Goal: Task Accomplishment & Management: Manage account settings

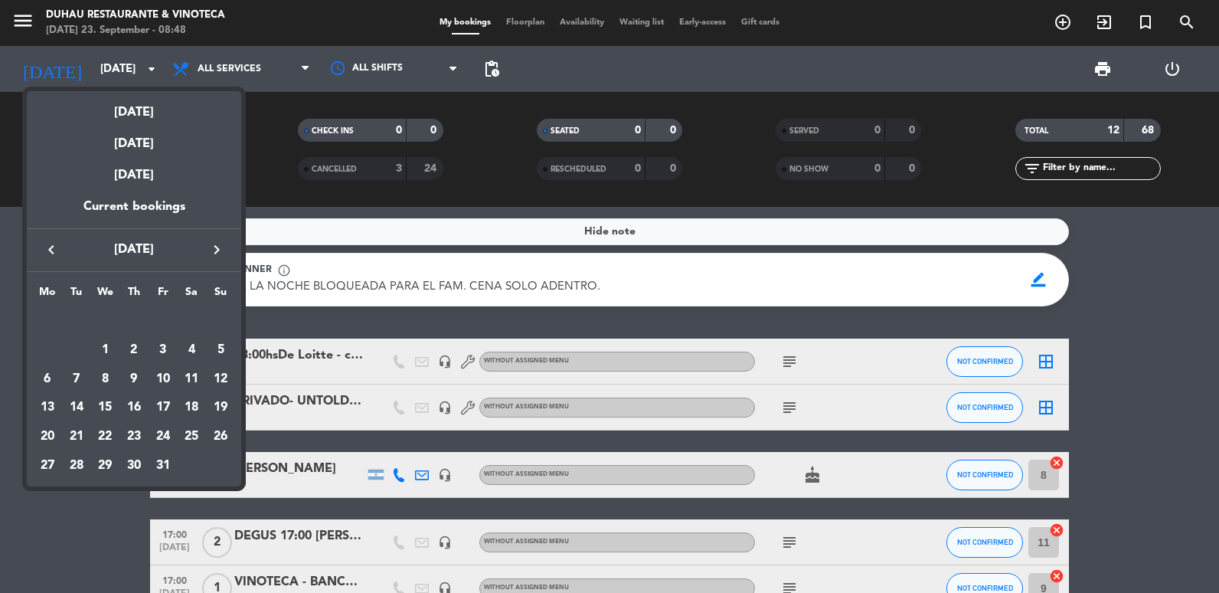
scroll to position [306, 0]
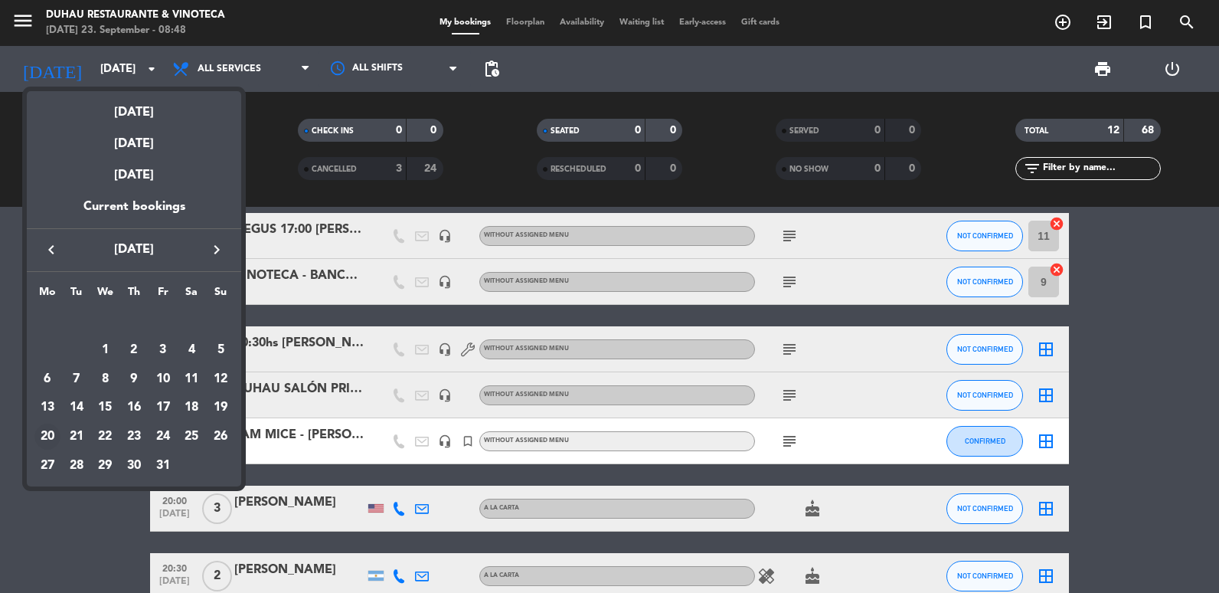
click at [43, 438] on div "20" at bounding box center [47, 437] width 26 height 26
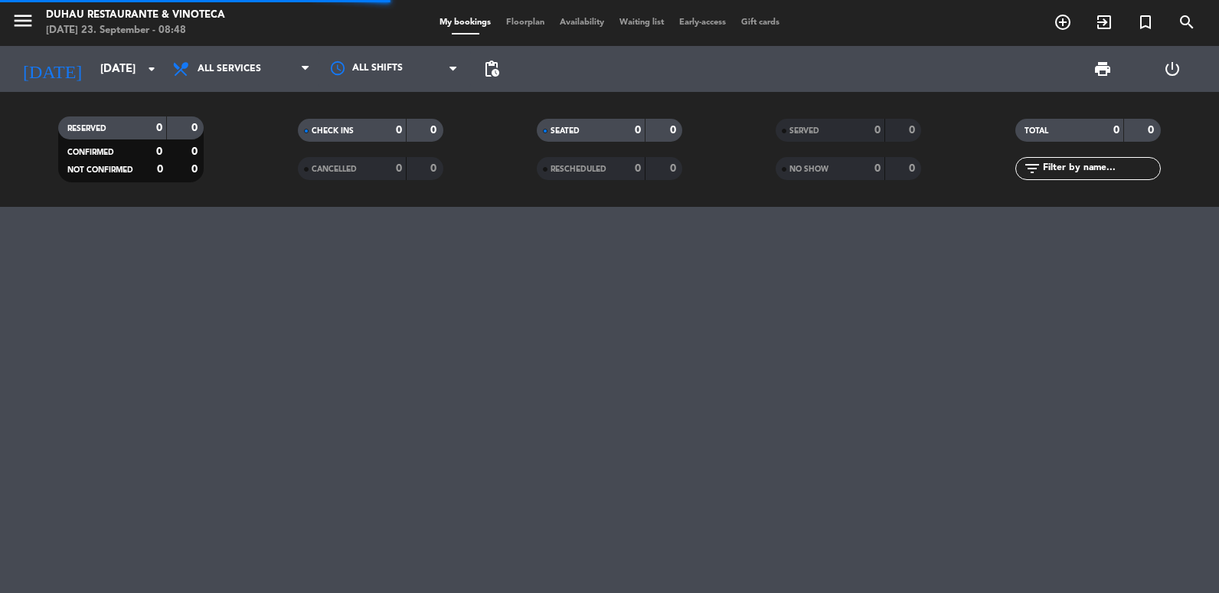
scroll to position [0, 0]
click at [112, 55] on input "[DATE]" at bounding box center [166, 69] width 147 height 28
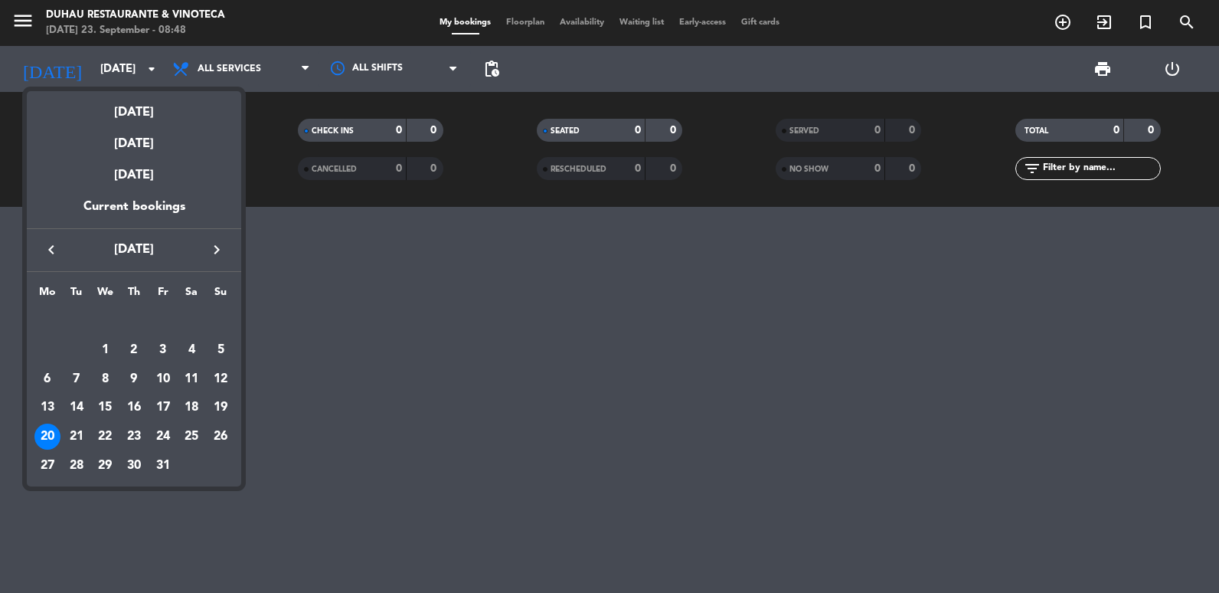
click at [57, 250] on icon "keyboard_arrow_left" at bounding box center [51, 250] width 18 height 18
click at [181, 403] on div "20" at bounding box center [191, 407] width 26 height 26
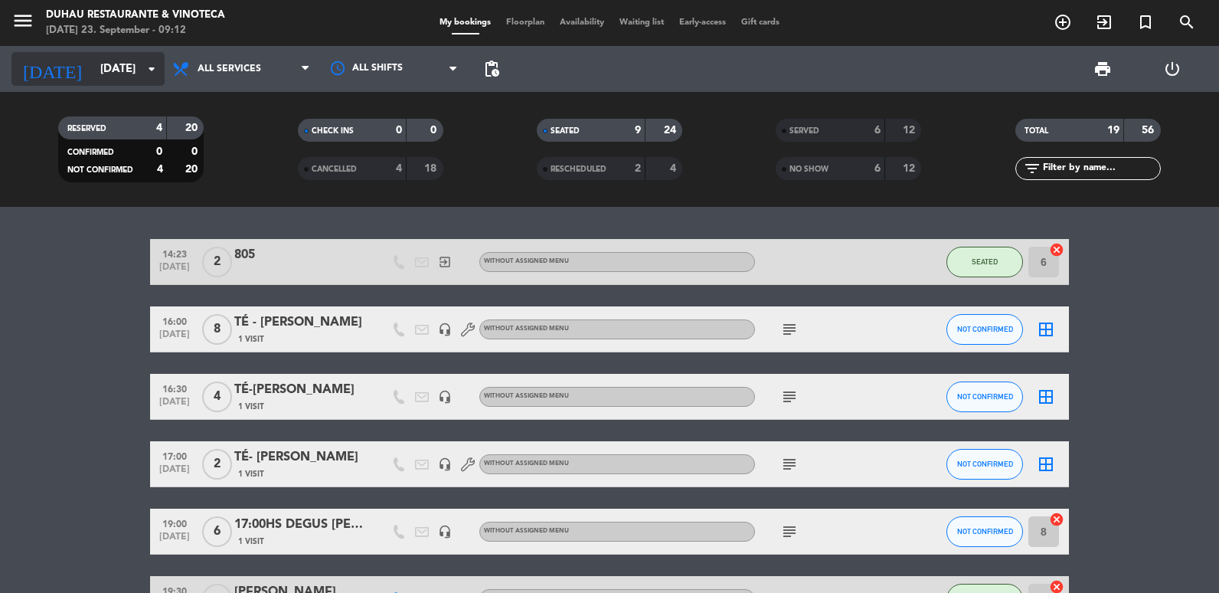
click at [110, 76] on input "[DATE]" at bounding box center [166, 69] width 147 height 28
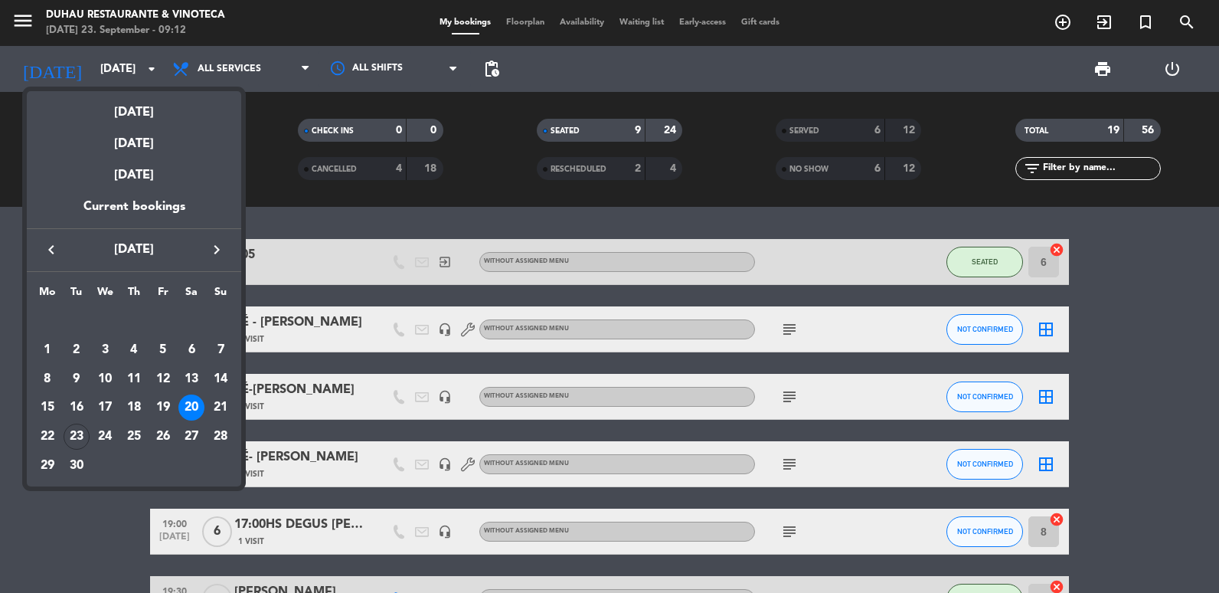
click at [122, 110] on div "[DATE]" at bounding box center [134, 106] width 214 height 31
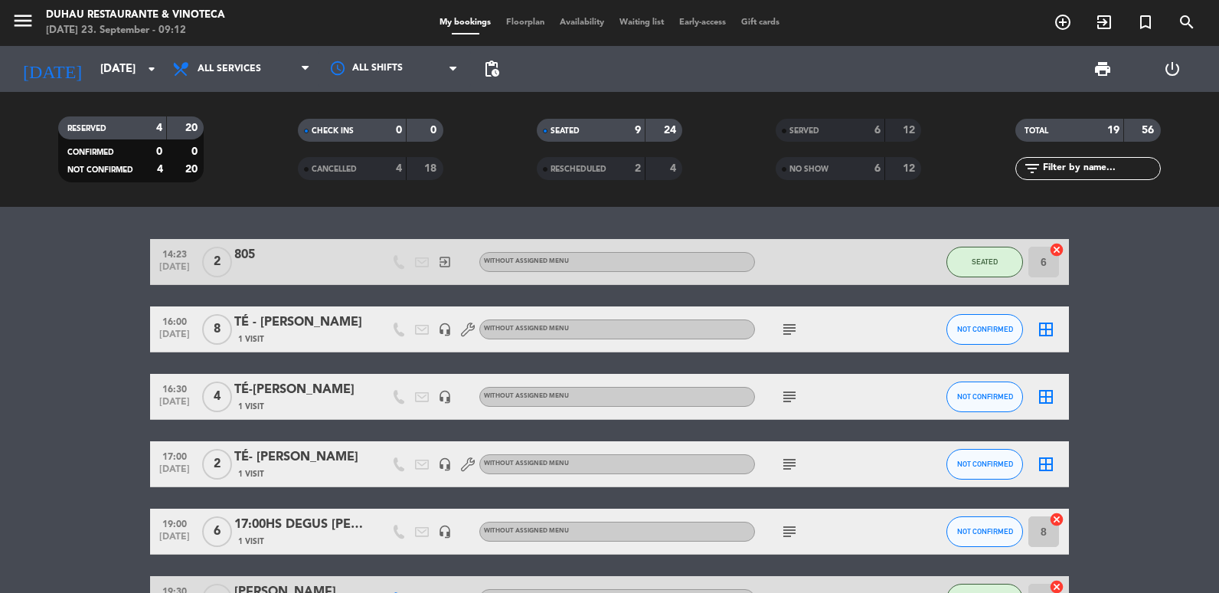
type input "[DATE]"
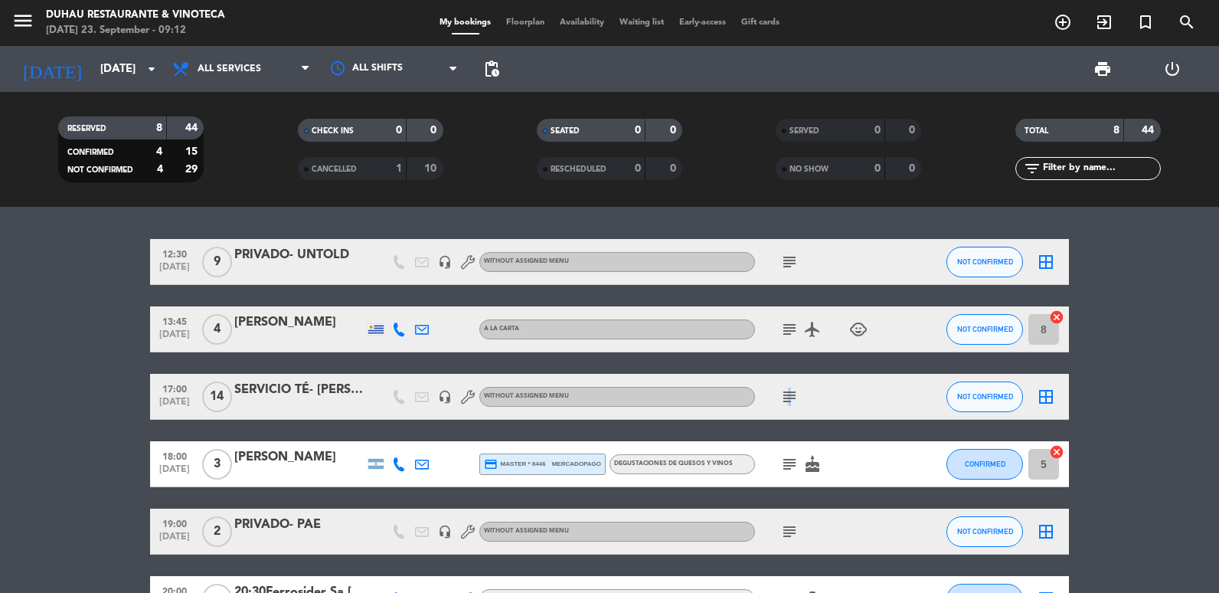
click at [787, 397] on icon "subject" at bounding box center [789, 397] width 18 height 18
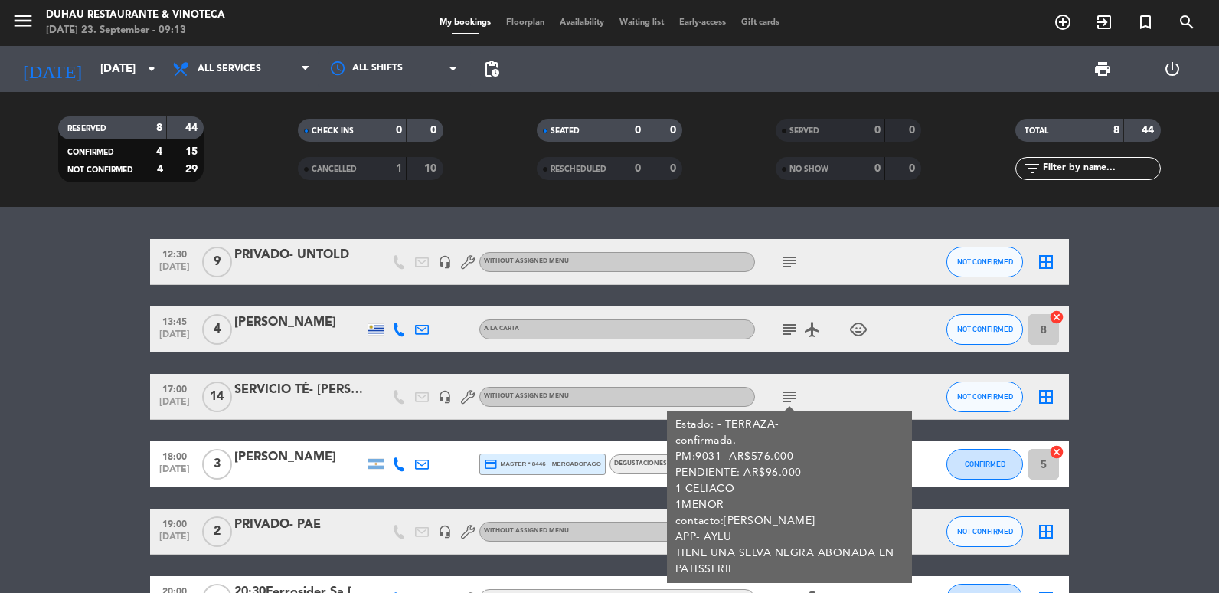
click at [309, 390] on div "SERVICIO TÉ- [PERSON_NAME]" at bounding box center [299, 390] width 130 height 20
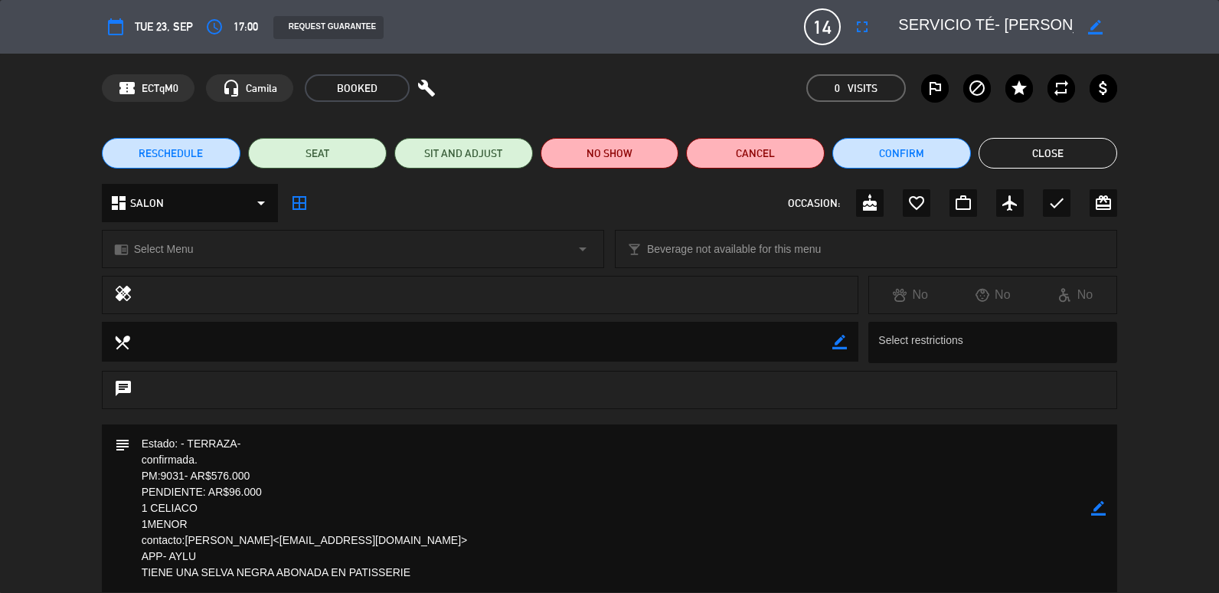
drag, startPoint x: 263, startPoint y: 538, endPoint x: 395, endPoint y: 545, distance: 131.9
click at [395, 545] on textarea at bounding box center [611, 508] width 962 height 168
click at [1078, 162] on button "Close" at bounding box center [1048, 153] width 139 height 31
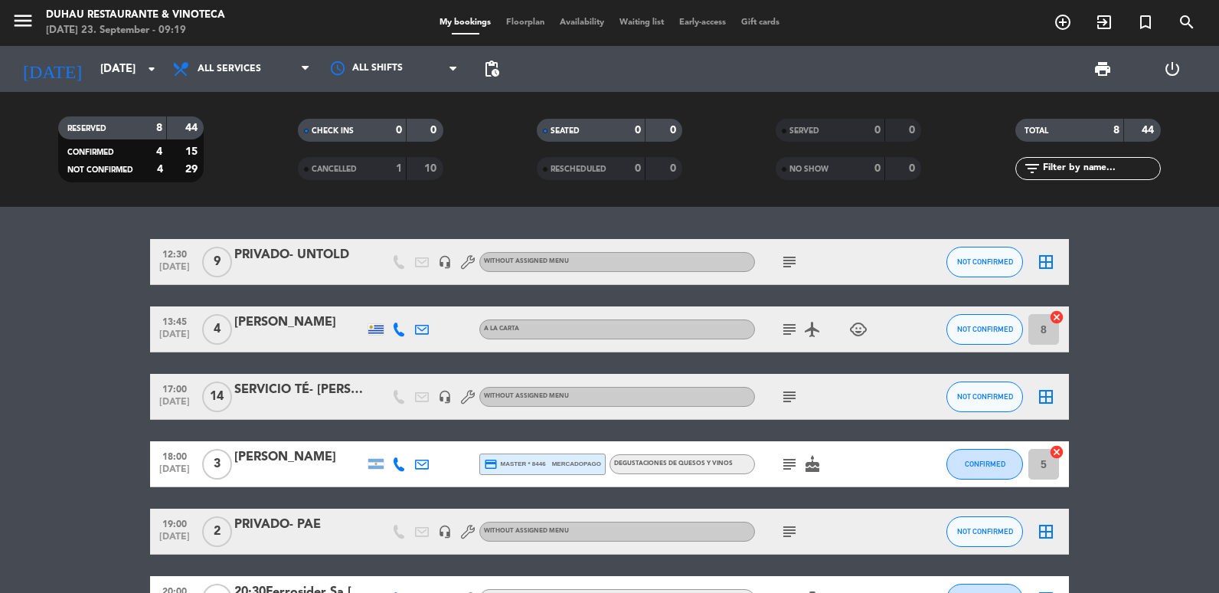
click at [790, 402] on icon "subject" at bounding box center [789, 397] width 18 height 18
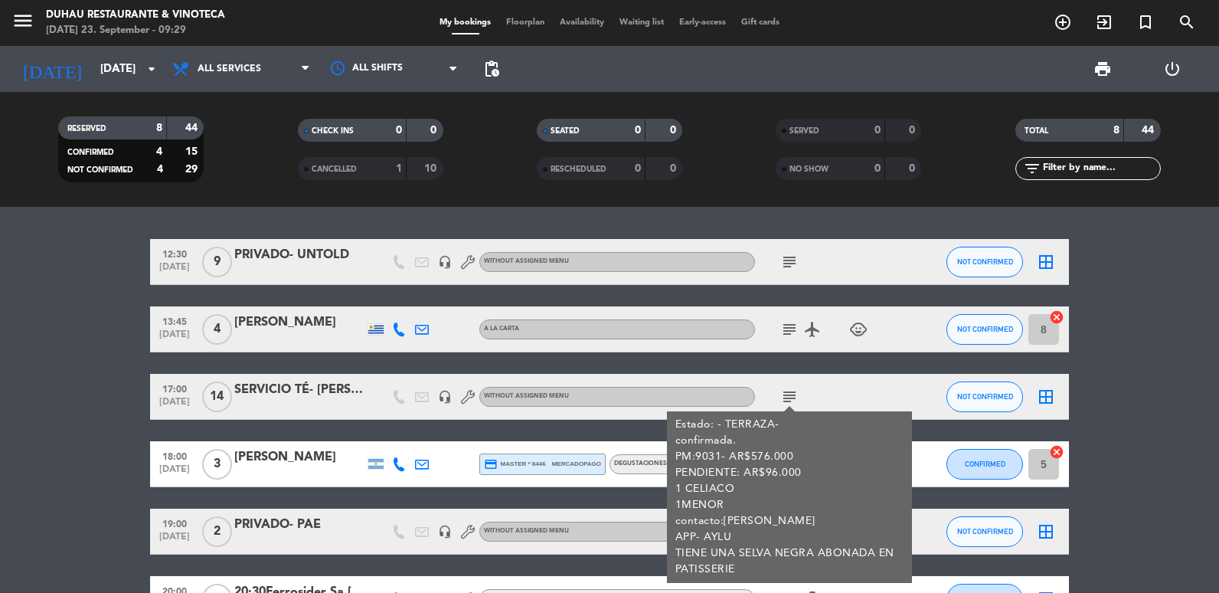
drag, startPoint x: 1215, startPoint y: 378, endPoint x: 1203, endPoint y: 381, distance: 12.6
click at [1215, 378] on bookings-row "12:30 [DATE] 9 PRIVADO- UNTOLD headset_mic Without assigned menu subject NOT CO…" at bounding box center [609, 487] width 1219 height 496
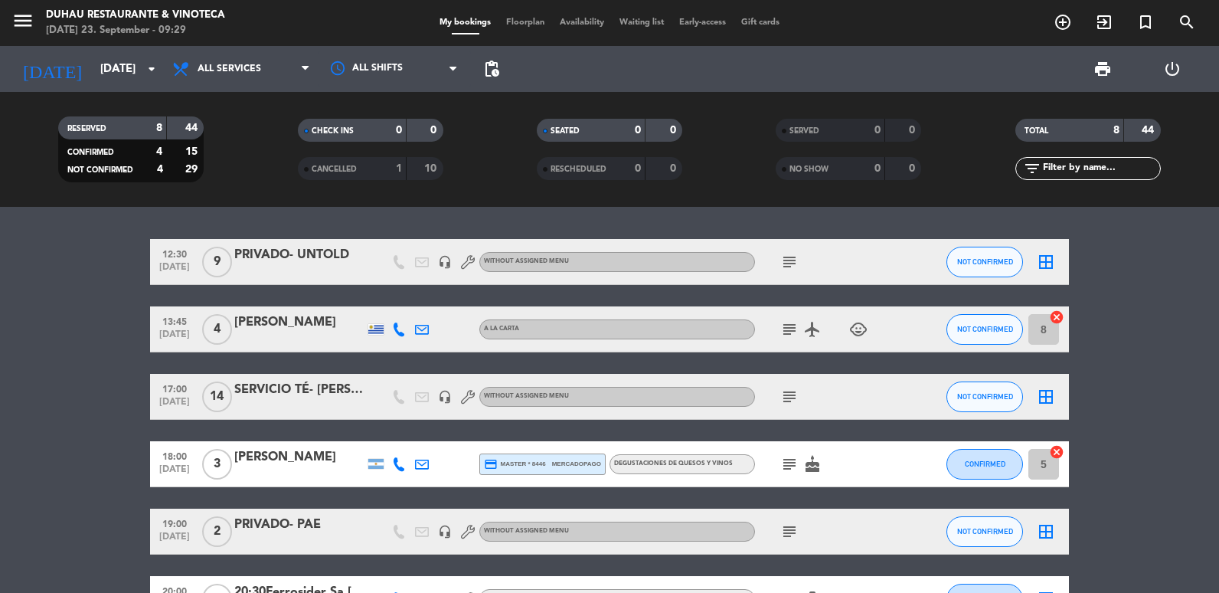
click at [306, 398] on div "SERVICIO TÉ- [PERSON_NAME]" at bounding box center [299, 390] width 130 height 20
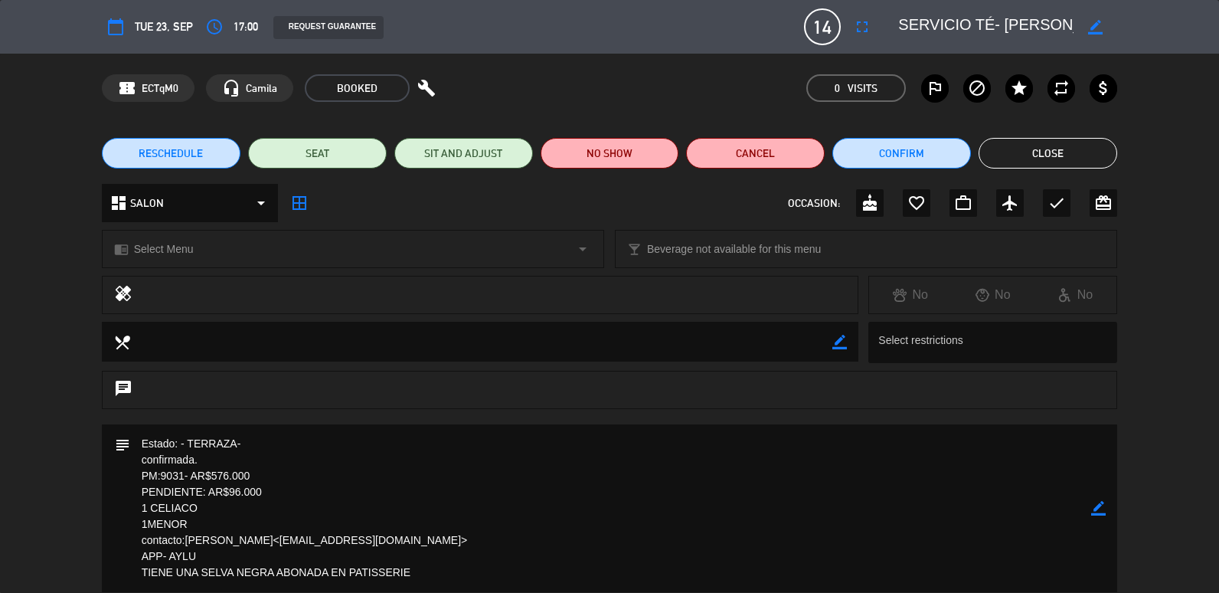
click at [1057, 547] on textarea at bounding box center [611, 508] width 962 height 168
click at [1101, 512] on icon "border_color" at bounding box center [1098, 508] width 15 height 15
click at [182, 473] on textarea at bounding box center [611, 508] width 962 height 168
drag, startPoint x: 280, startPoint y: 470, endPoint x: 213, endPoint y: 473, distance: 66.7
click at [213, 473] on textarea at bounding box center [611, 508] width 962 height 168
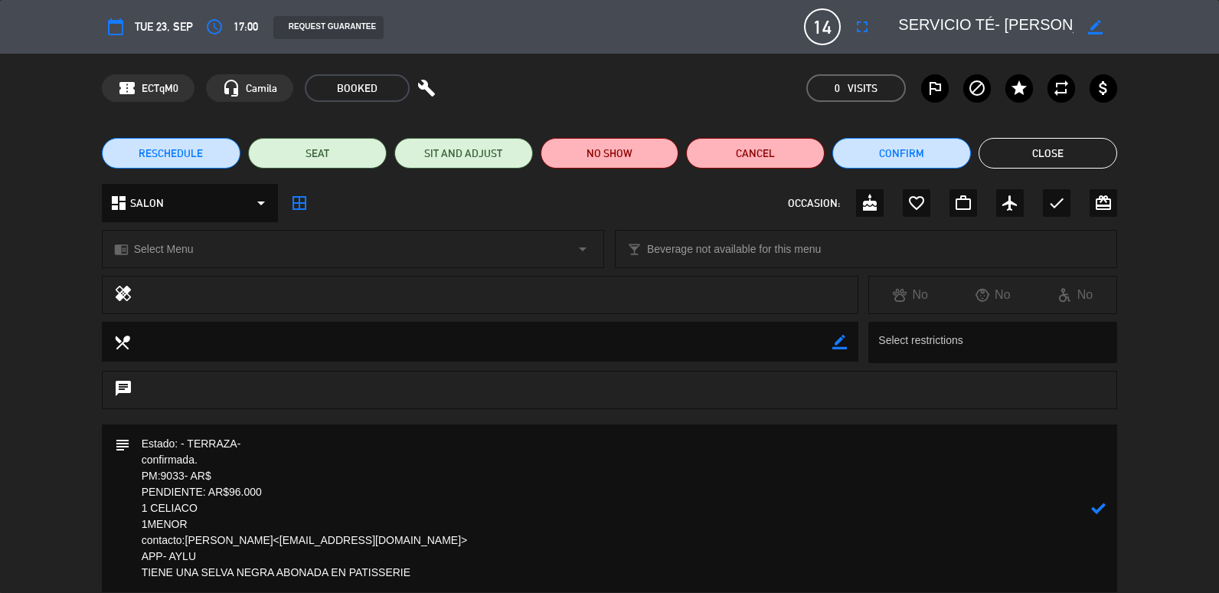
click at [250, 473] on textarea at bounding box center [611, 508] width 962 height 168
drag, startPoint x: 280, startPoint y: 486, endPoint x: 125, endPoint y: 489, distance: 154.7
click at [125, 489] on div "subject" at bounding box center [610, 508] width 1016 height 168
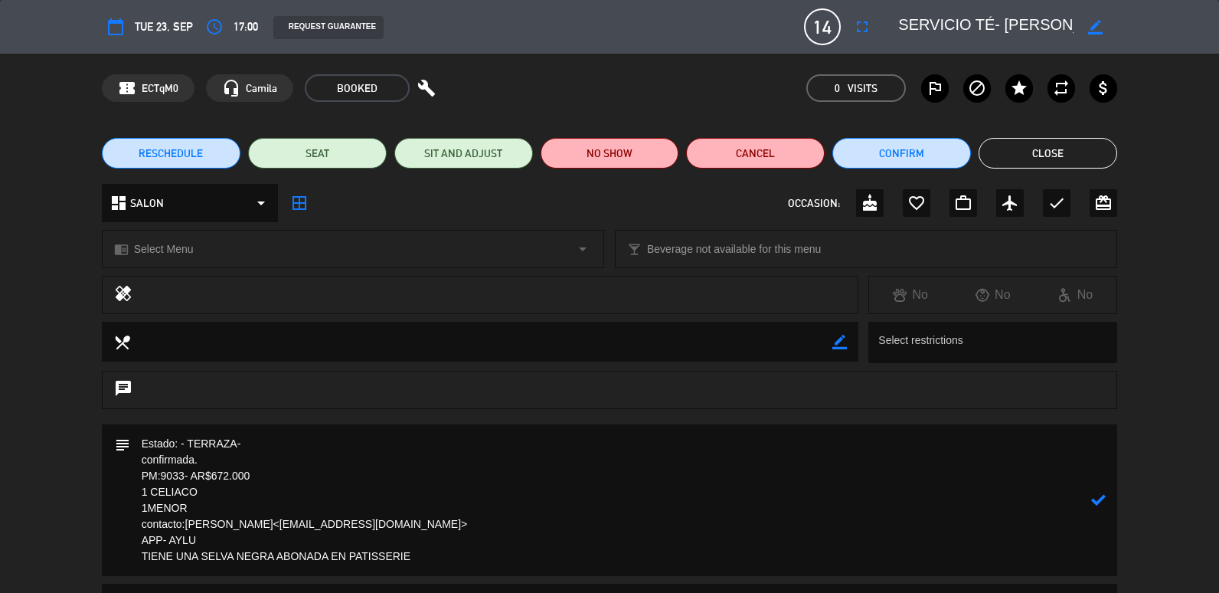
drag, startPoint x: 199, startPoint y: 508, endPoint x: 86, endPoint y: 511, distance: 113.4
click at [86, 511] on div "subject" at bounding box center [609, 503] width 1219 height 159
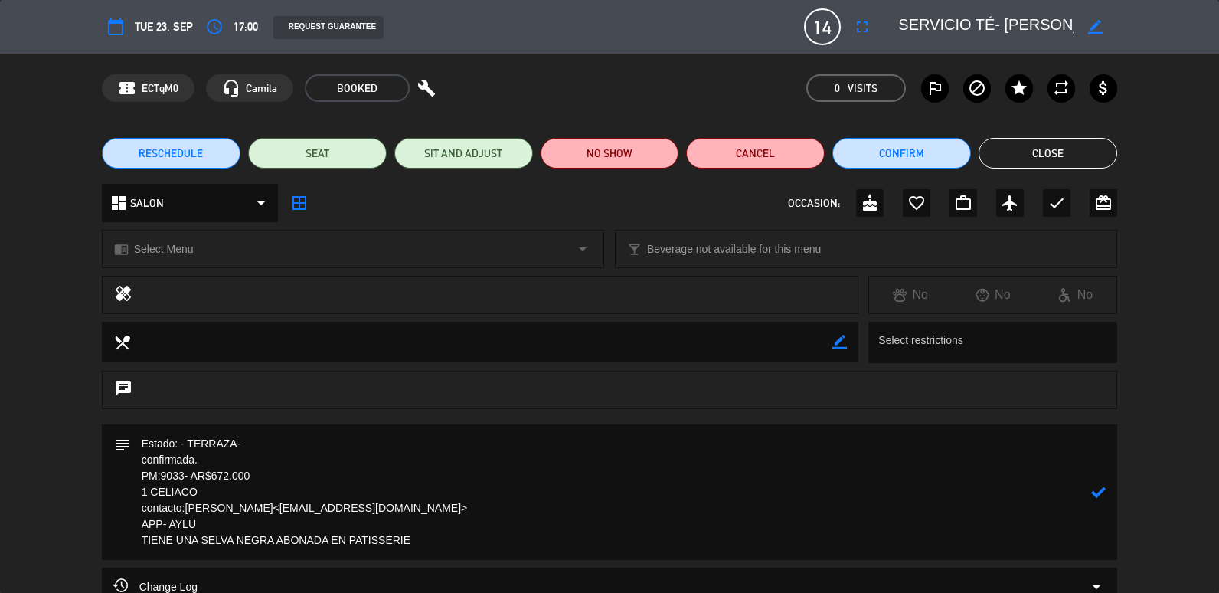
type textarea "Estado: - TERRAZA- confirmada. PM:9033- AR$672.000 1 CELIACO contacto:[PERSON_N…"
drag, startPoint x: 925, startPoint y: 506, endPoint x: 1104, endPoint y: 495, distance: 178.8
click at [925, 506] on textarea at bounding box center [611, 492] width 962 height 136
click at [1108, 496] on div "subject" at bounding box center [610, 492] width 1016 height 136
click at [1085, 489] on textarea at bounding box center [611, 492] width 962 height 136
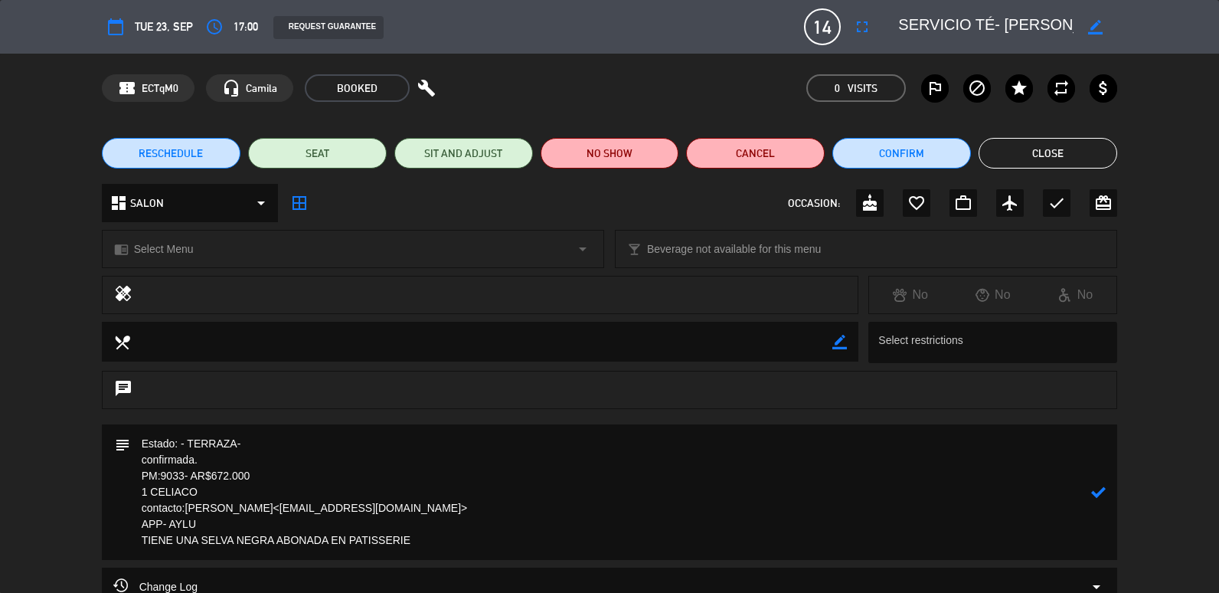
click at [1095, 491] on icon at bounding box center [1098, 492] width 15 height 15
click at [1107, 155] on button "Close" at bounding box center [1048, 153] width 139 height 31
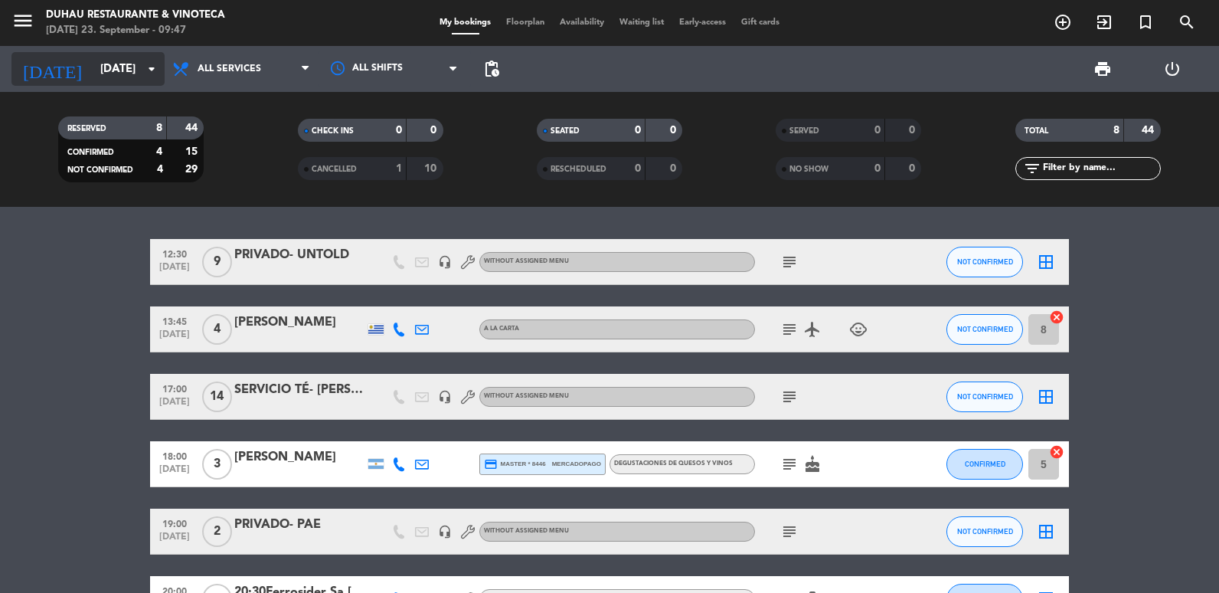
click at [97, 61] on input "[DATE]" at bounding box center [166, 69] width 147 height 28
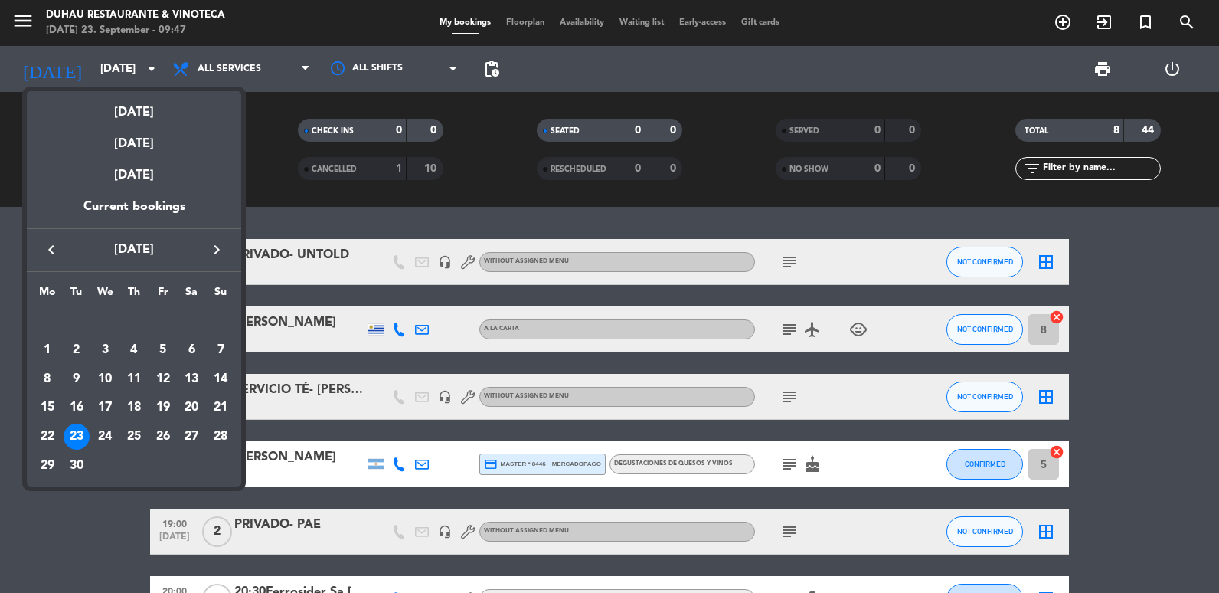
click at [61, 502] on div at bounding box center [609, 296] width 1219 height 593
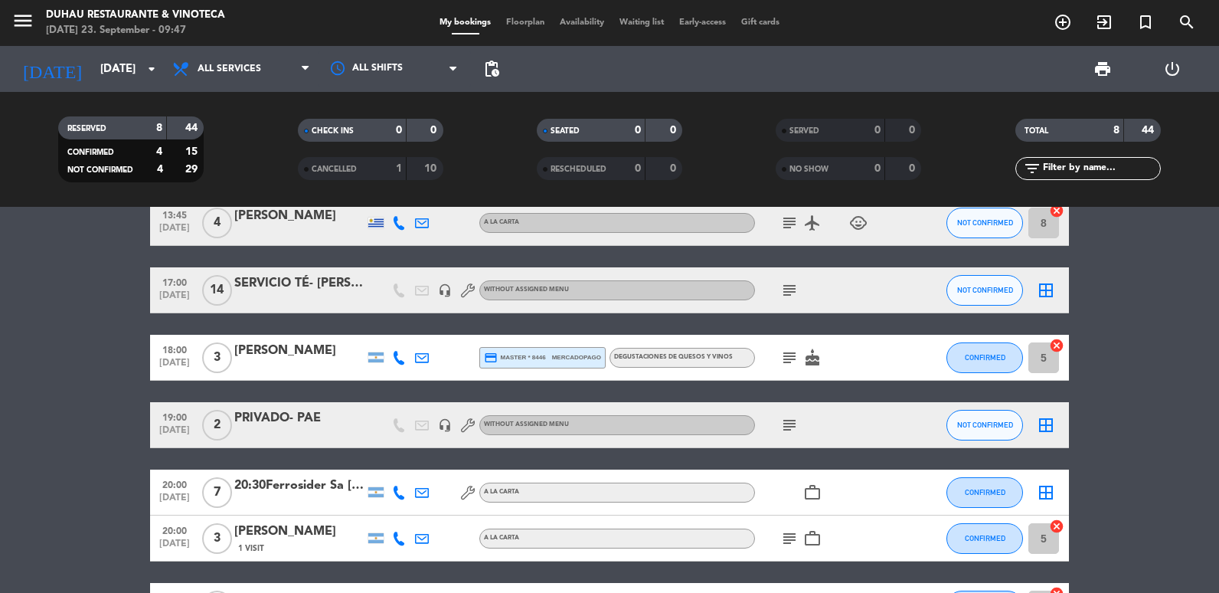
scroll to position [219, 0]
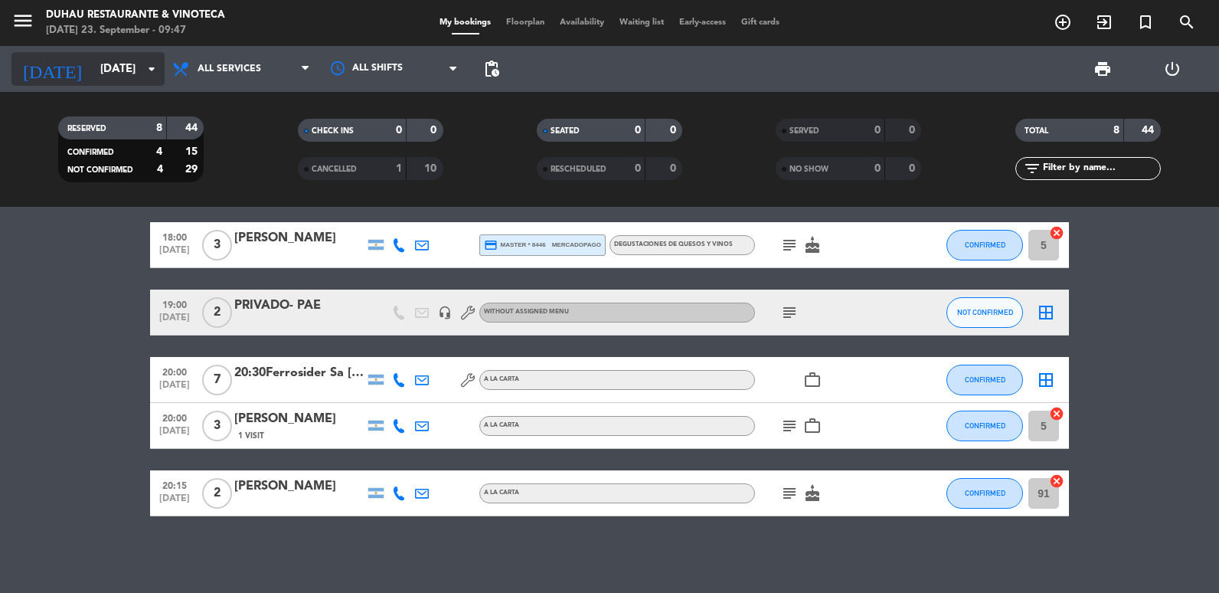
click at [123, 61] on input "[DATE]" at bounding box center [166, 69] width 147 height 28
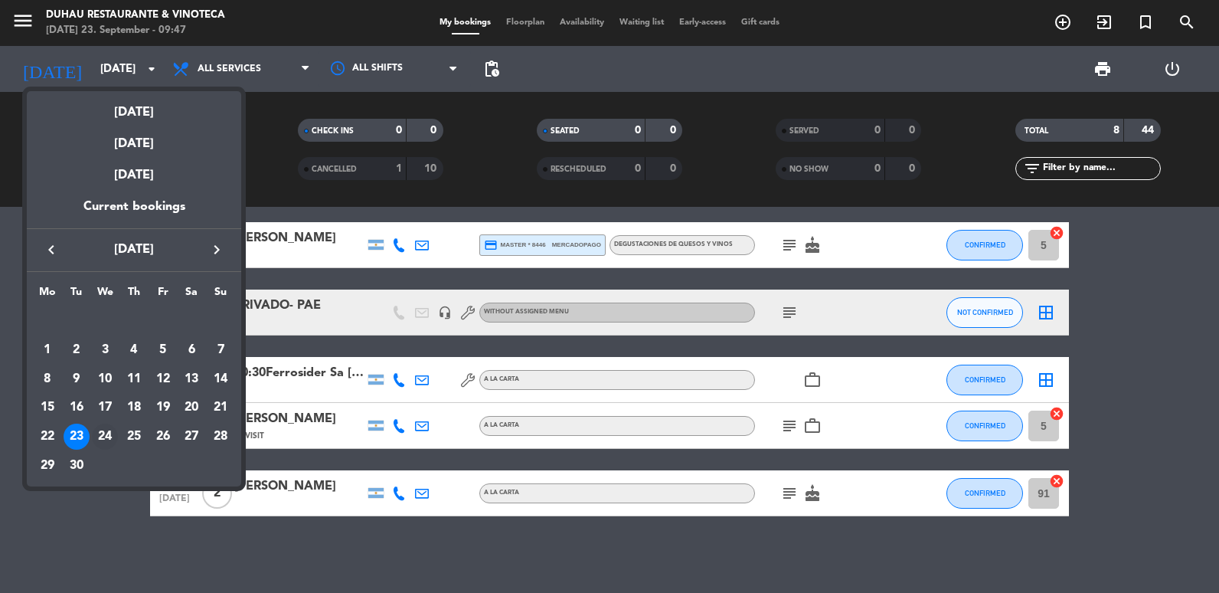
click at [104, 438] on div "24" at bounding box center [105, 437] width 26 height 26
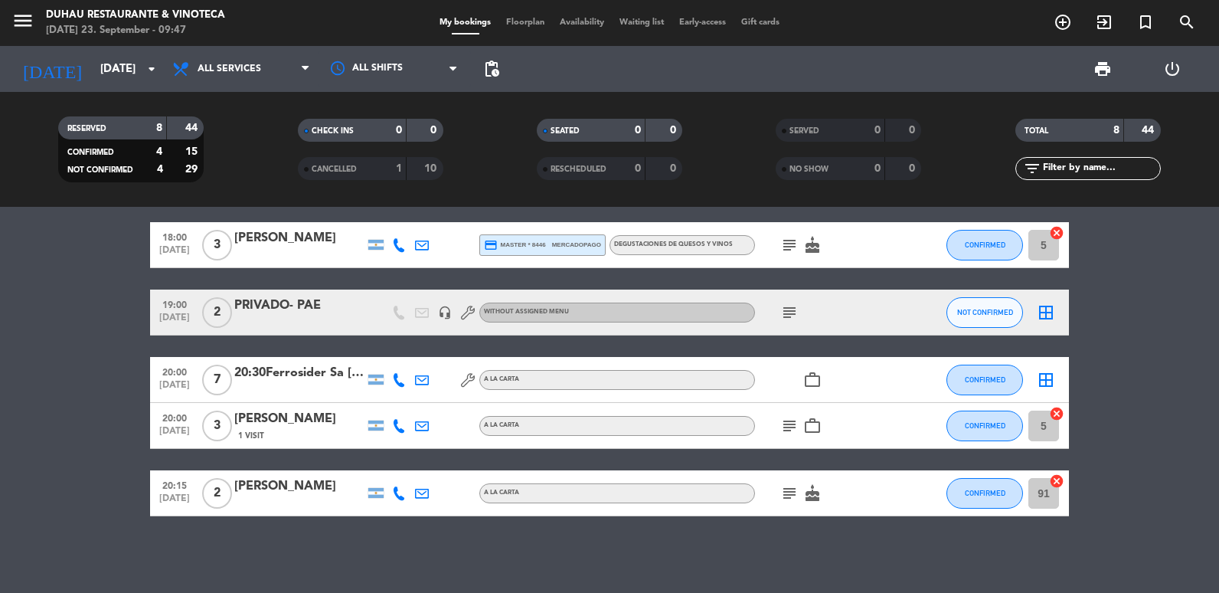
type input "[DATE]"
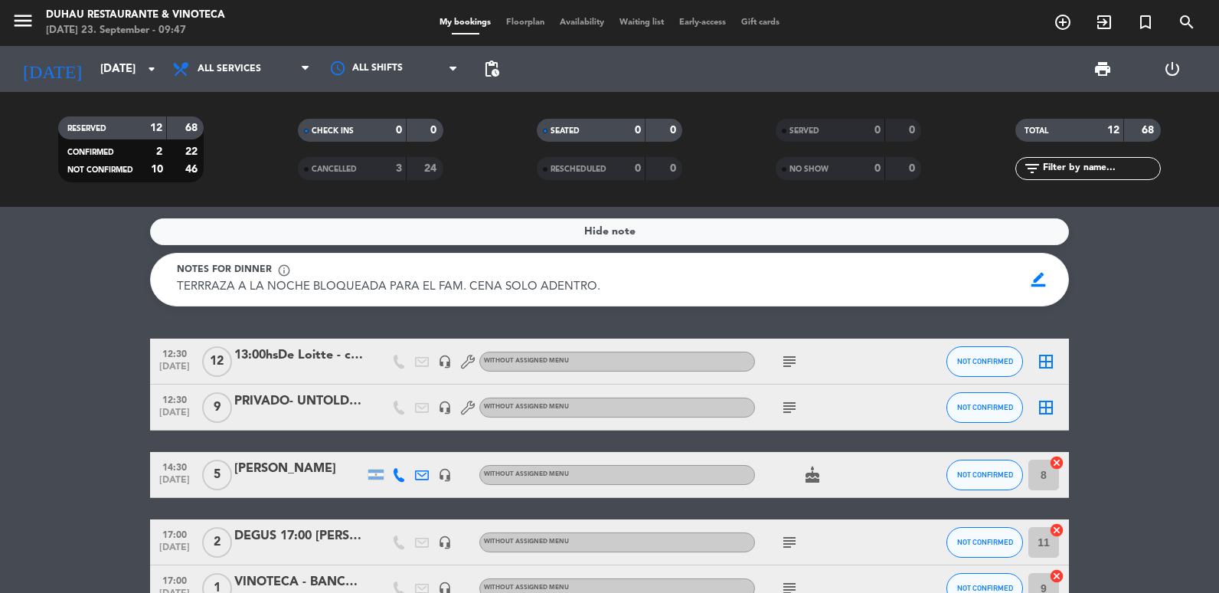
click at [797, 360] on icon "subject" at bounding box center [789, 361] width 18 height 18
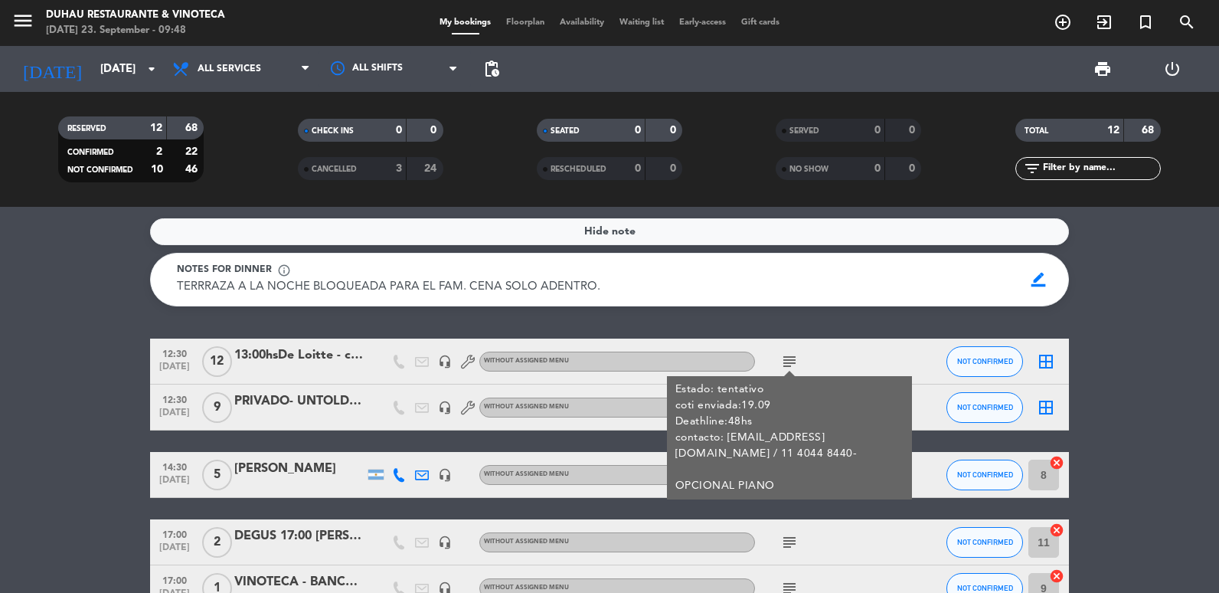
click at [0, 423] on html "close × [PERSON_NAME] Restaurante & Vinoteca × chrome_reader_mode List of Reser…" at bounding box center [609, 296] width 1219 height 593
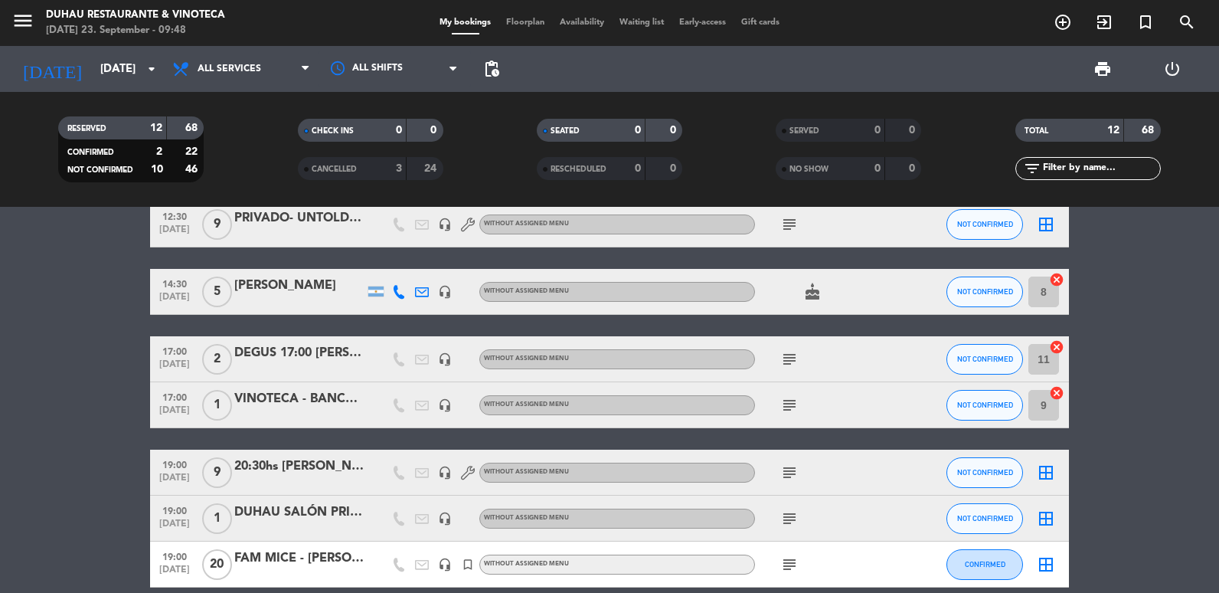
scroll to position [230, 0]
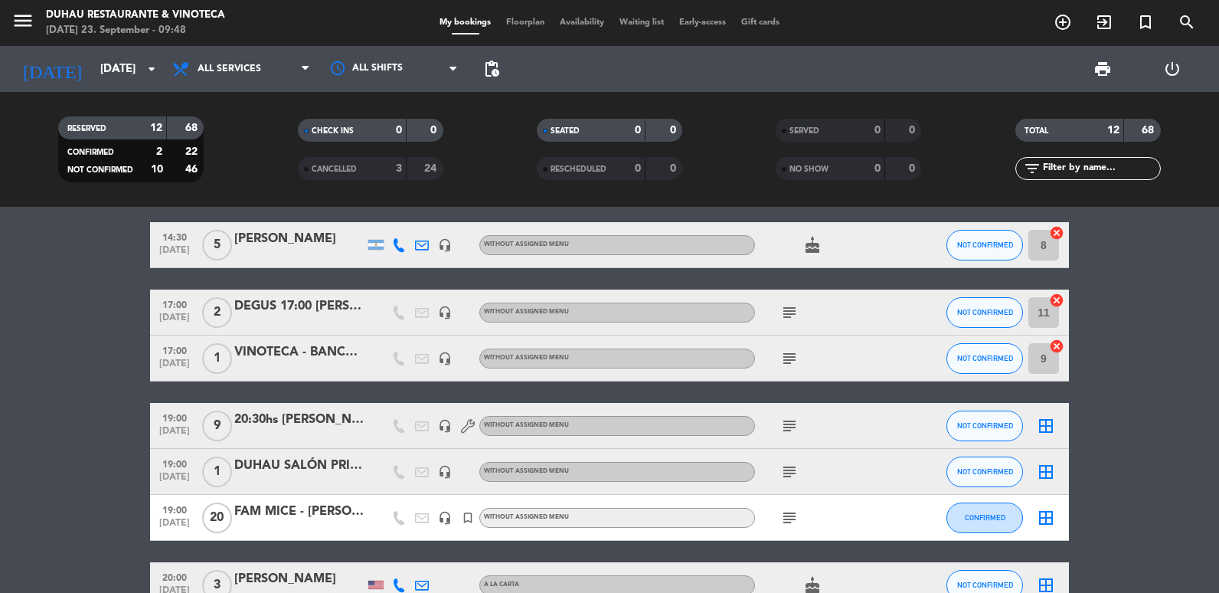
click at [796, 521] on icon "subject" at bounding box center [789, 518] width 18 height 18
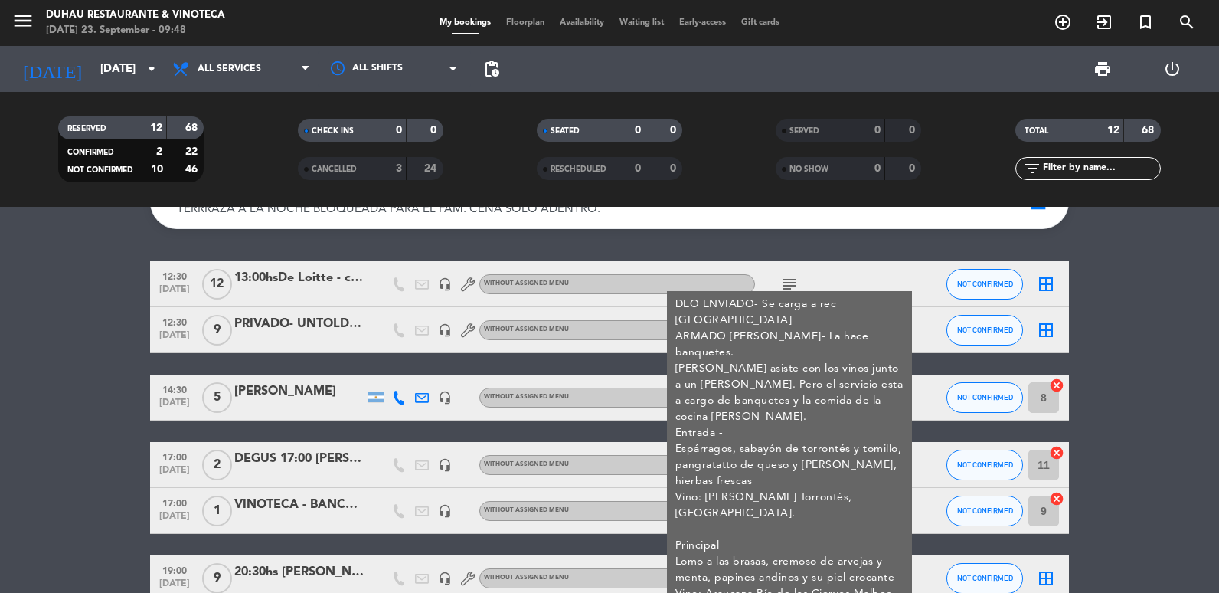
scroll to position [77, 0]
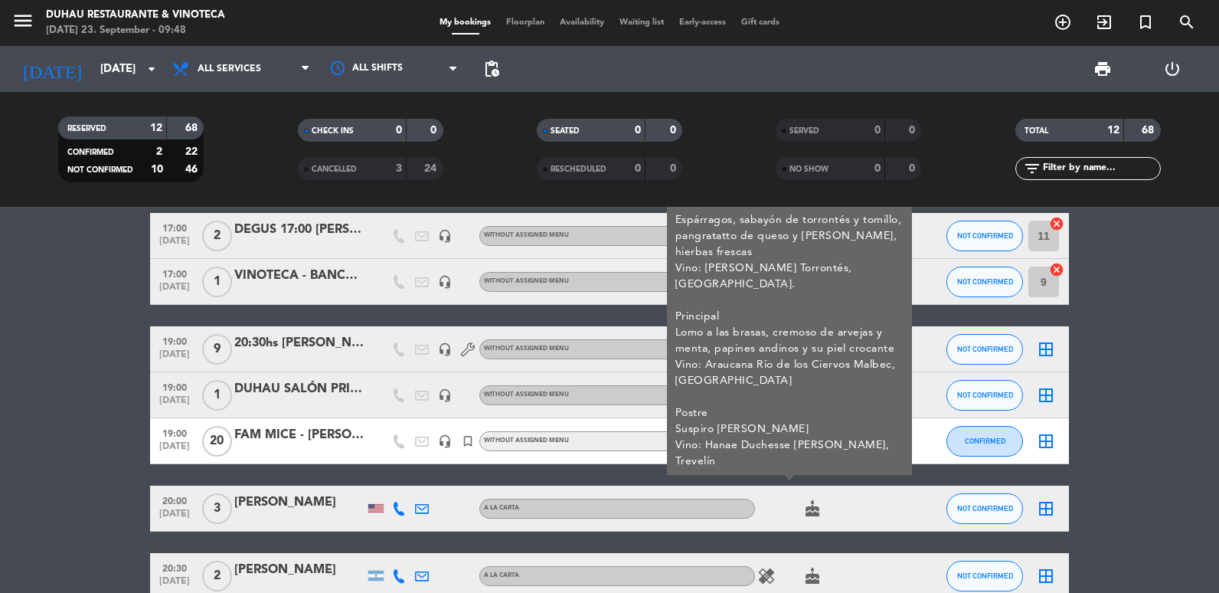
click at [44, 471] on bookings-row "12:30 [DATE] 13:00hsDe Loitte - carolina headset_mic Without assigned menu subj…" at bounding box center [609, 372] width 1219 height 680
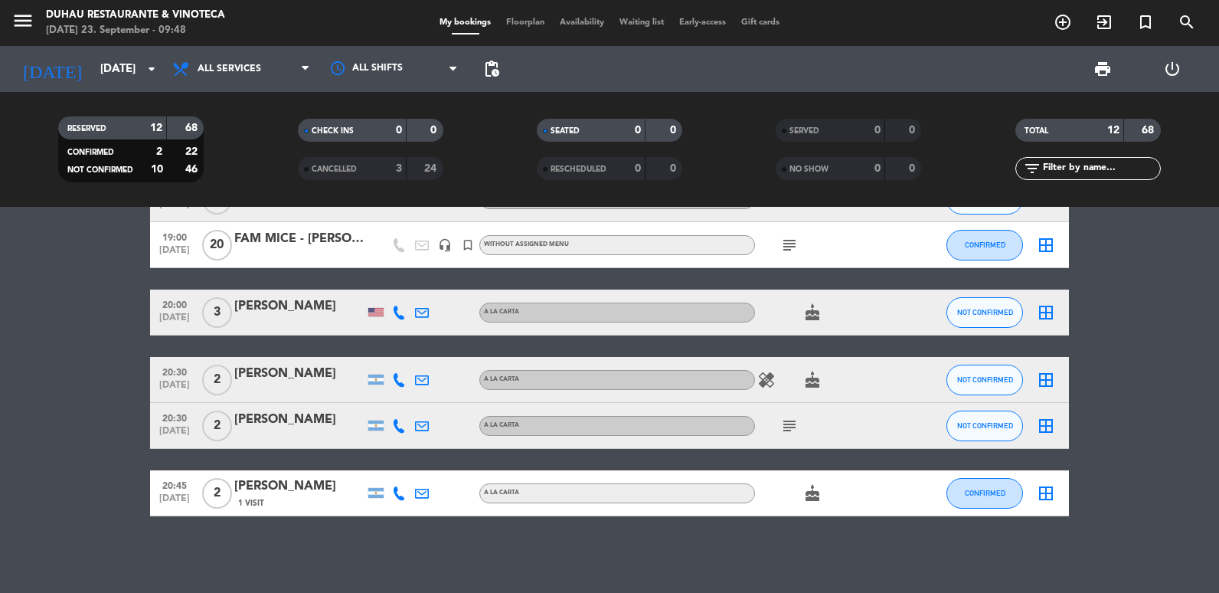
scroll to position [273, 0]
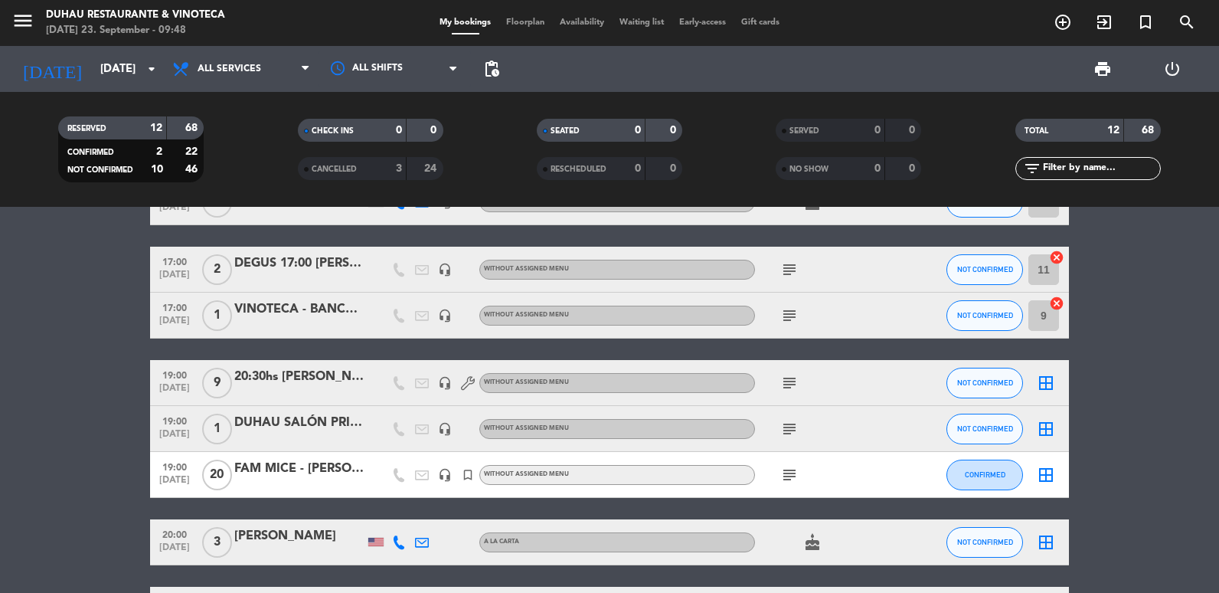
click at [790, 385] on icon "subject" at bounding box center [789, 383] width 18 height 18
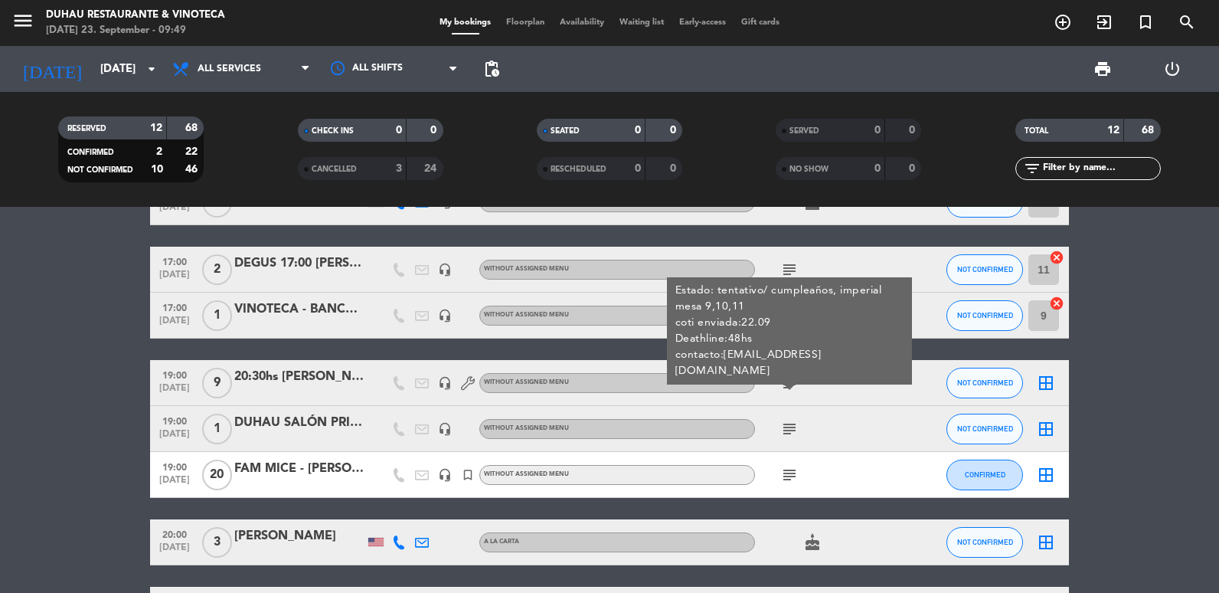
click at [296, 378] on div "20:30hs [PERSON_NAME]" at bounding box center [299, 377] width 130 height 20
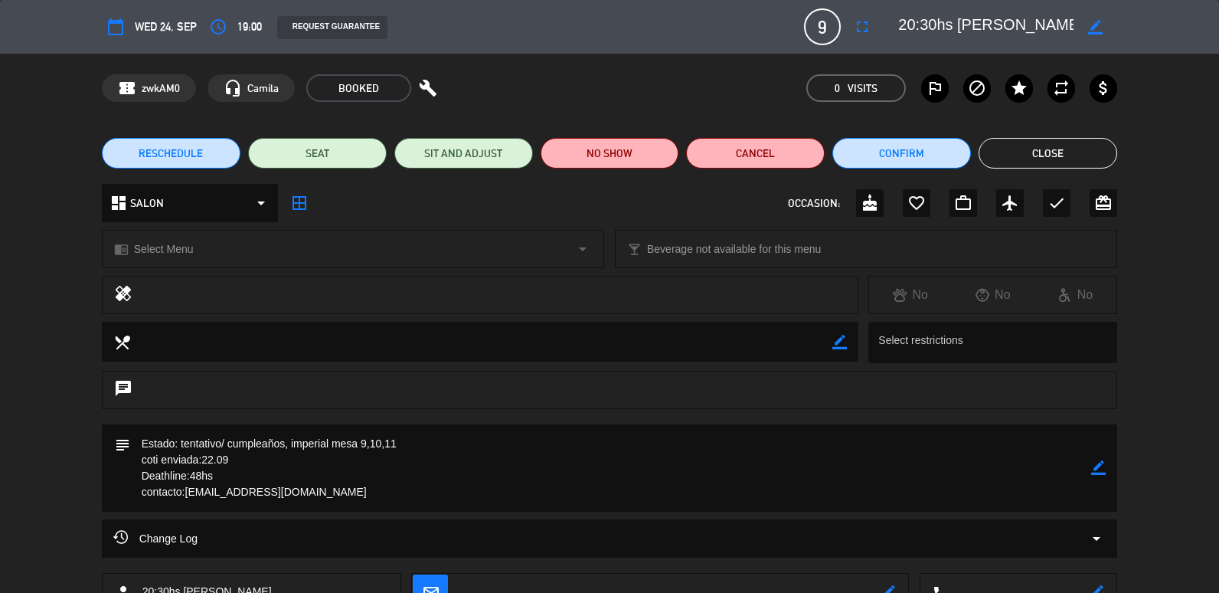
click at [1104, 461] on icon "border_color" at bounding box center [1098, 467] width 15 height 15
drag, startPoint x: 287, startPoint y: 473, endPoint x: 135, endPoint y: 443, distance: 155.3
click at [135, 453] on textarea at bounding box center [611, 467] width 962 height 87
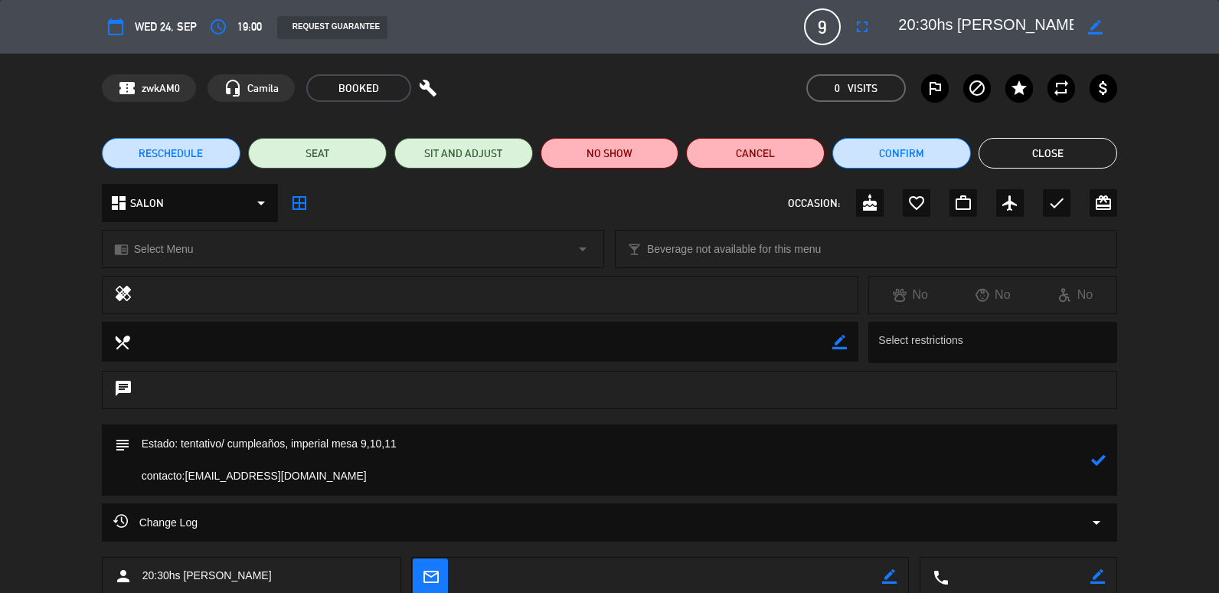
drag, startPoint x: 221, startPoint y: 444, endPoint x: 180, endPoint y: 439, distance: 41.7
click at [180, 439] on textarea at bounding box center [611, 459] width 962 height 71
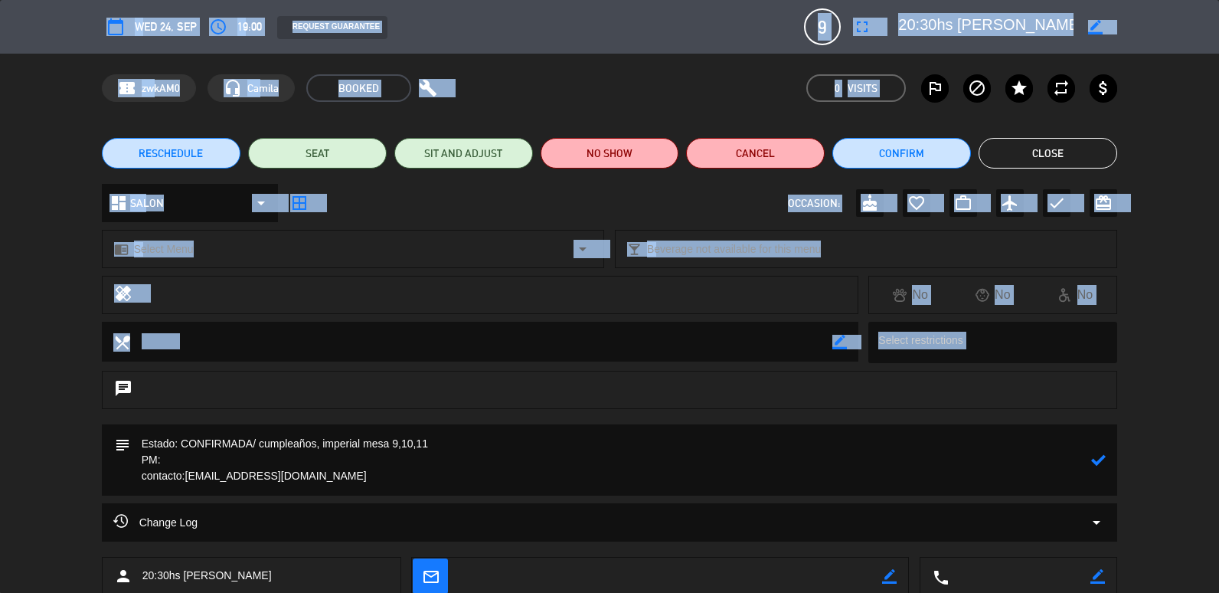
click at [0, 396] on html "close × [PERSON_NAME] Restaurante & Vinoteca × chrome_reader_mode List of Reser…" at bounding box center [609, 296] width 1219 height 593
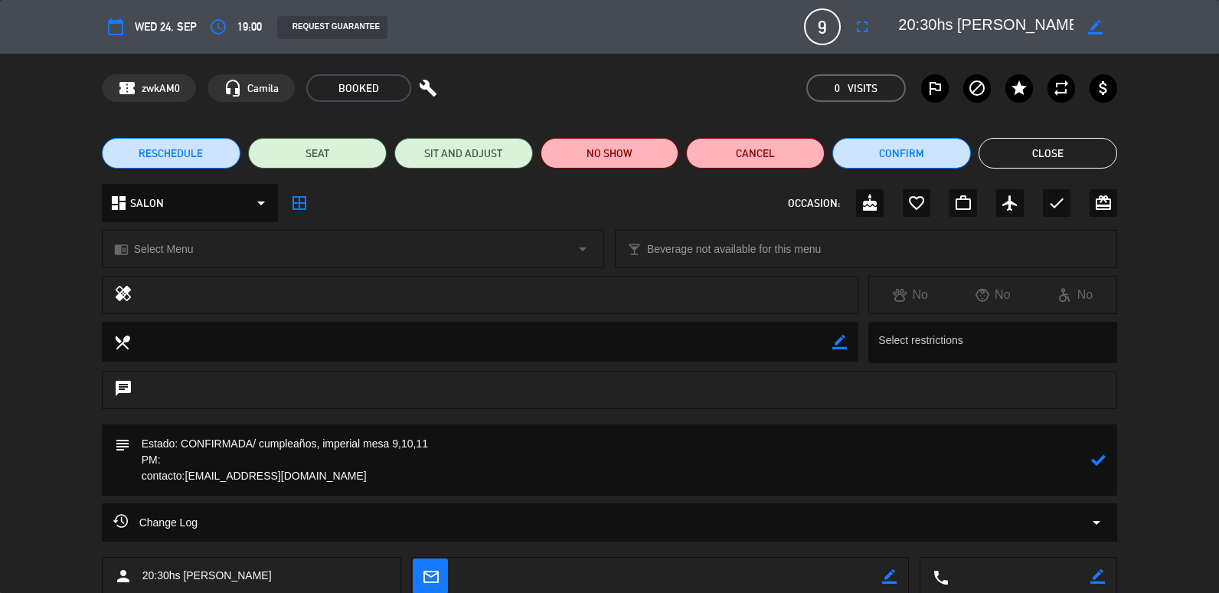
drag, startPoint x: -3, startPoint y: 396, endPoint x: 184, endPoint y: 460, distance: 197.7
click at [184, 460] on textarea at bounding box center [611, 459] width 962 height 71
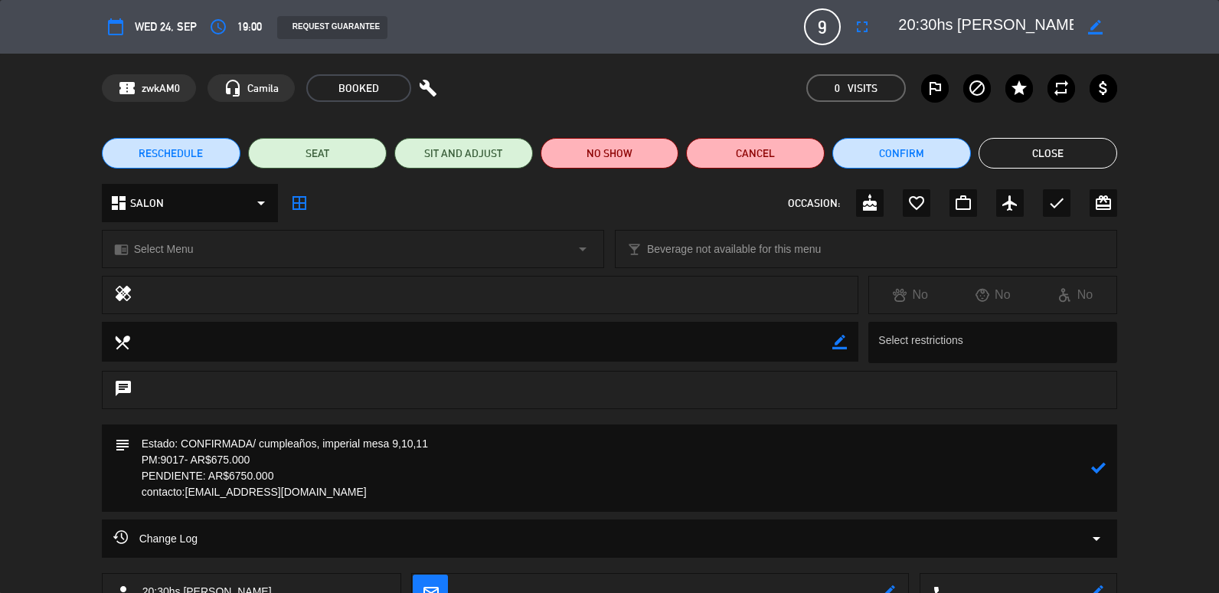
type textarea "Estado: CONFIRMADA/ cumpleaños, imperial mesa 9,10,11 PM:9017- AR$675.000 PENDI…"
click at [1101, 467] on icon at bounding box center [1098, 467] width 15 height 15
click at [1042, 152] on button "Close" at bounding box center [1048, 153] width 139 height 31
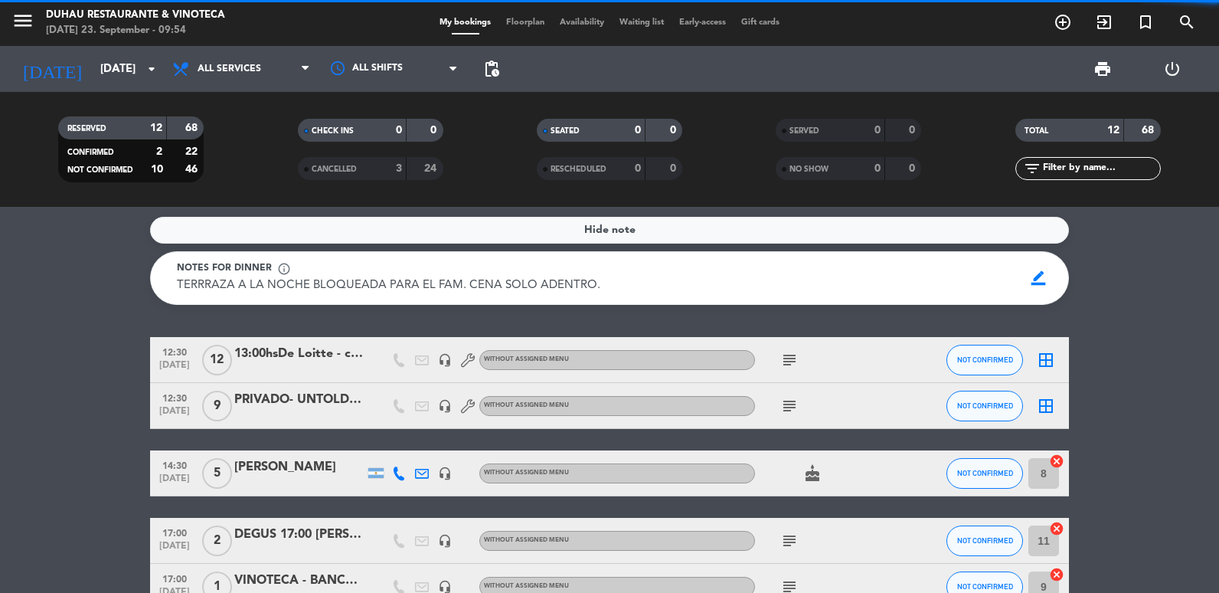
scroll to position [0, 0]
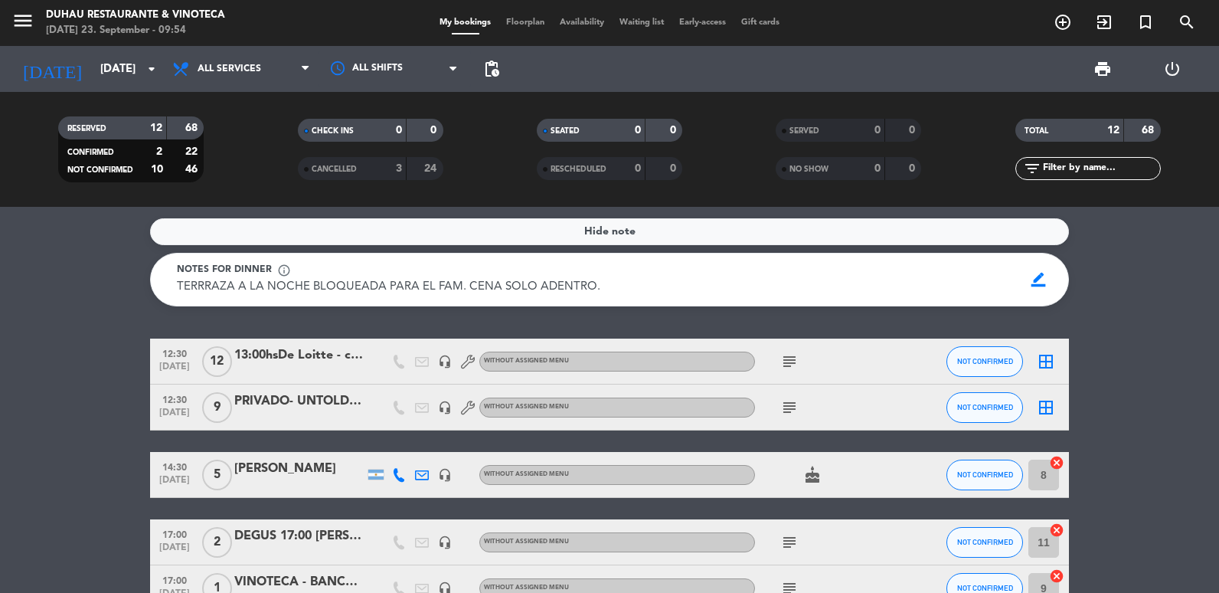
click at [286, 388] on div "12:30 [DATE] 9 PRIVADO- UNTOLD [PERSON_NAME] headset_mic Without assigned menu …" at bounding box center [609, 407] width 919 height 46
click at [283, 398] on div "PRIVADO- UNTOLD [PERSON_NAME]" at bounding box center [299, 401] width 130 height 20
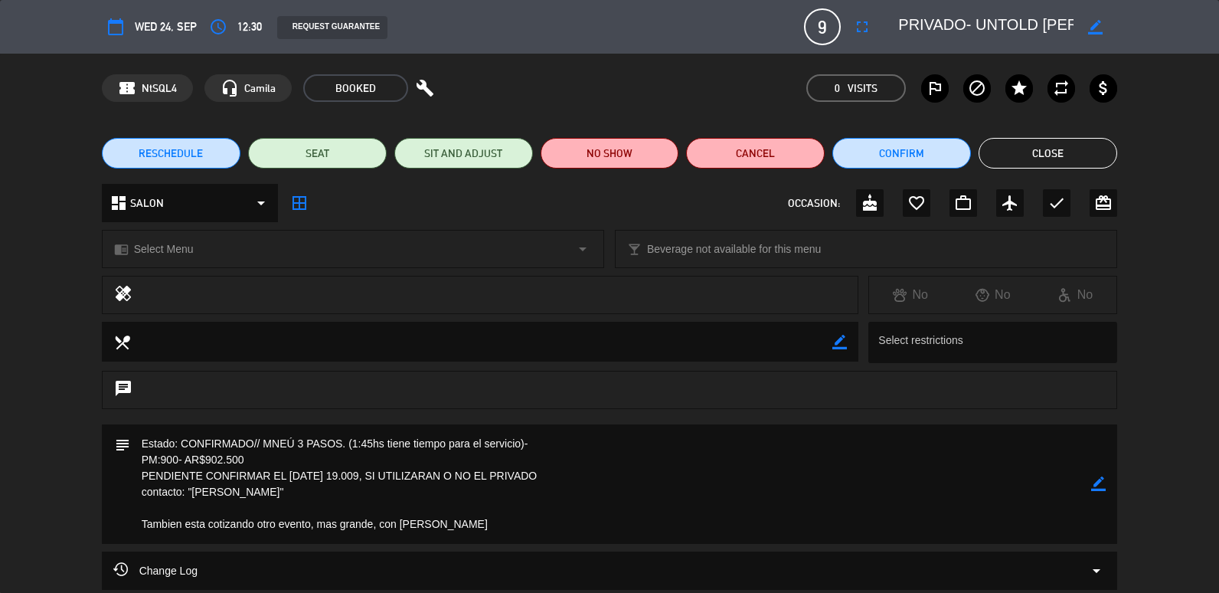
click at [1101, 483] on icon "border_color" at bounding box center [1098, 483] width 15 height 15
click at [178, 462] on textarea at bounding box center [611, 483] width 962 height 119
drag, startPoint x: 144, startPoint y: 474, endPoint x: 626, endPoint y: 473, distance: 481.8
click at [626, 473] on textarea at bounding box center [611, 483] width 962 height 119
click at [229, 507] on textarea at bounding box center [611, 483] width 962 height 119
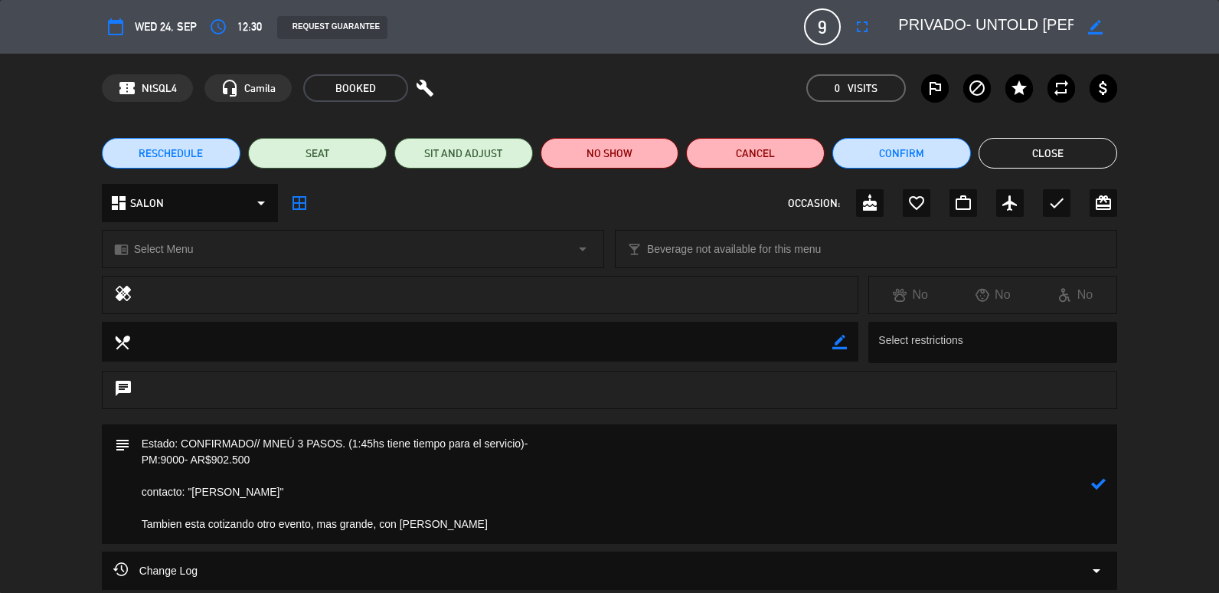
click at [173, 480] on textarea at bounding box center [611, 483] width 962 height 119
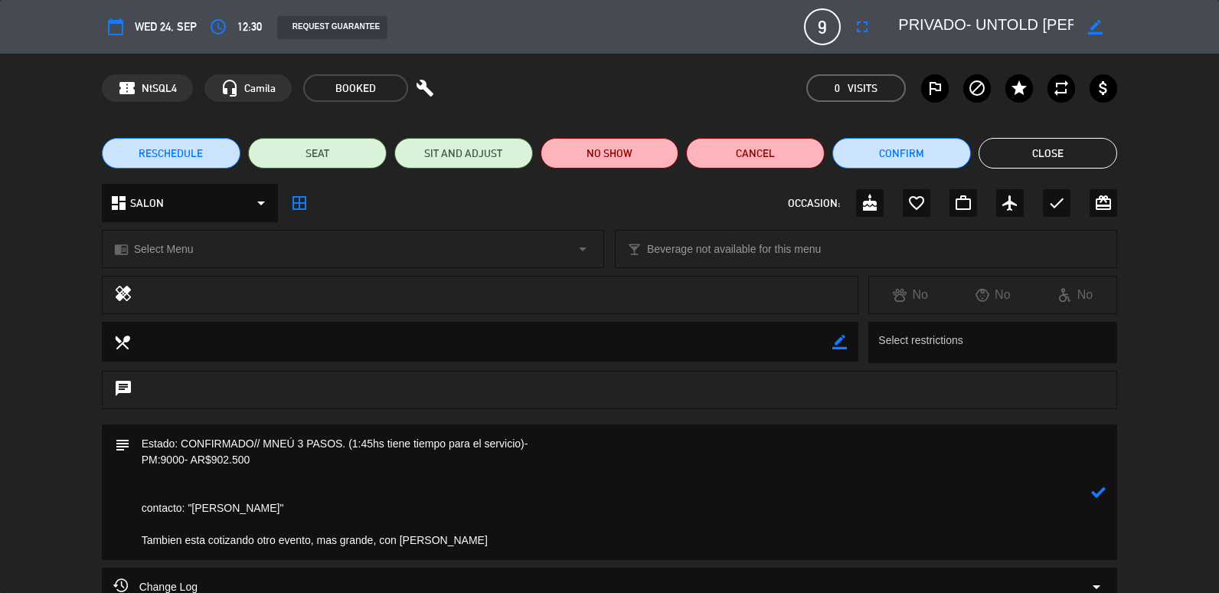
click at [171, 520] on textarea at bounding box center [611, 492] width 962 height 136
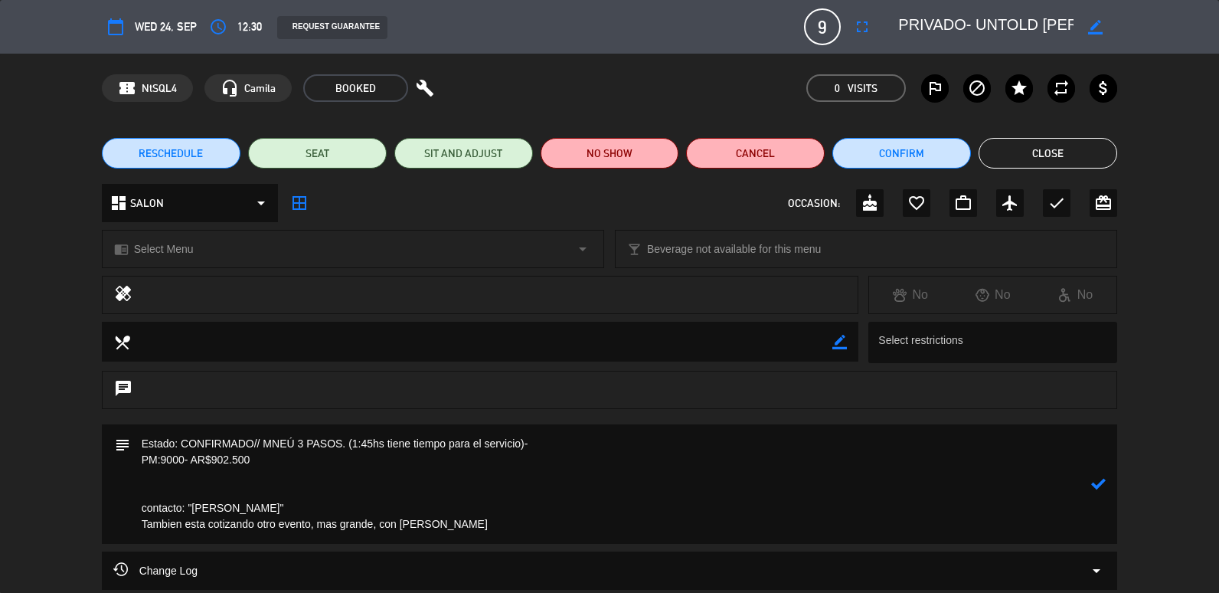
click at [167, 490] on textarea at bounding box center [611, 483] width 962 height 119
click at [701, 443] on textarea at bounding box center [611, 483] width 962 height 119
click at [142, 489] on textarea at bounding box center [611, 483] width 962 height 119
type textarea "Estado: CONFIRMADO// MNEÚ 3 PASOS. (1:45hs tiene tiempo para el servicio)-deo e…"
click at [1104, 463] on div at bounding box center [1098, 483] width 15 height 119
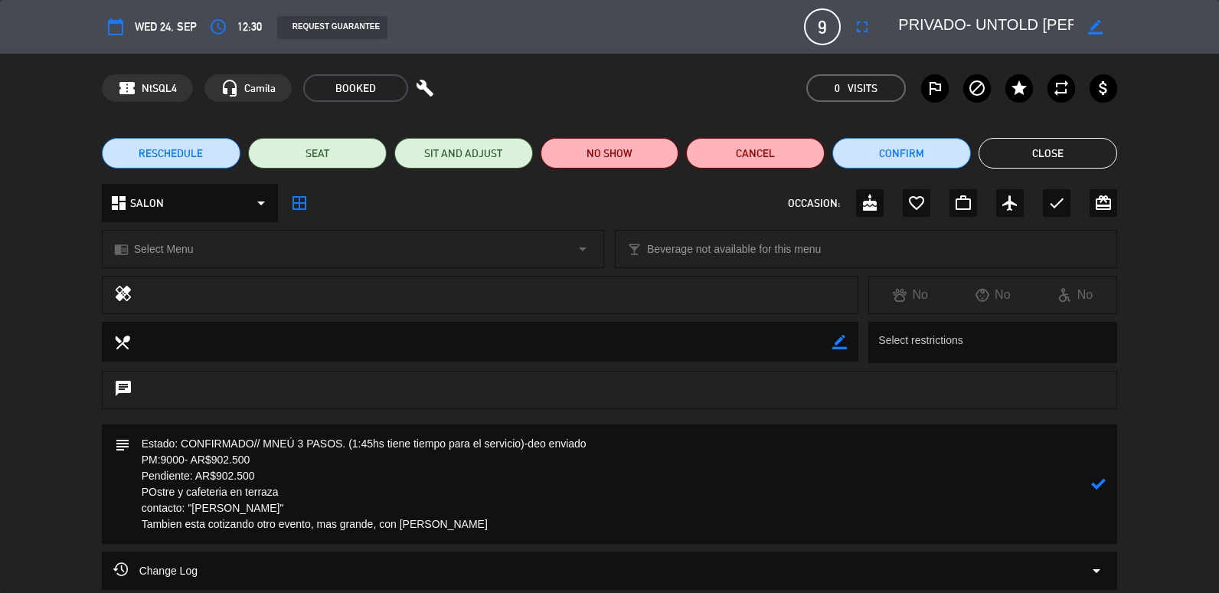
click at [1097, 476] on icon at bounding box center [1098, 483] width 15 height 15
click at [1048, 155] on button "Close" at bounding box center [1048, 153] width 139 height 31
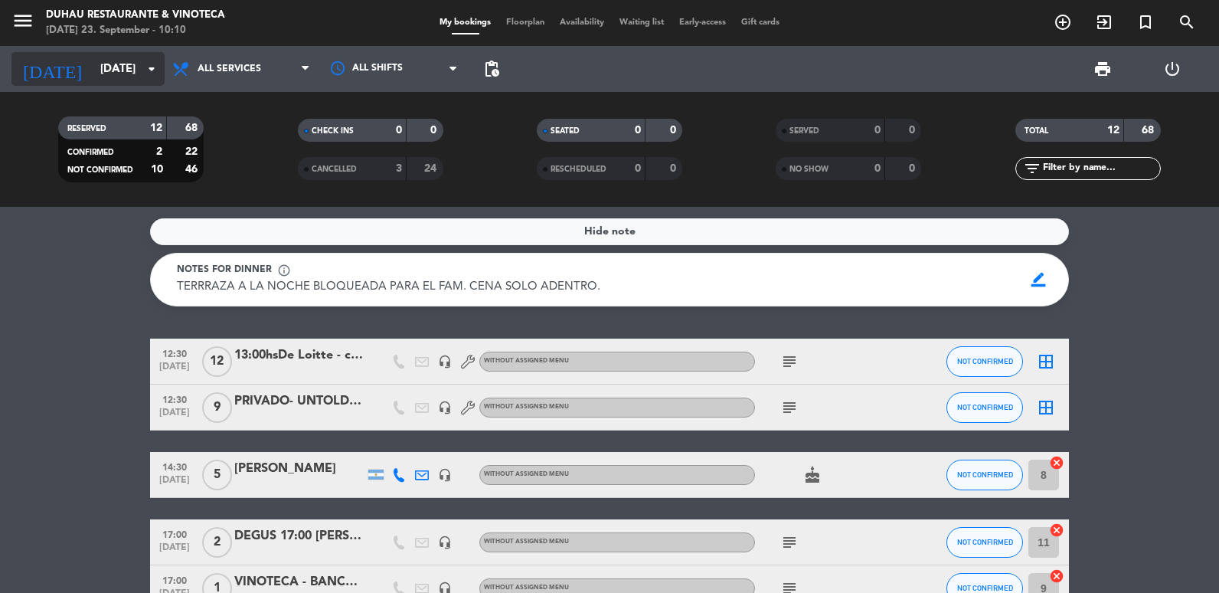
click at [93, 61] on input "[DATE]" at bounding box center [166, 69] width 147 height 28
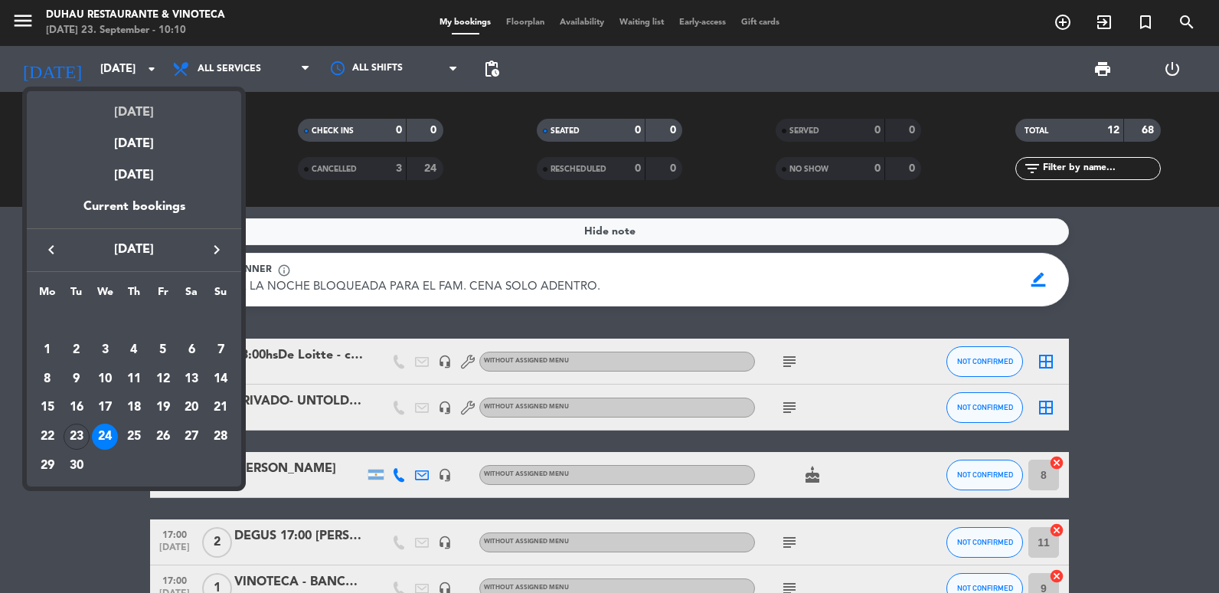
click at [88, 111] on div "[DATE]" at bounding box center [134, 106] width 214 height 31
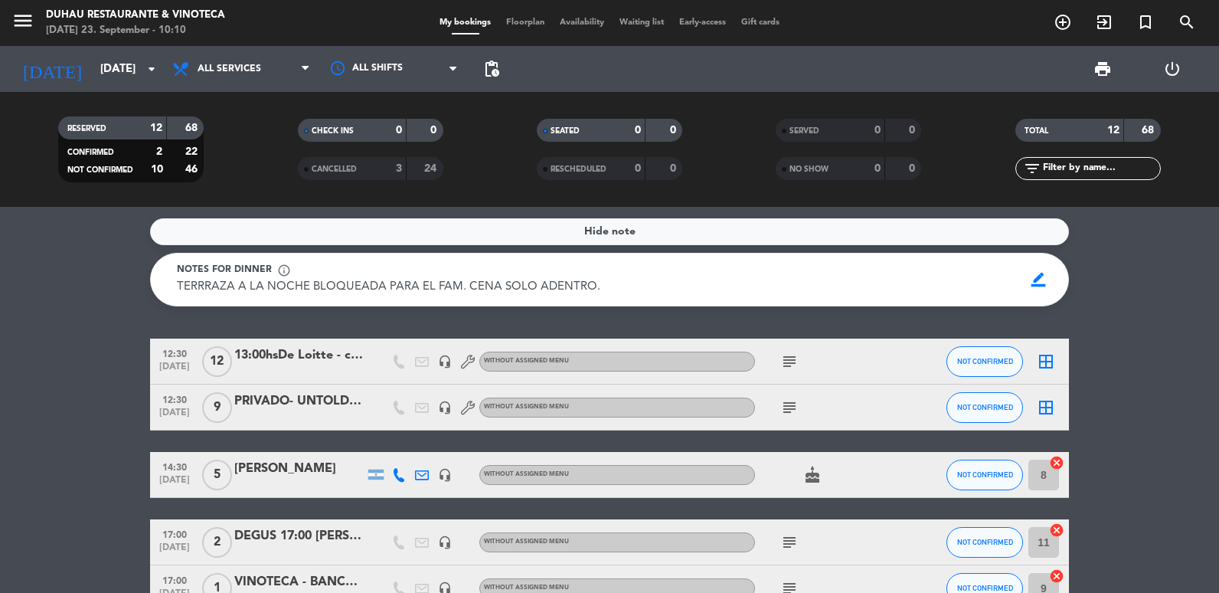
type input "[DATE]"
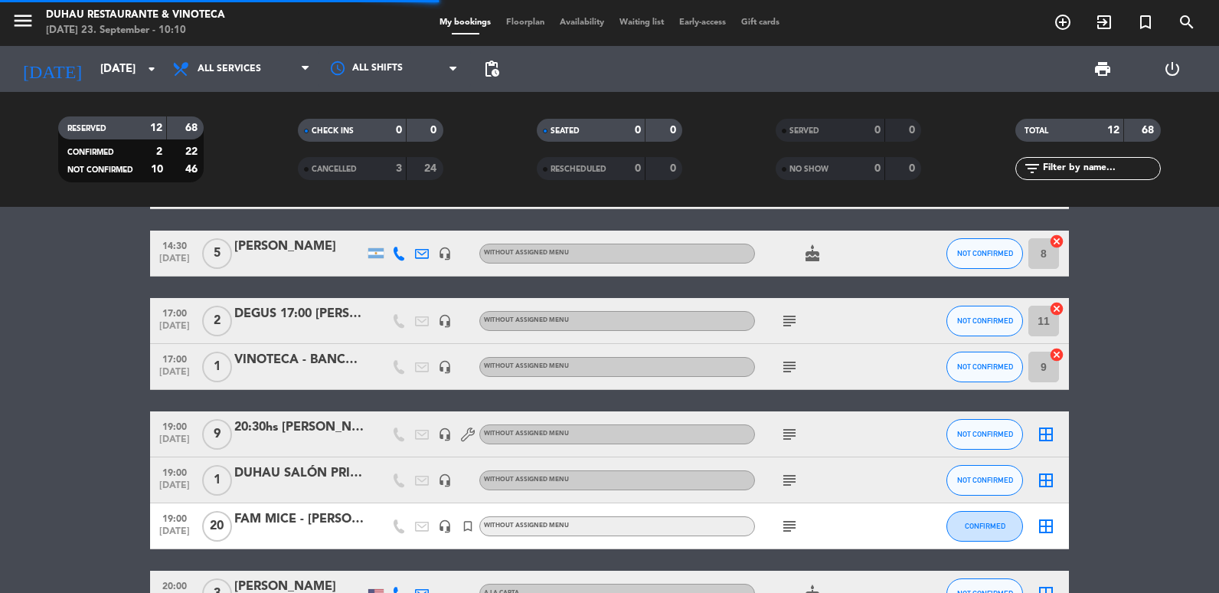
scroll to position [219, 0]
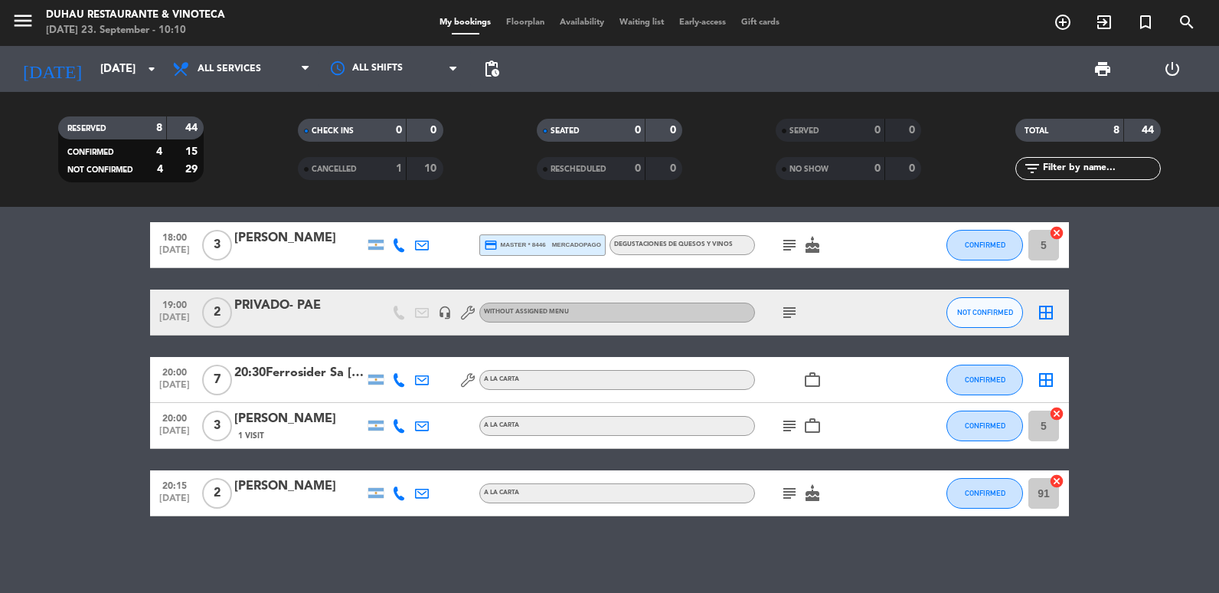
click at [281, 310] on div "PRIVADO- PAE" at bounding box center [299, 306] width 130 height 20
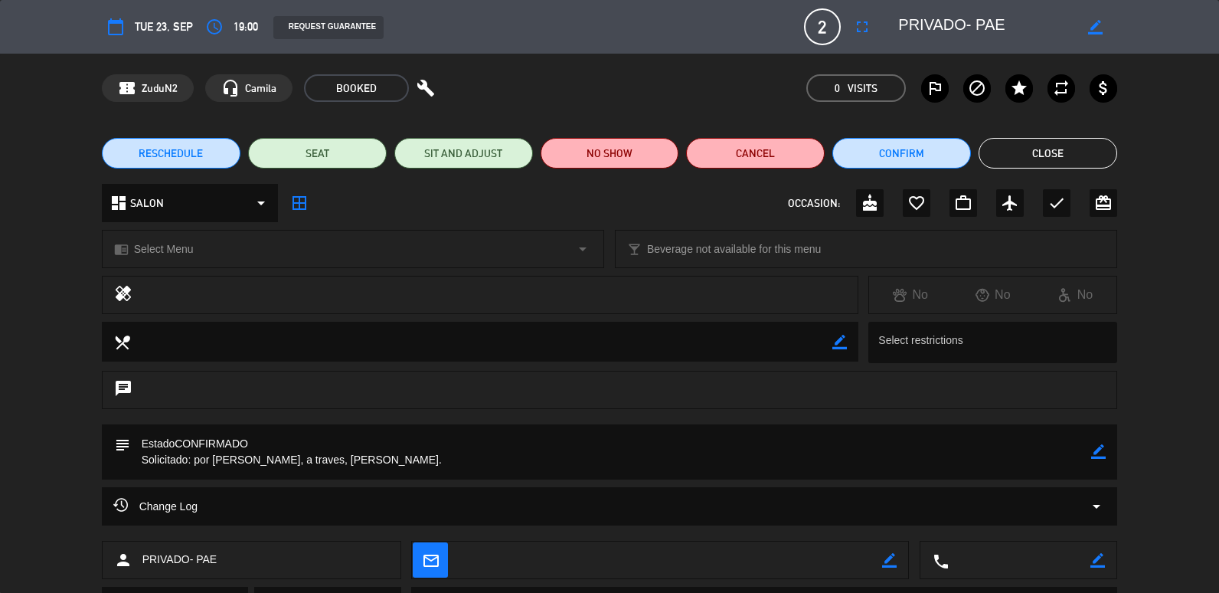
click at [1093, 449] on icon "border_color" at bounding box center [1098, 451] width 15 height 15
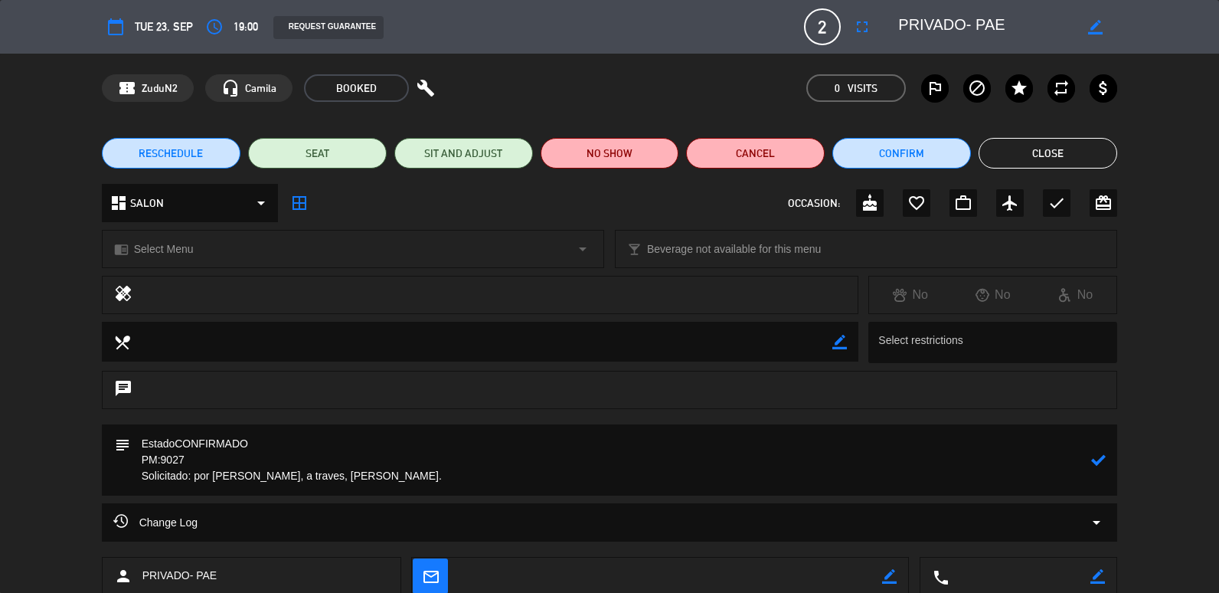
type textarea "EstadoCONFIRMADO PM:9027 Solicitado: por [PERSON_NAME], a traves, [PERSON_NAME]."
click at [1091, 468] on div at bounding box center [1098, 459] width 15 height 71
click at [1104, 454] on icon at bounding box center [1098, 460] width 15 height 15
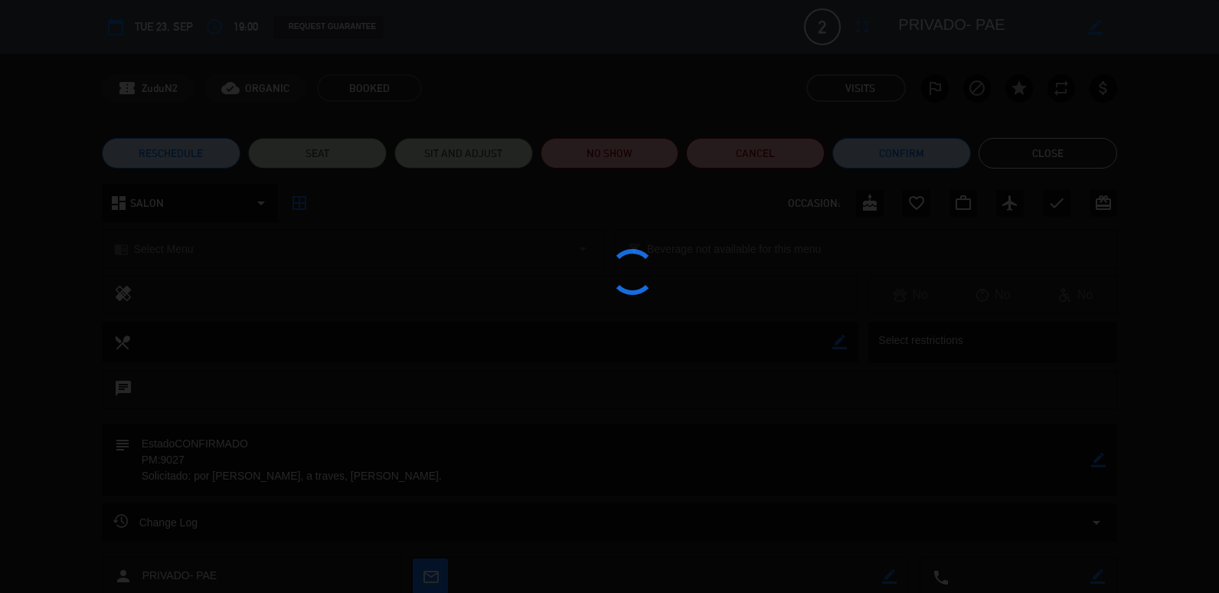
click at [1089, 155] on div at bounding box center [609, 296] width 1219 height 593
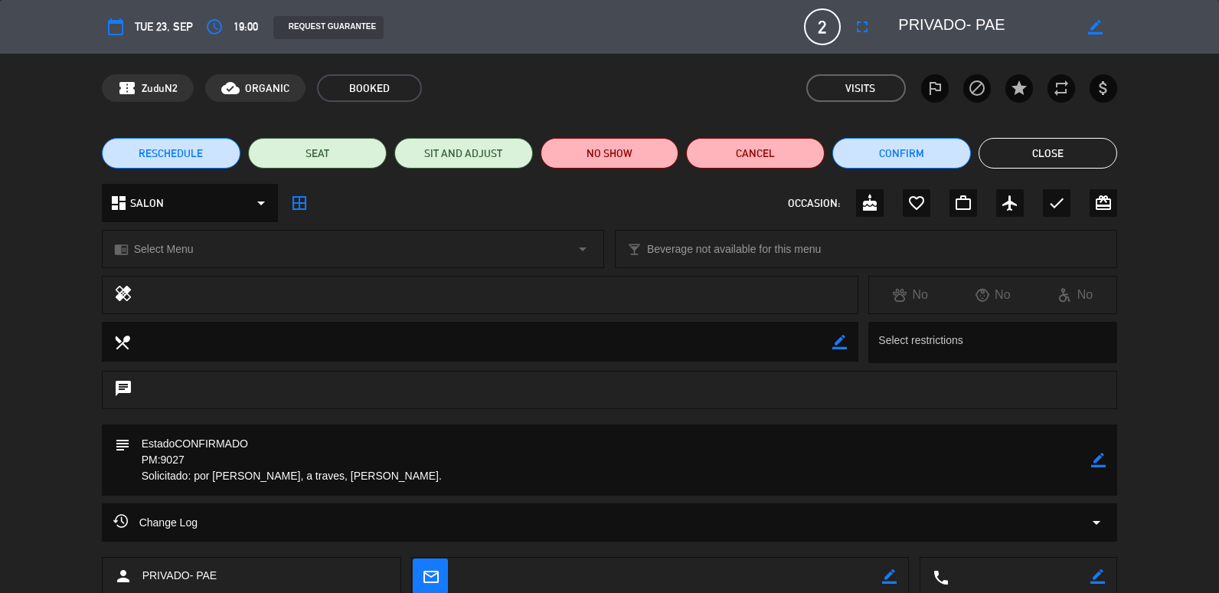
click at [1089, 155] on button "Close" at bounding box center [1048, 153] width 139 height 31
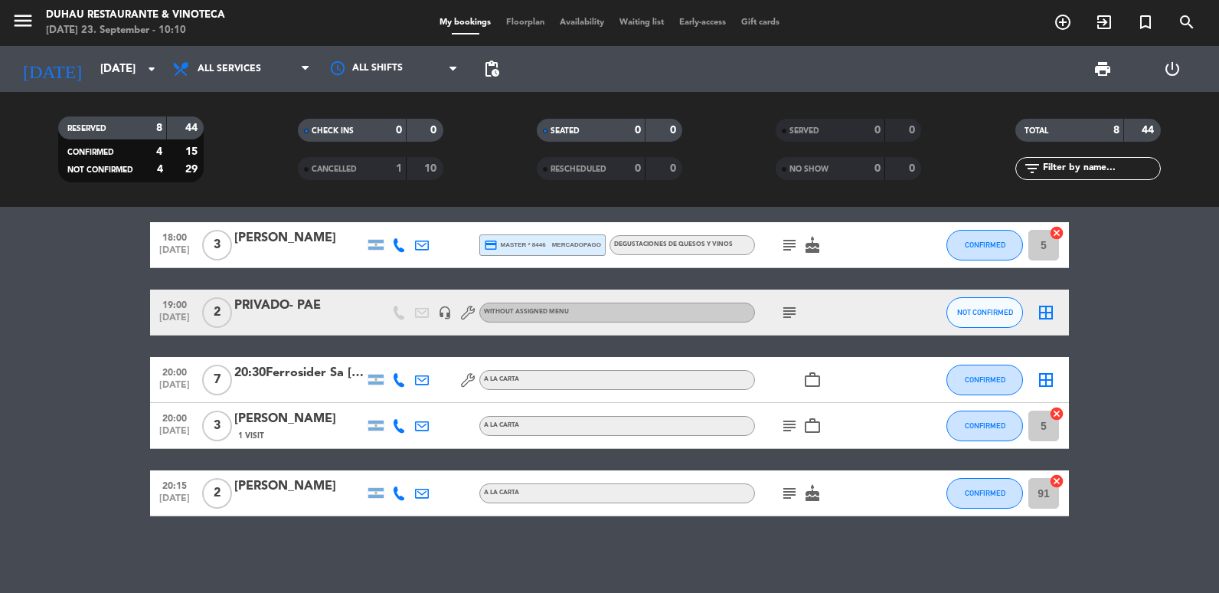
scroll to position [0, 0]
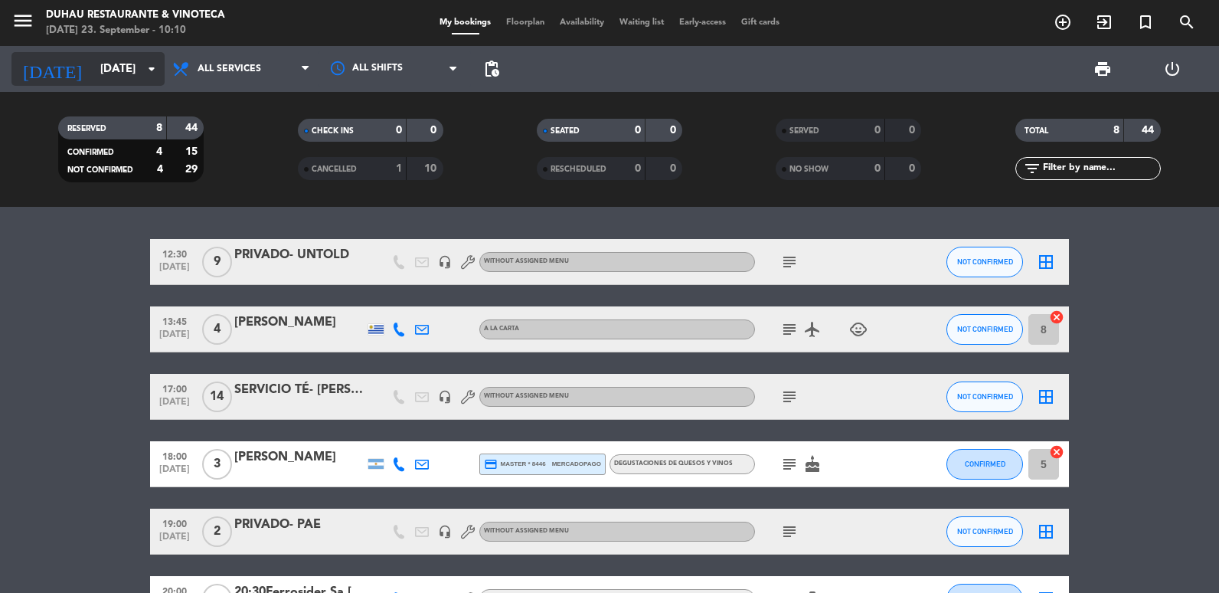
click at [103, 83] on div "[DATE] [DATE] arrow_drop_down" at bounding box center [87, 69] width 153 height 34
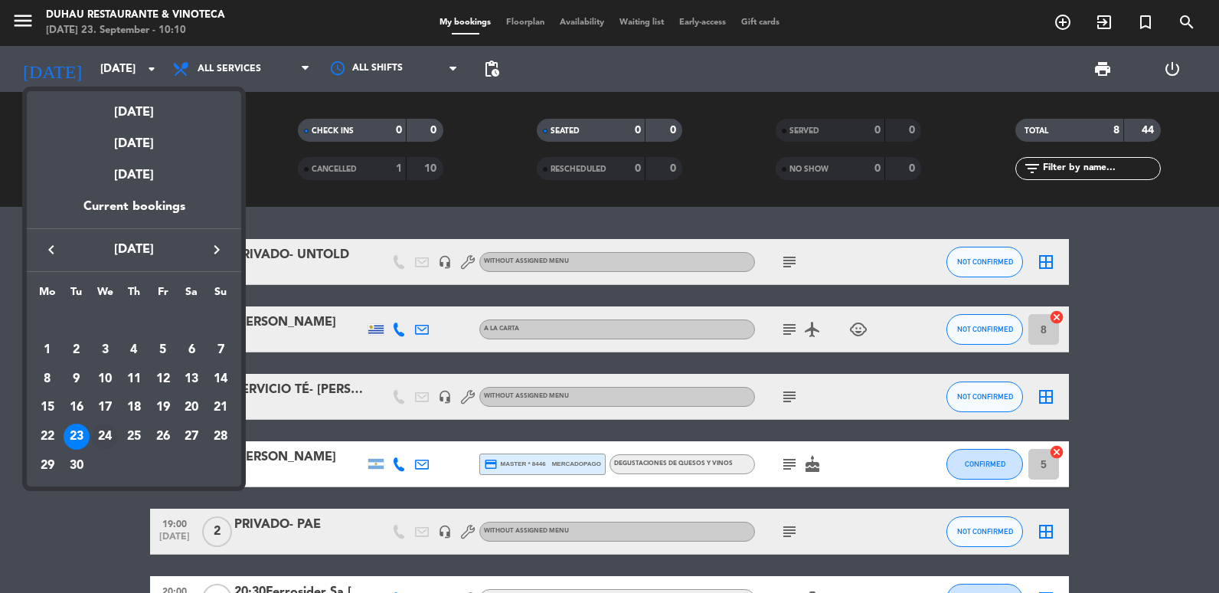
click at [111, 440] on div "24" at bounding box center [105, 437] width 26 height 26
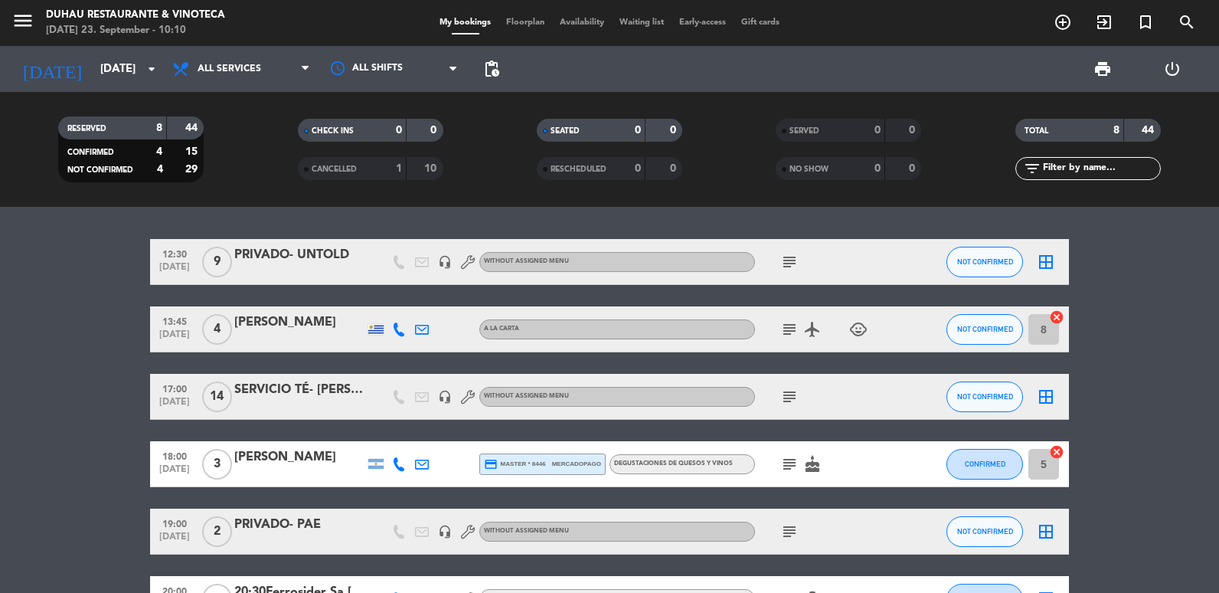
type input "[DATE]"
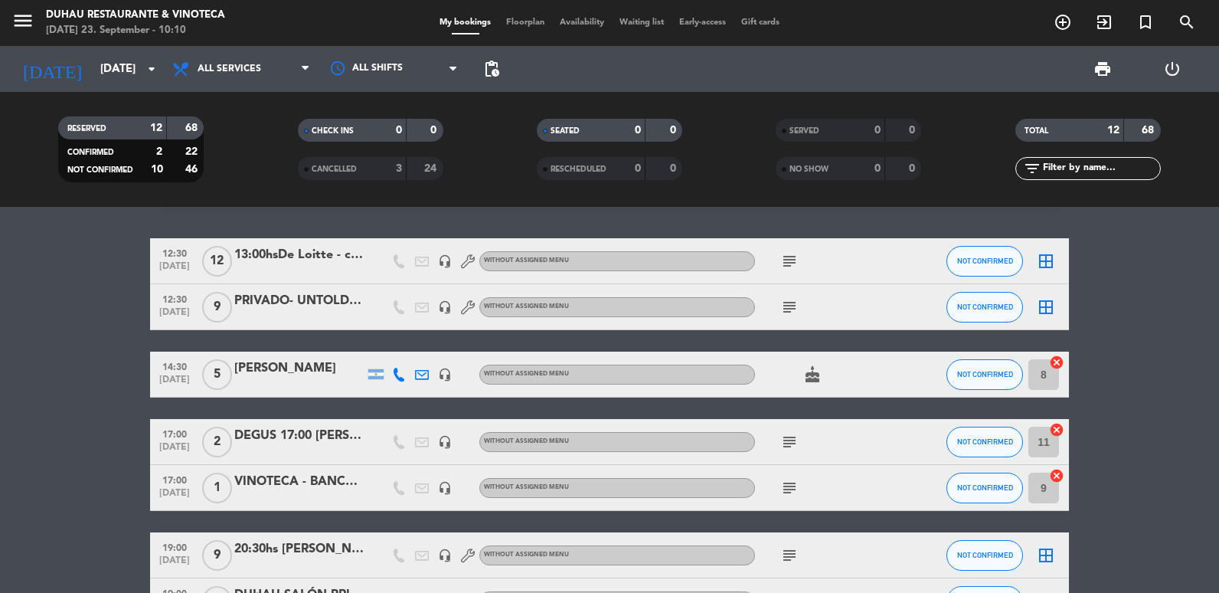
scroll to position [77, 0]
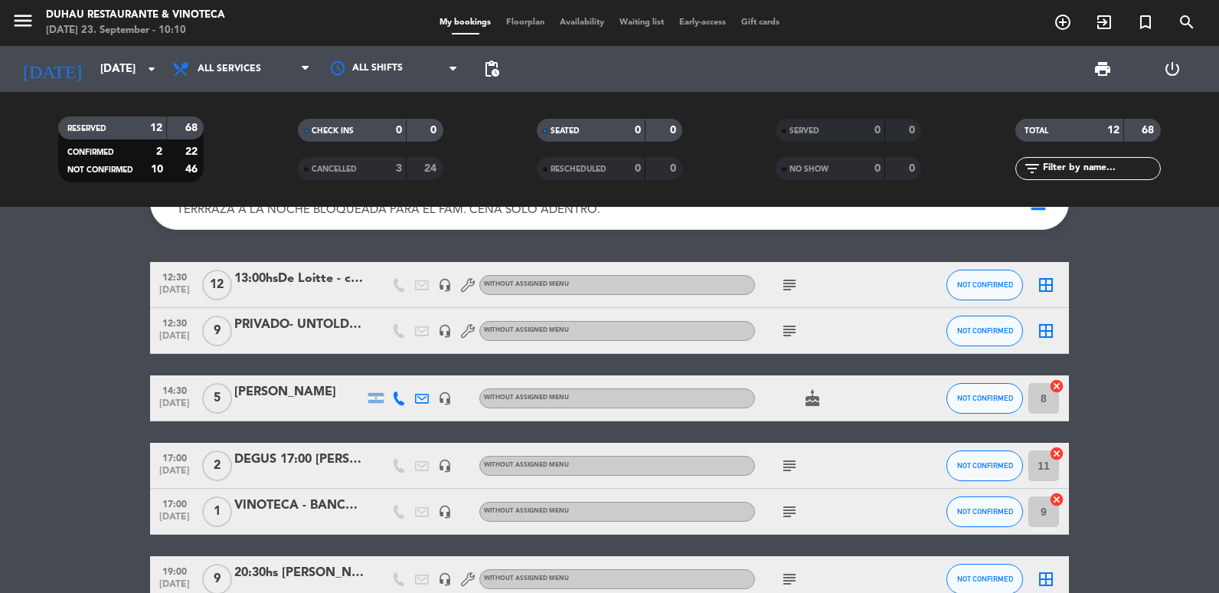
click at [791, 283] on icon "subject" at bounding box center [789, 285] width 18 height 18
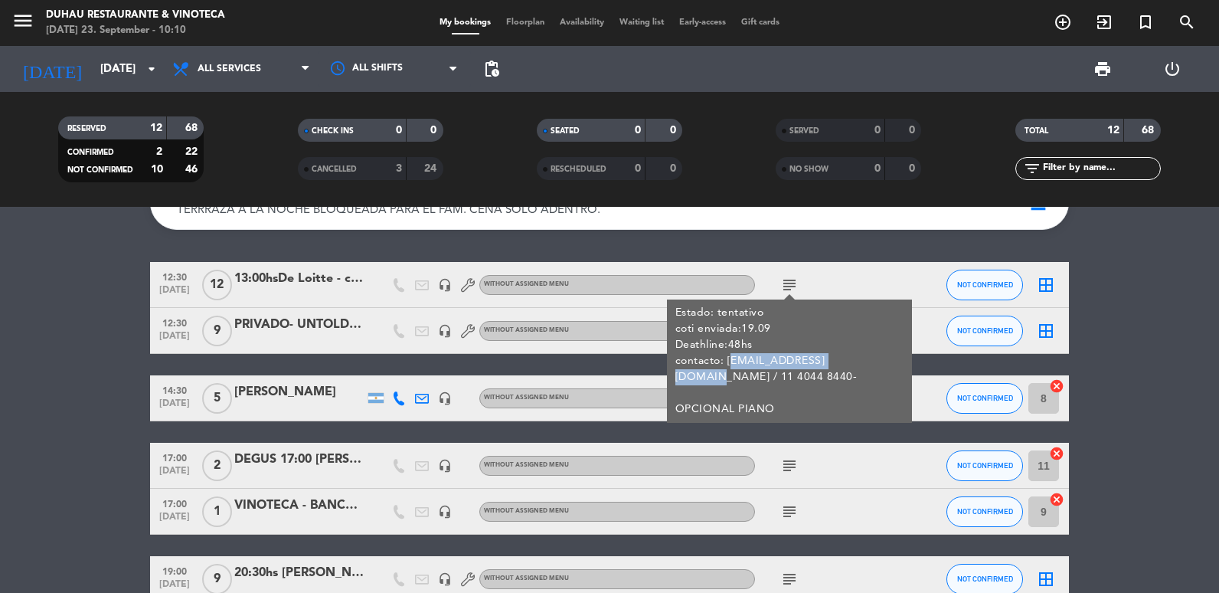
copy div "[EMAIL_ADDRESS][DOMAIN_NAME]"
drag, startPoint x: 727, startPoint y: 360, endPoint x: 840, endPoint y: 362, distance: 113.4
click at [840, 362] on div "Estado: tentativo coti enviada:19.09 Deathline:48hs contacto: [EMAIL_ADDRESS][D…" at bounding box center [790, 361] width 229 height 113
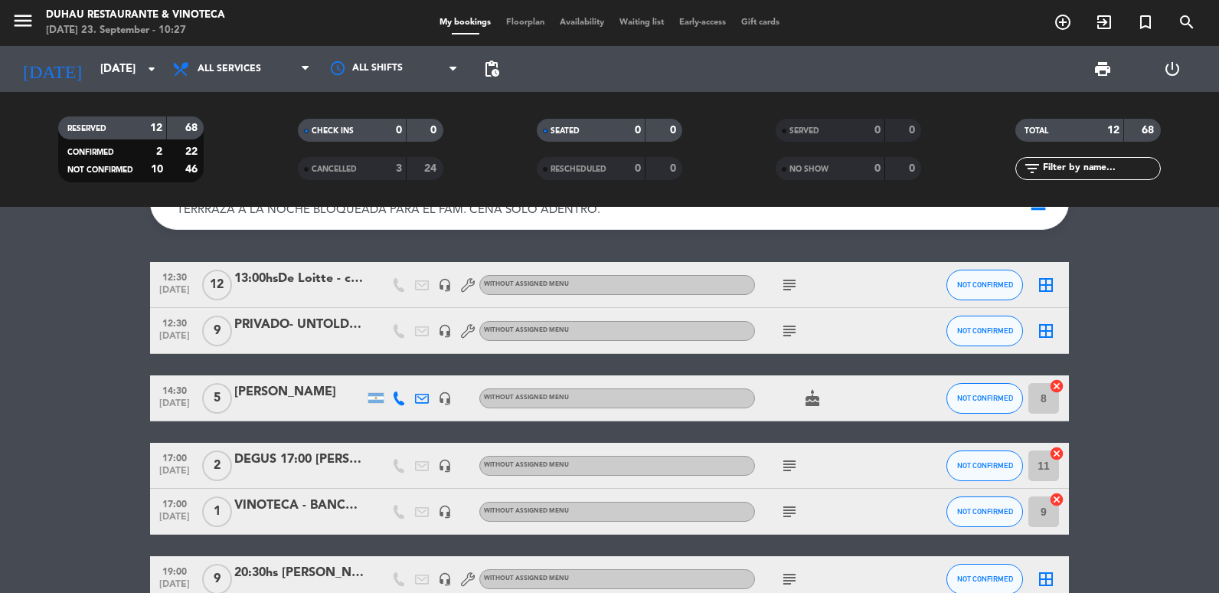
click at [309, 272] on div "13:00hsDe Loitte - carolina" at bounding box center [299, 279] width 130 height 20
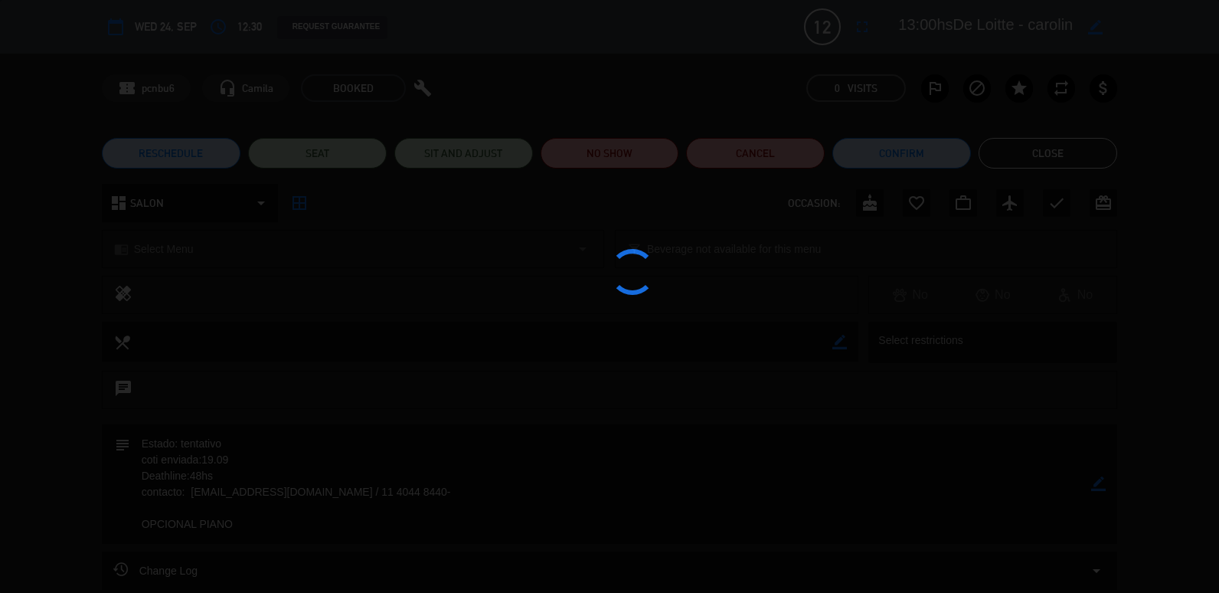
scroll to position [155, 0]
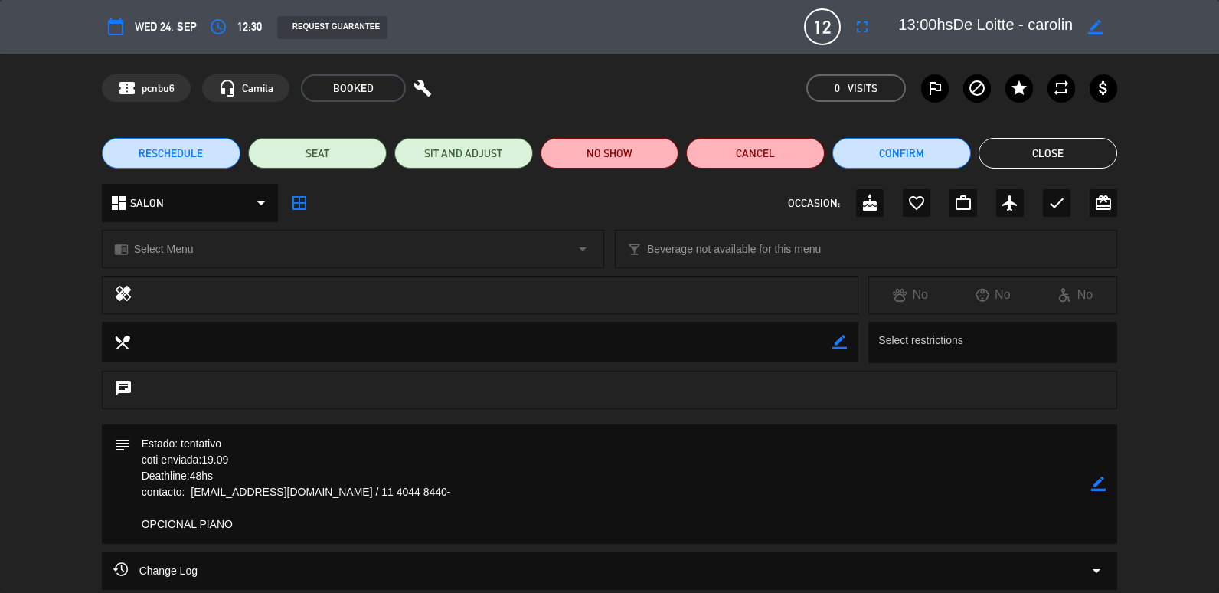
drag, startPoint x: 471, startPoint y: 497, endPoint x: 190, endPoint y: 490, distance: 281.2
click at [190, 490] on textarea at bounding box center [611, 483] width 962 height 119
click at [1096, 474] on div "border_color" at bounding box center [1098, 483] width 15 height 119
drag, startPoint x: 1096, startPoint y: 474, endPoint x: 1016, endPoint y: 487, distance: 81.5
click at [1097, 483] on icon "border_color" at bounding box center [1098, 483] width 15 height 15
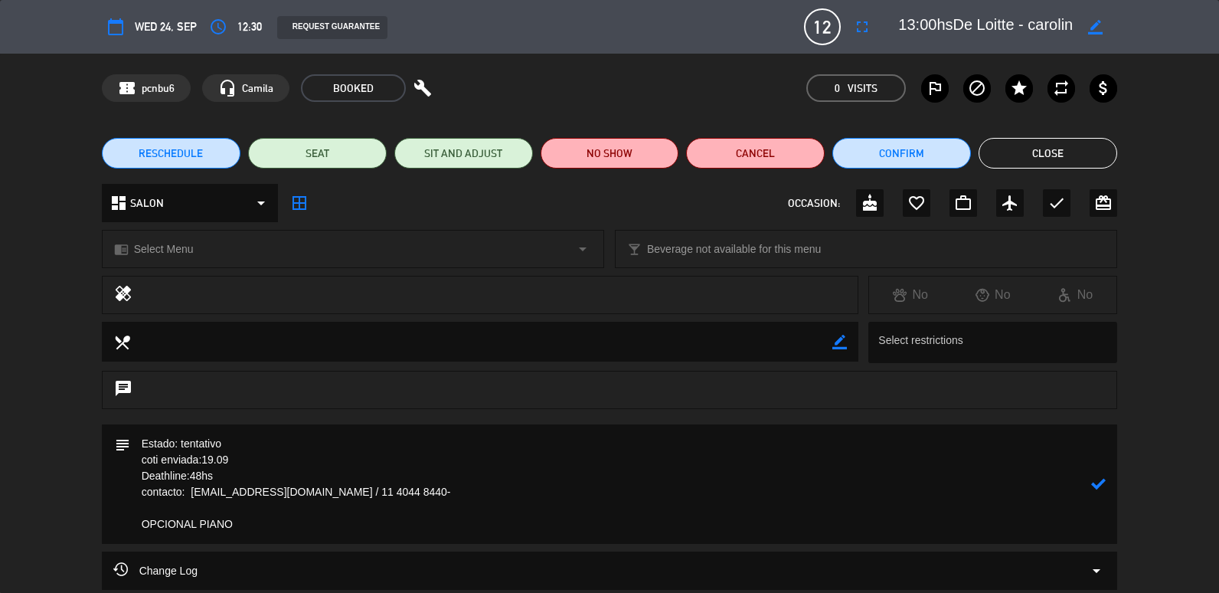
click at [300, 473] on textarea at bounding box center [611, 483] width 962 height 119
drag, startPoint x: 222, startPoint y: 480, endPoint x: 182, endPoint y: 439, distance: 58.0
click at [182, 439] on textarea at bounding box center [611, 483] width 962 height 119
paste textarea "AR$471.774,1"
type textarea "Estado: confirmada: PM:878.225,81 PENDIENTE:AR$471.774,1 contacto: [EMAIL_ADDRE…"
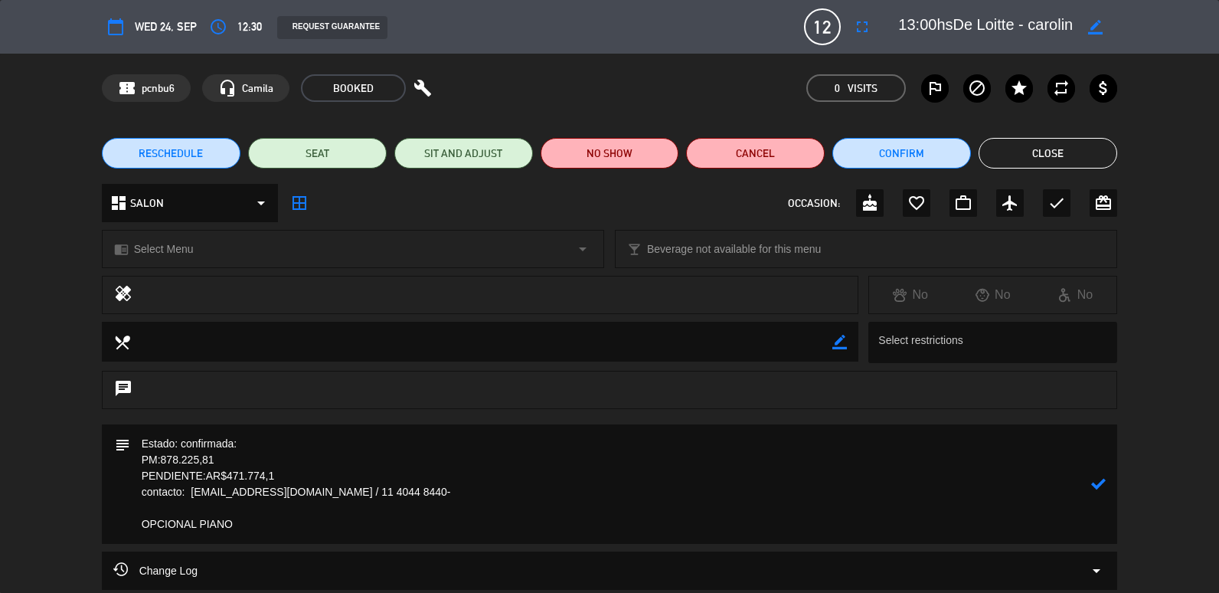
click at [1098, 486] on icon at bounding box center [1098, 483] width 15 height 15
click at [1026, 152] on button "Close" at bounding box center [1048, 153] width 139 height 31
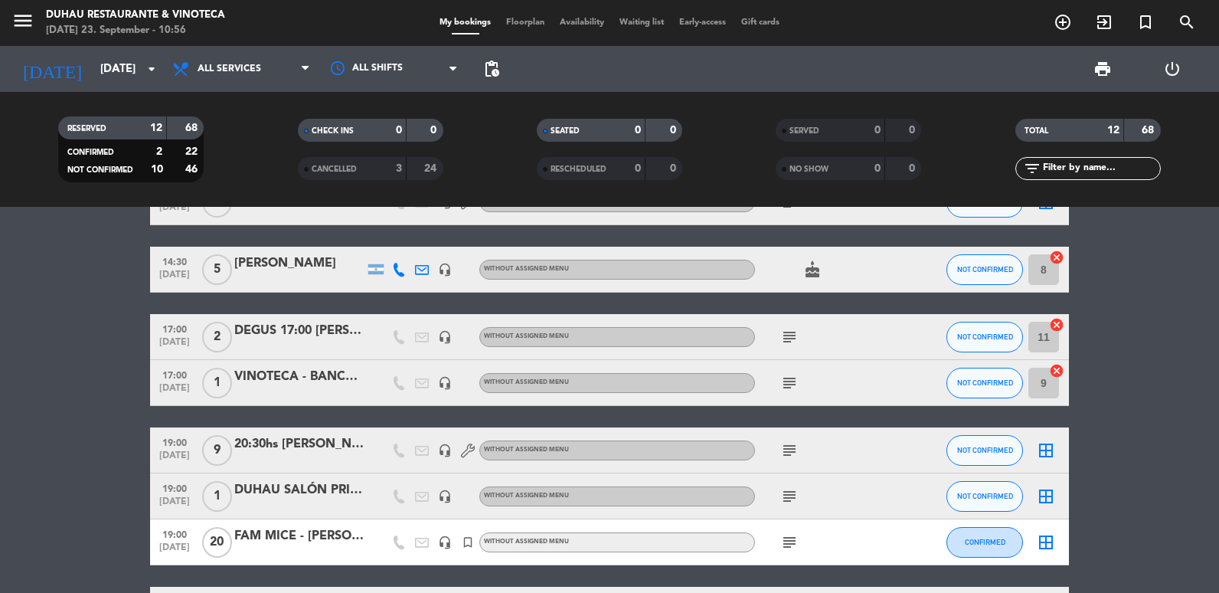
scroll to position [230, 0]
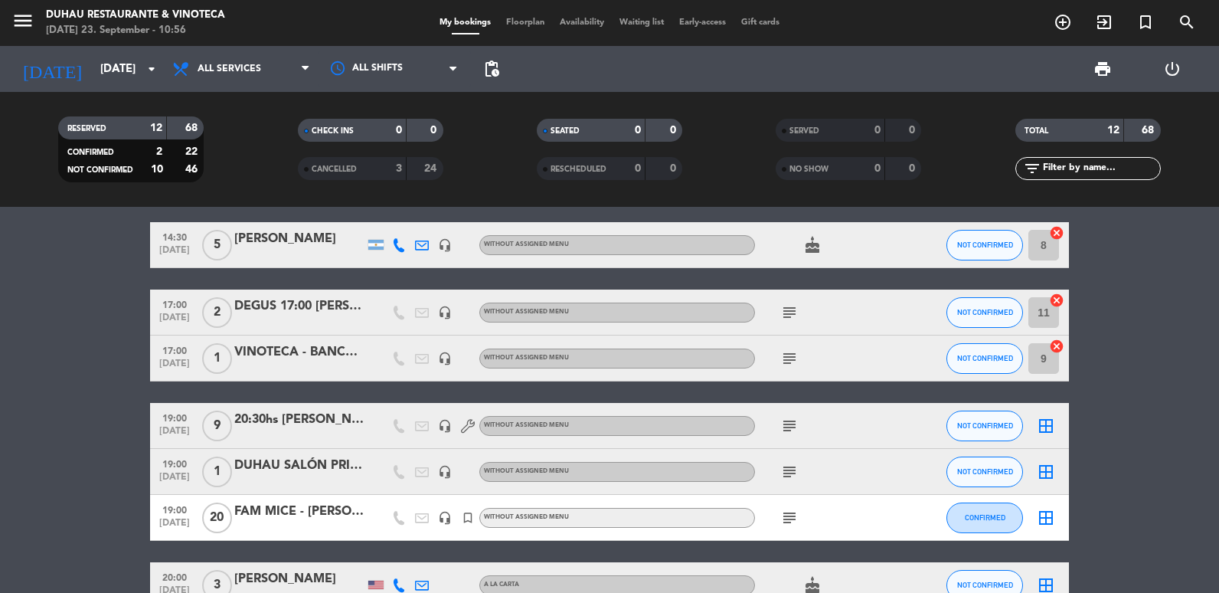
click at [798, 427] on icon "subject" at bounding box center [789, 426] width 18 height 18
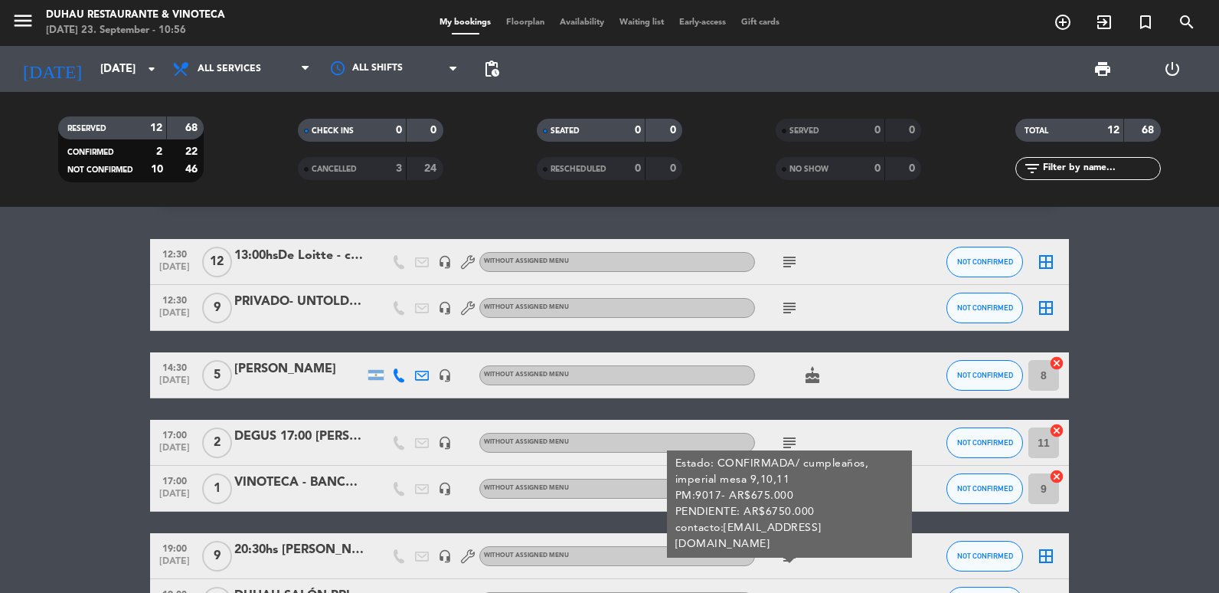
scroll to position [0, 0]
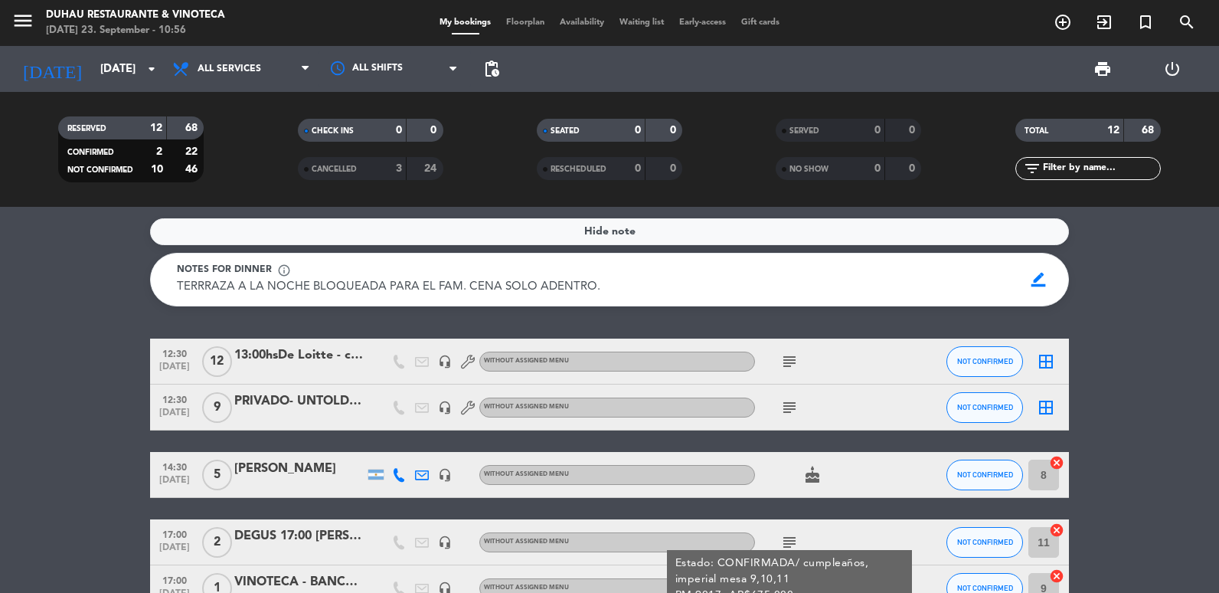
click at [797, 356] on icon "subject" at bounding box center [789, 361] width 18 height 18
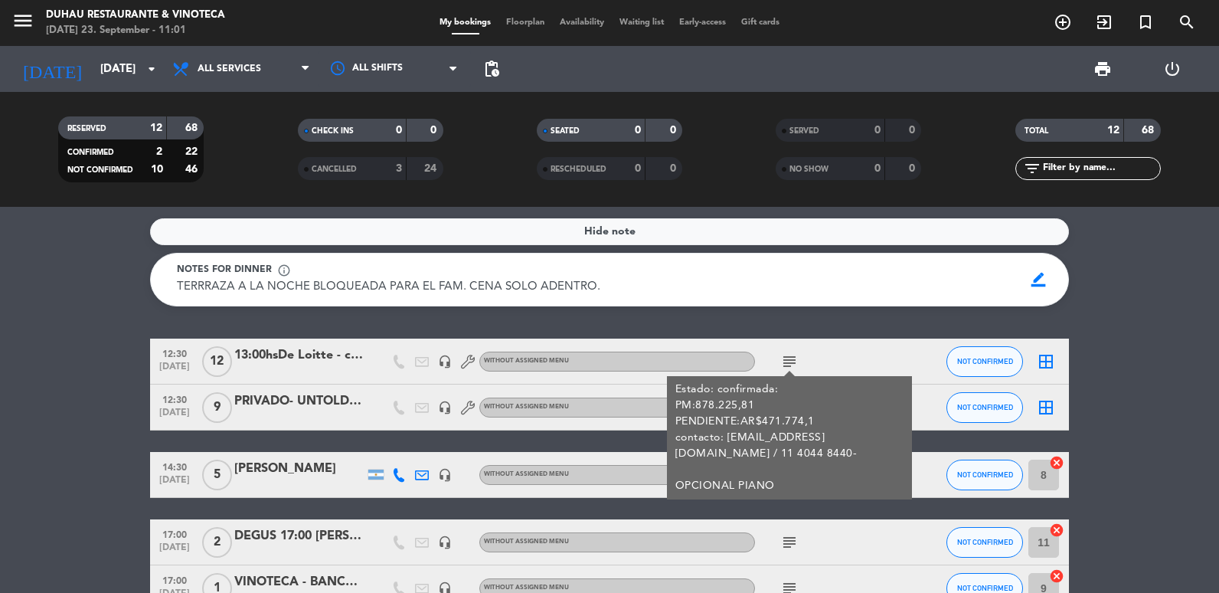
click at [324, 361] on div "13:00hsDe Loitte - carolina" at bounding box center [299, 355] width 130 height 20
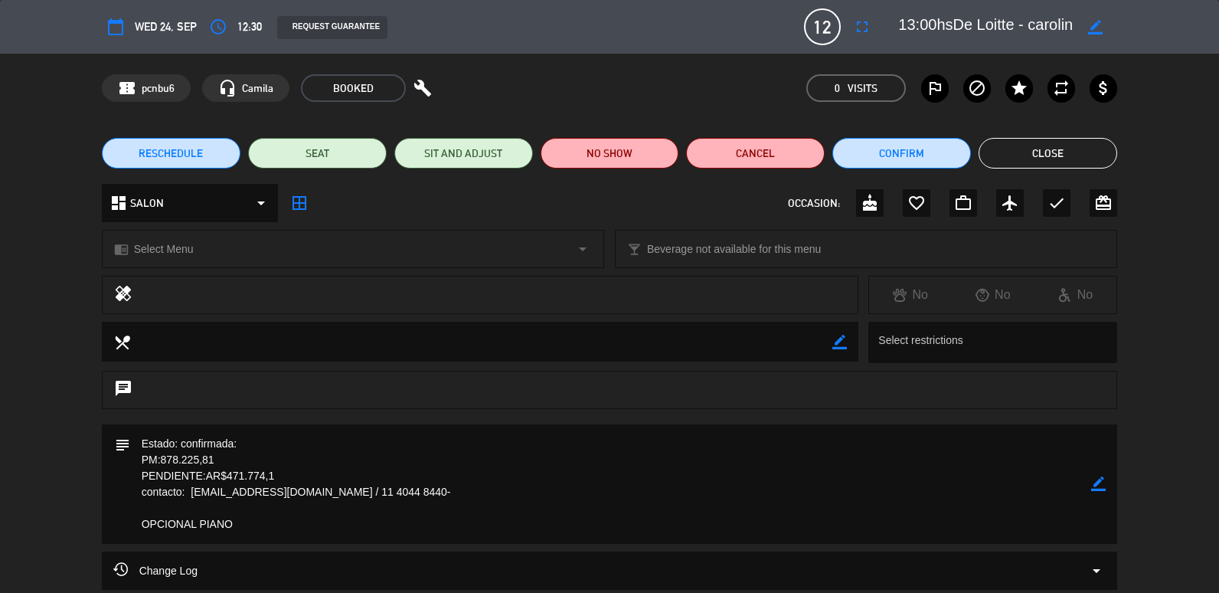
click at [1098, 486] on icon "border_color" at bounding box center [1098, 483] width 15 height 15
click at [538, 461] on textarea at bounding box center [611, 483] width 962 height 119
click at [516, 444] on textarea at bounding box center [611, 483] width 962 height 119
drag, startPoint x: 273, startPoint y: 532, endPoint x: 97, endPoint y: 517, distance: 176.1
click at [97, 517] on div "subject" at bounding box center [609, 487] width 1219 height 127
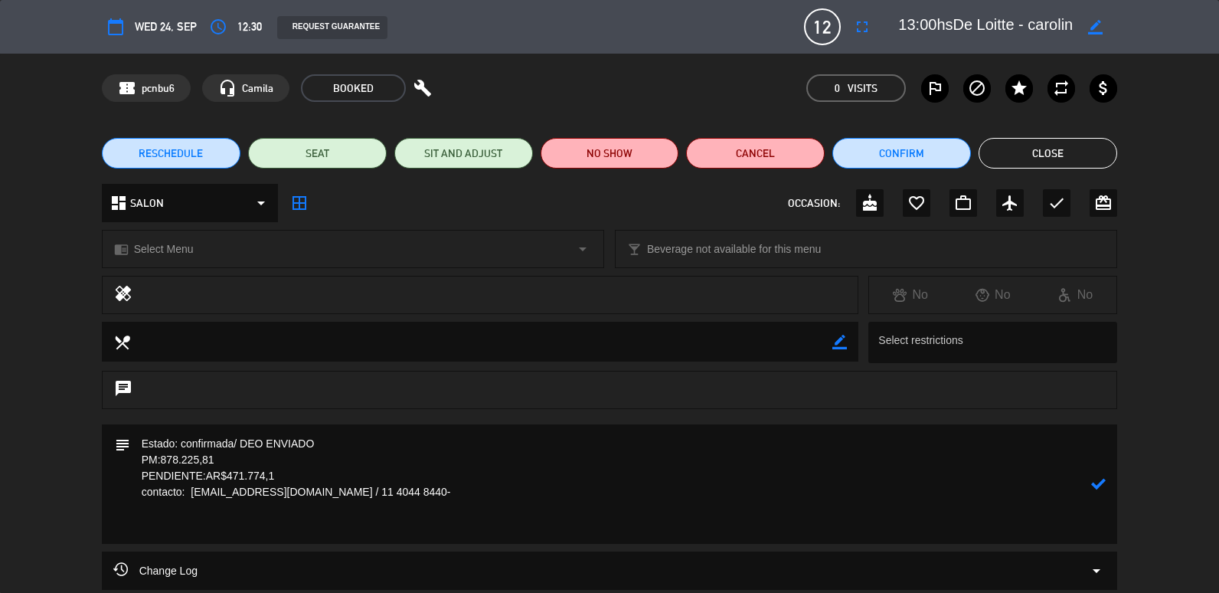
click at [1099, 490] on icon at bounding box center [1098, 483] width 15 height 15
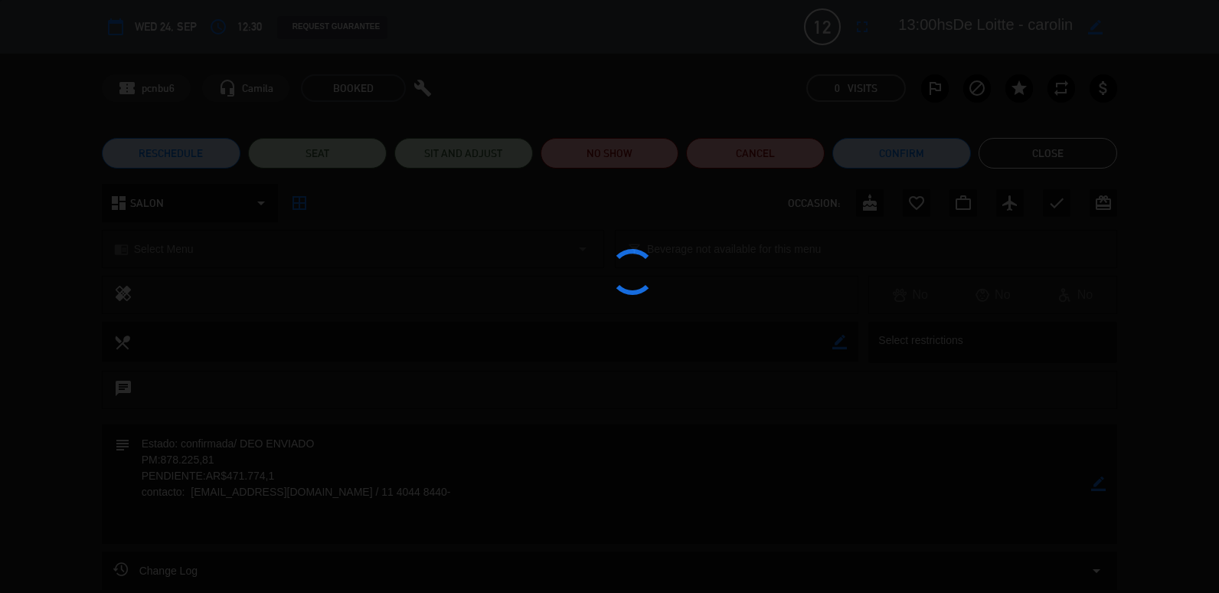
type textarea "Estado: confirmada/ DEO ENVIADO PM:878.225,81 PENDIENTE:AR$471.774,1 contacto: …"
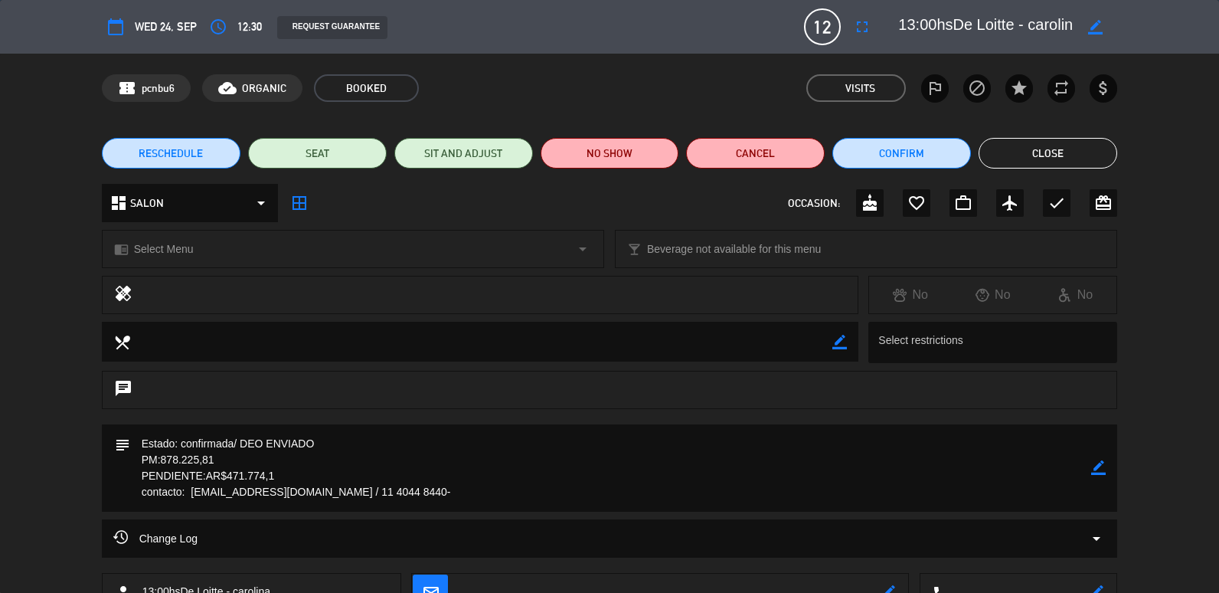
click at [1066, 161] on button "Close" at bounding box center [1048, 153] width 139 height 31
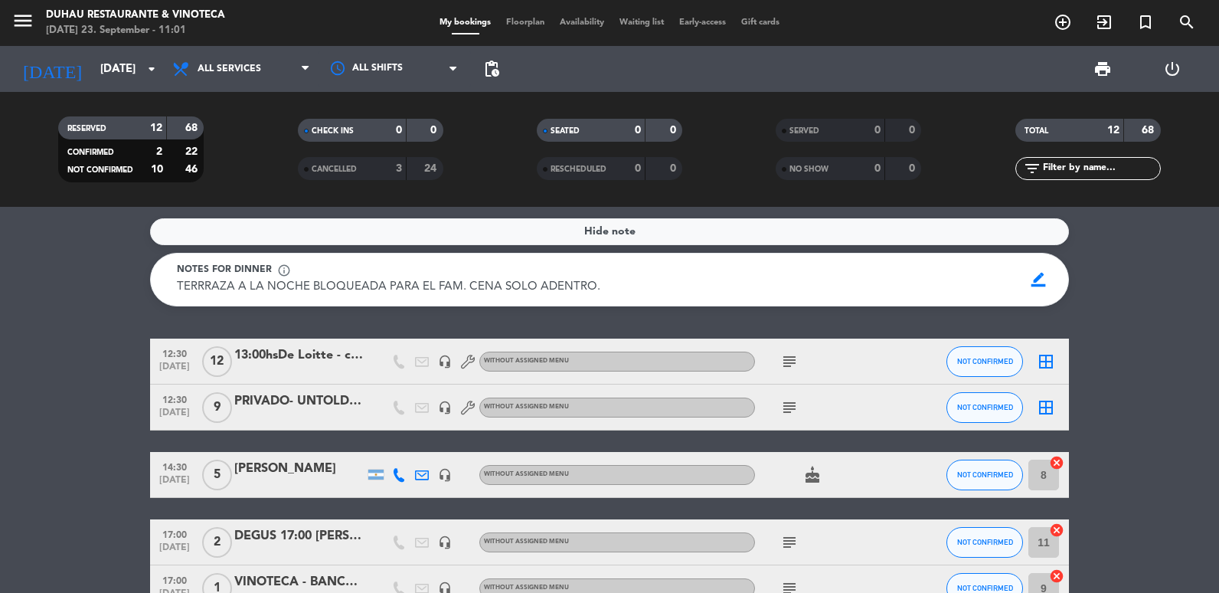
click at [278, 353] on div "13:00hsDe Loitte - carolina" at bounding box center [299, 355] width 130 height 20
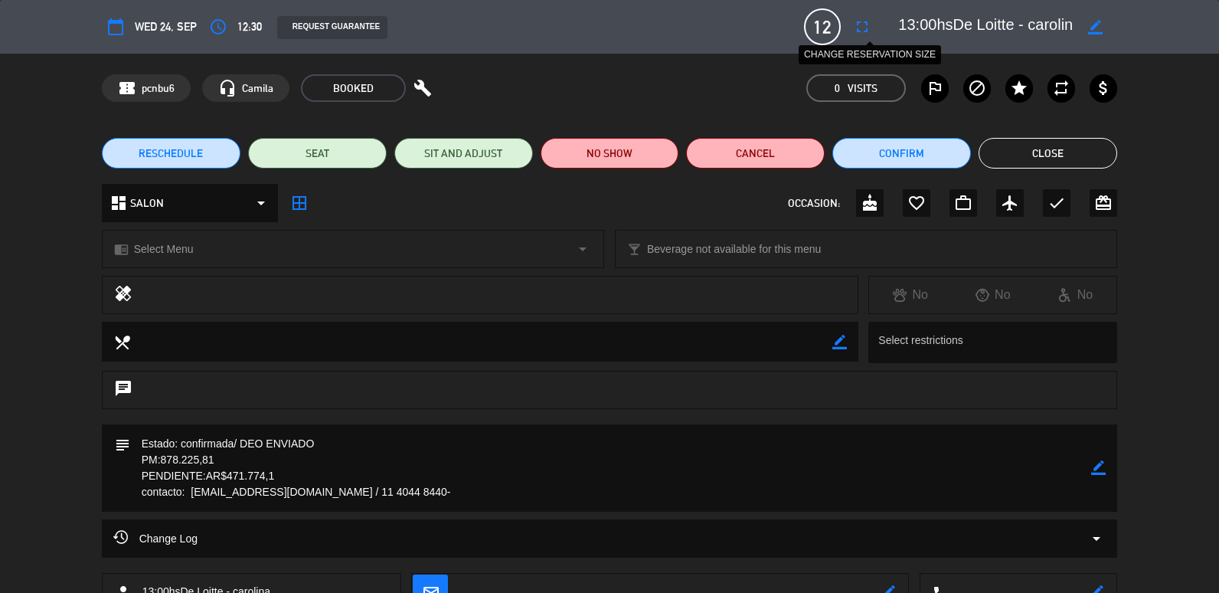
click at [867, 28] on icon "fullscreen" at bounding box center [862, 27] width 18 height 18
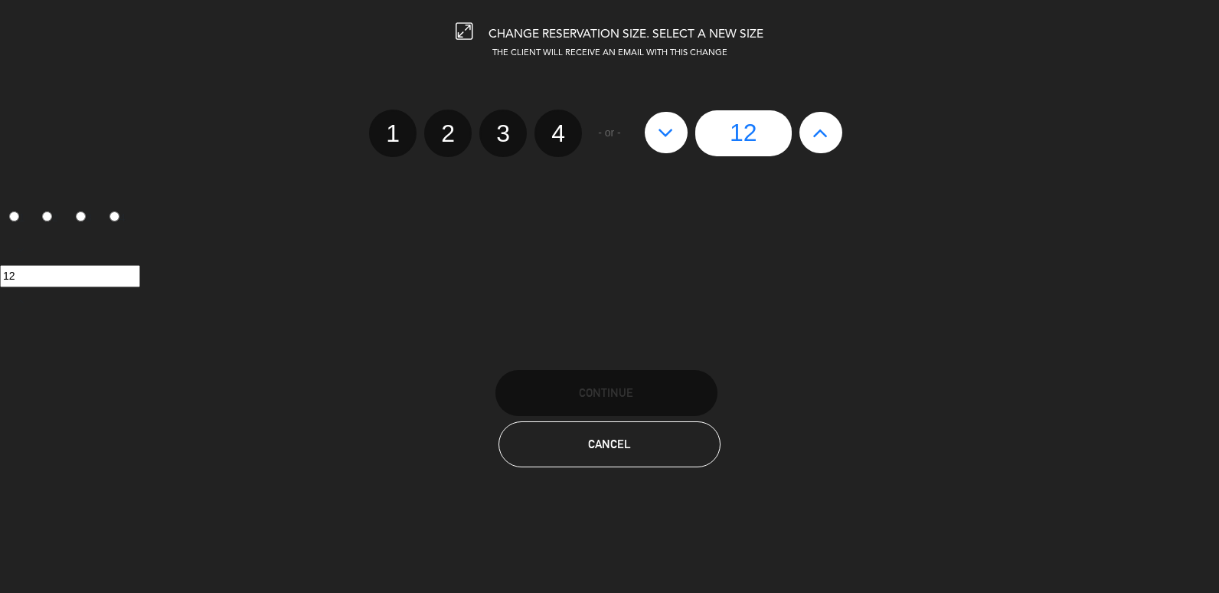
click at [661, 130] on icon at bounding box center [666, 132] width 16 height 25
type input "11"
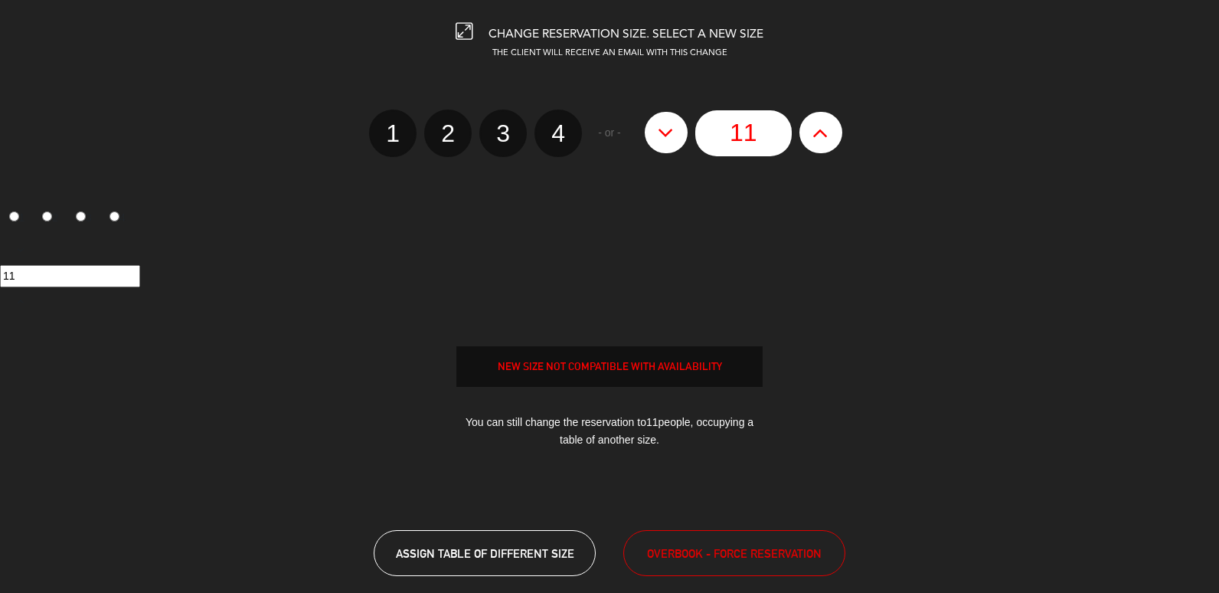
click at [661, 130] on icon at bounding box center [666, 132] width 16 height 25
type input "10"
click at [661, 130] on icon at bounding box center [666, 132] width 16 height 25
type input "9"
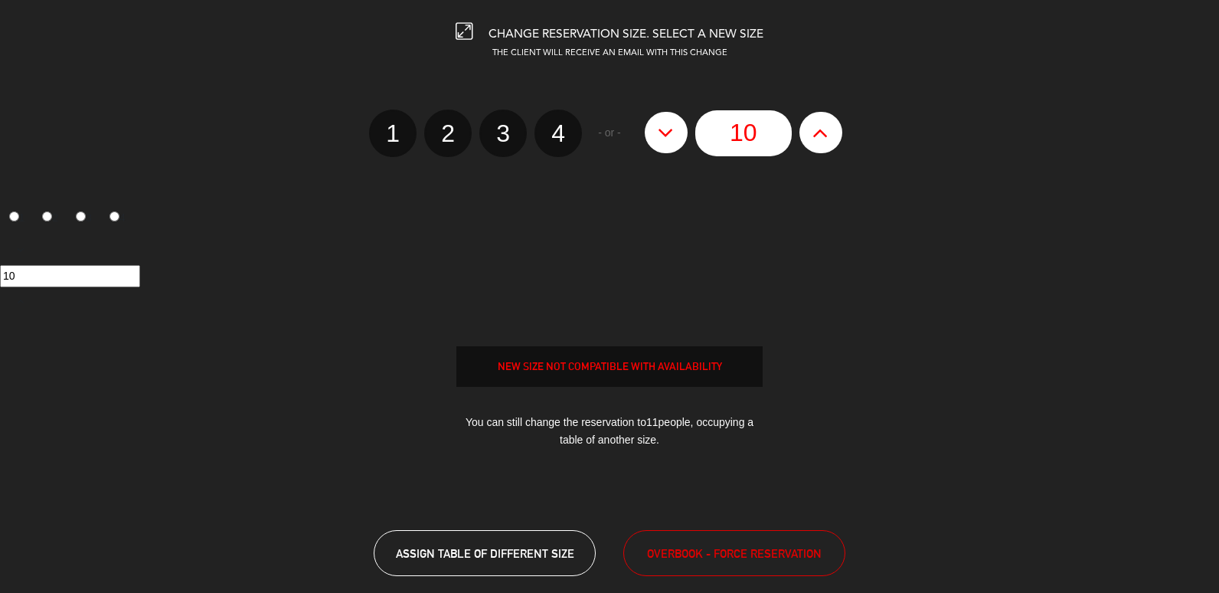
type input "9"
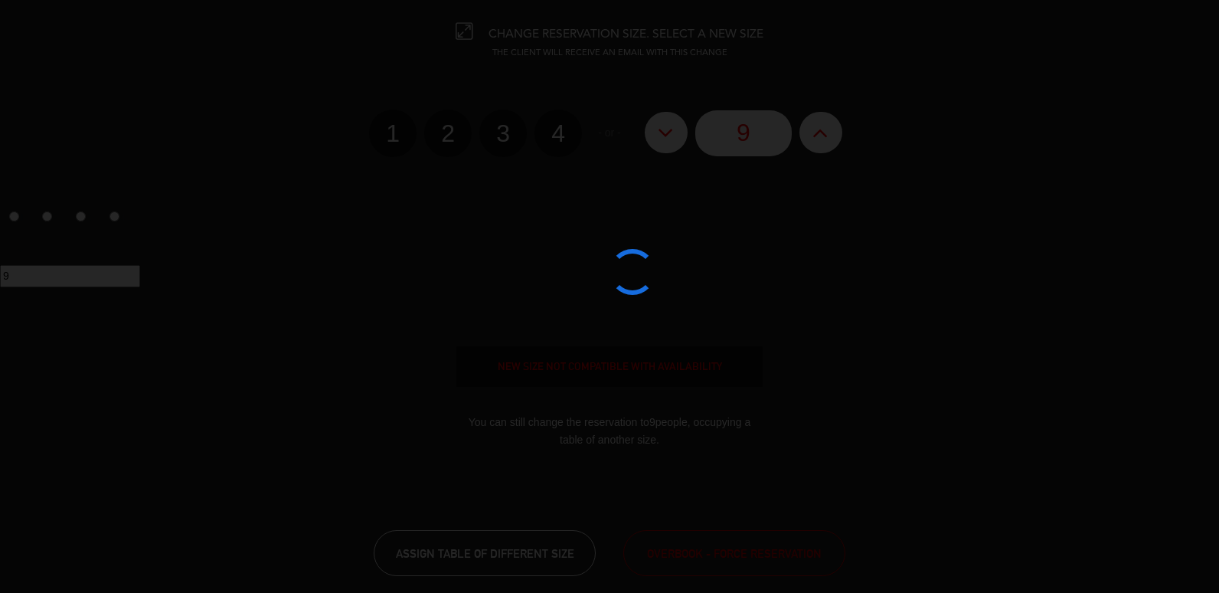
click at [781, 544] on div at bounding box center [609, 296] width 1219 height 593
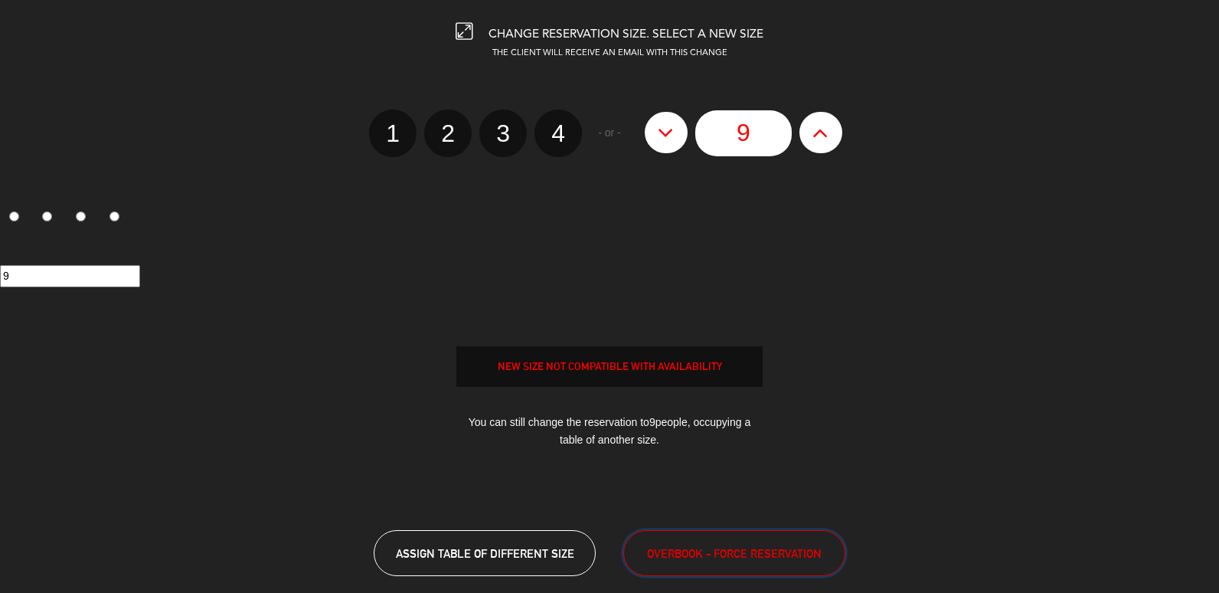
click at [784, 549] on span "OVERBOOK - FORCE RESERVATION" at bounding box center [734, 554] width 175 height 18
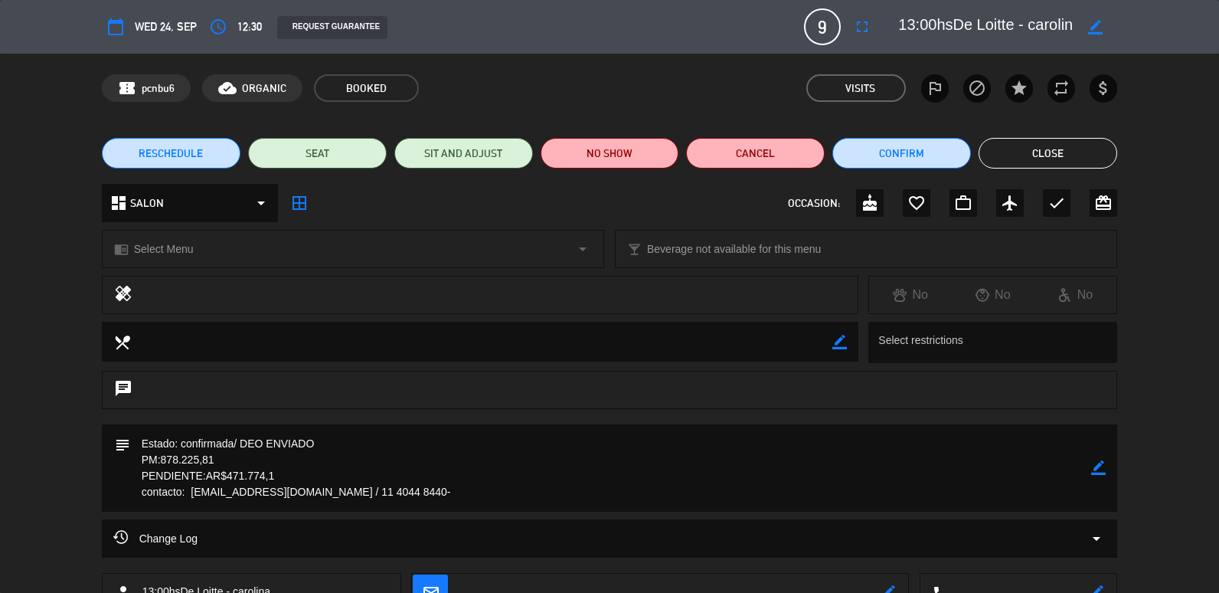
click at [1033, 162] on button "Close" at bounding box center [1048, 153] width 139 height 31
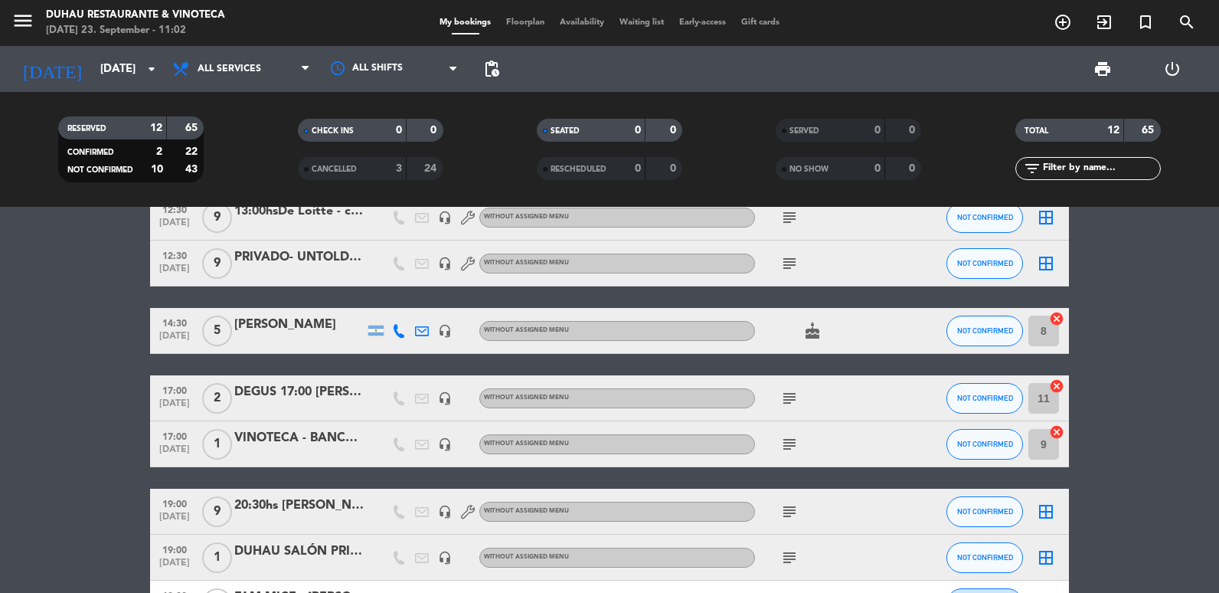
scroll to position [153, 0]
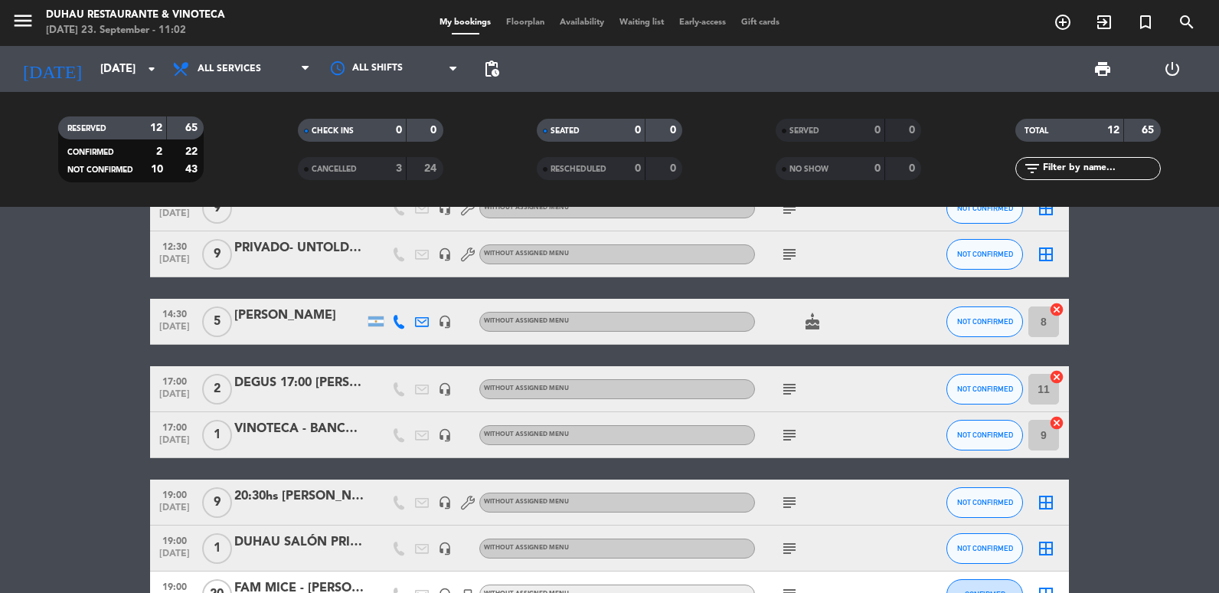
click at [781, 499] on icon "subject" at bounding box center [789, 502] width 18 height 18
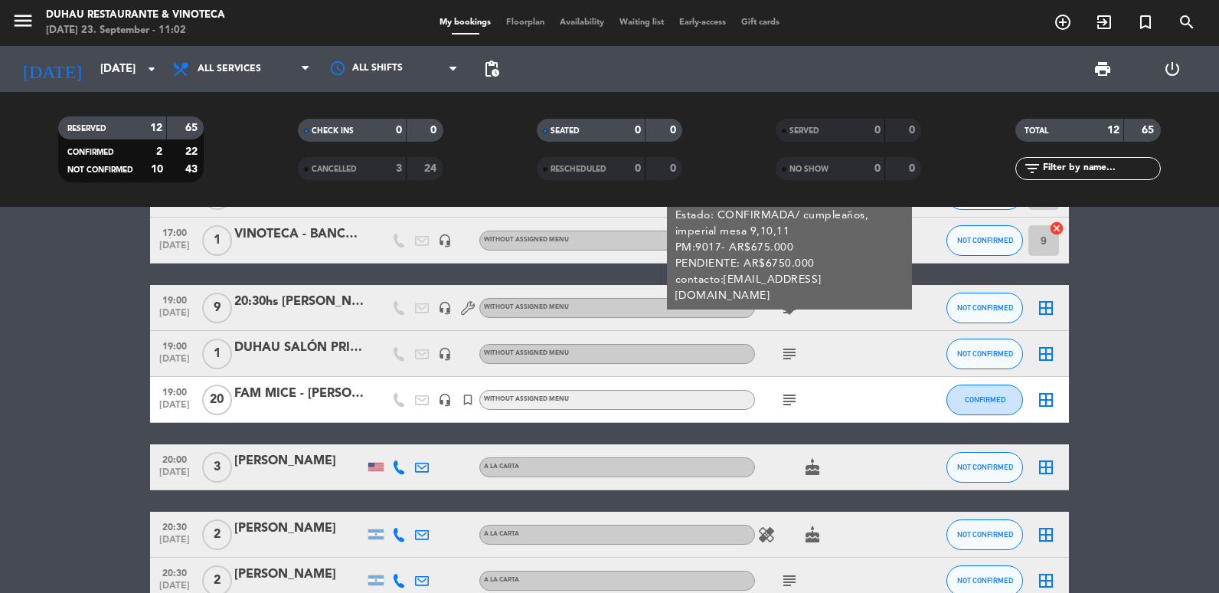
scroll to position [383, 0]
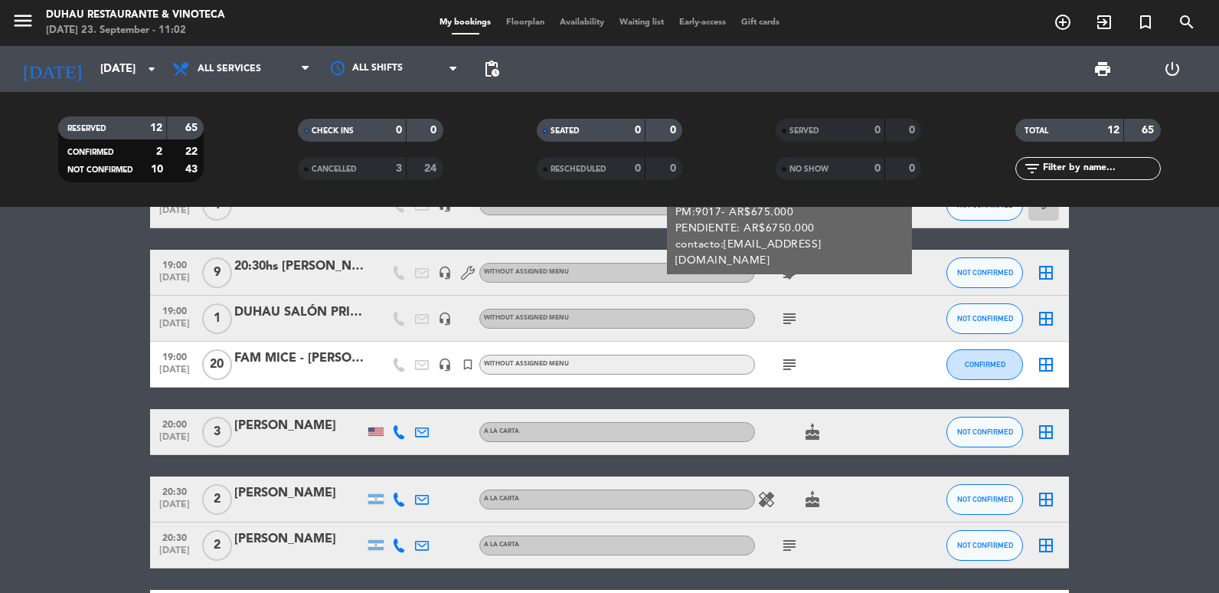
click at [792, 359] on icon "subject" at bounding box center [789, 364] width 18 height 18
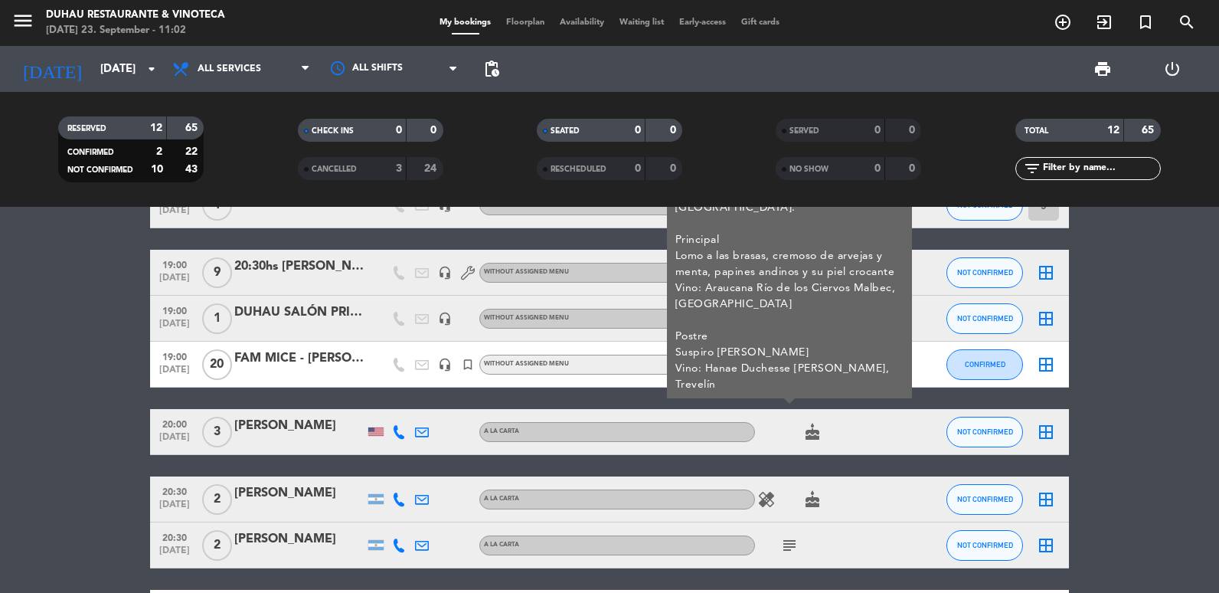
click at [283, 270] on div "20:30hs [PERSON_NAME]" at bounding box center [299, 267] width 130 height 20
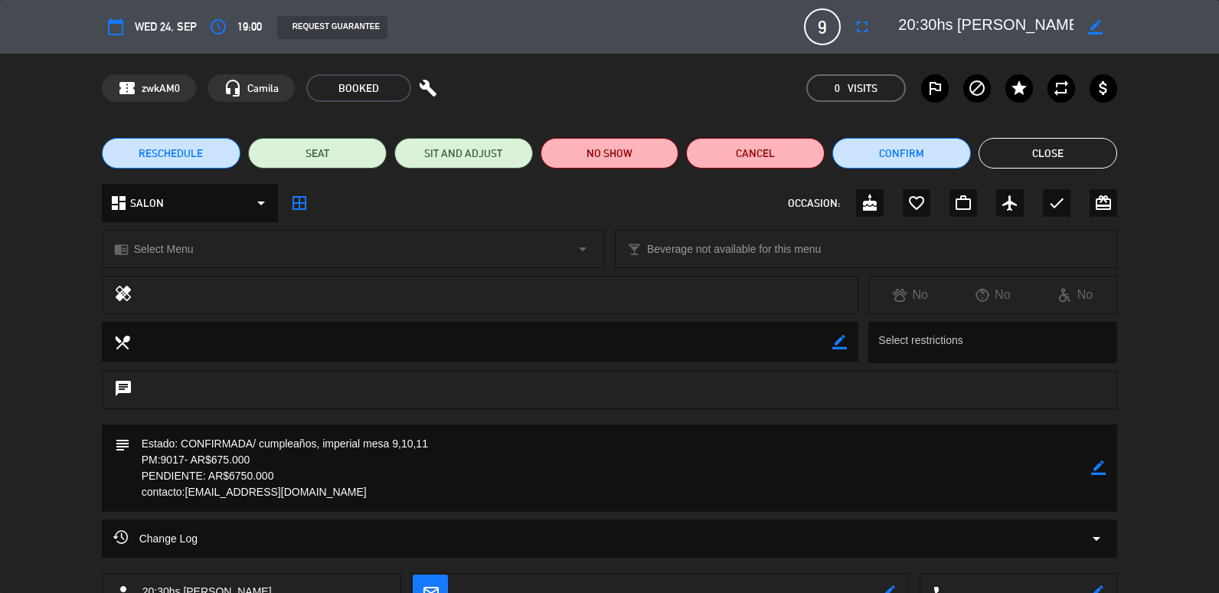
click at [1109, 468] on div "subject border_color" at bounding box center [610, 467] width 1016 height 87
click at [1102, 467] on icon "border_color" at bounding box center [1098, 467] width 15 height 15
click at [251, 474] on textarea at bounding box center [611, 467] width 962 height 87
click at [1094, 472] on icon at bounding box center [1098, 467] width 15 height 15
drag, startPoint x: 316, startPoint y: 489, endPoint x: 185, endPoint y: 494, distance: 130.3
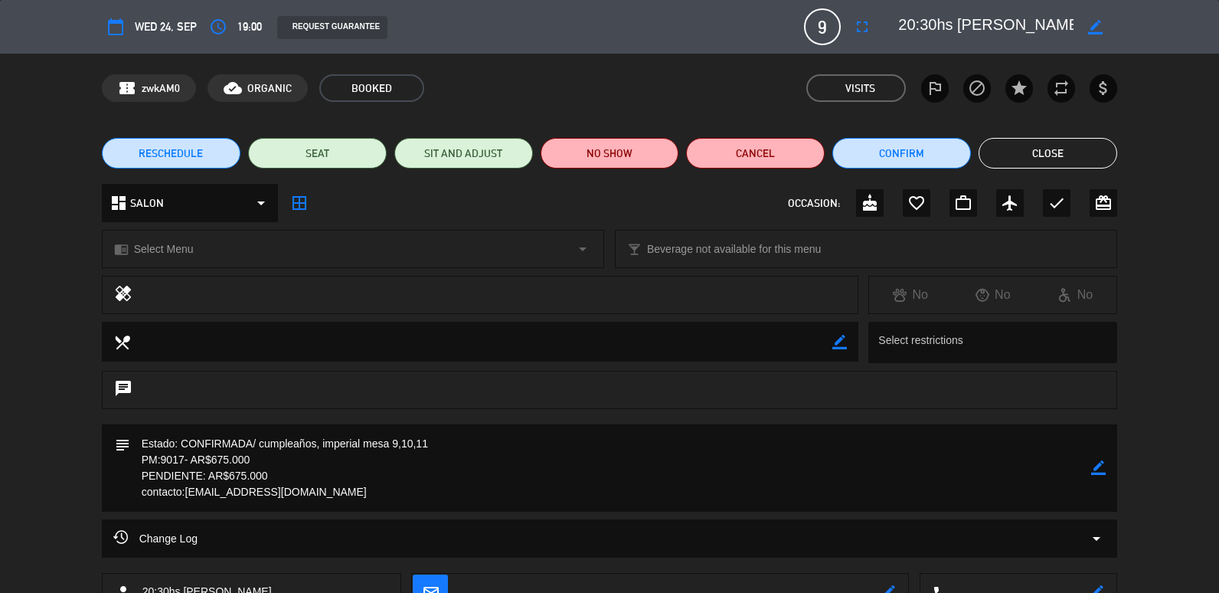
click at [185, 494] on textarea at bounding box center [611, 467] width 962 height 87
click at [1101, 467] on icon "border_color" at bounding box center [1098, 467] width 15 height 15
click at [682, 430] on textarea at bounding box center [611, 467] width 962 height 87
type textarea "Estado: CONFIRMADA/ cumpleaños, imperial mesa 9,10,11 // deo enviado PM:9017- A…"
click at [1100, 462] on icon at bounding box center [1098, 467] width 15 height 15
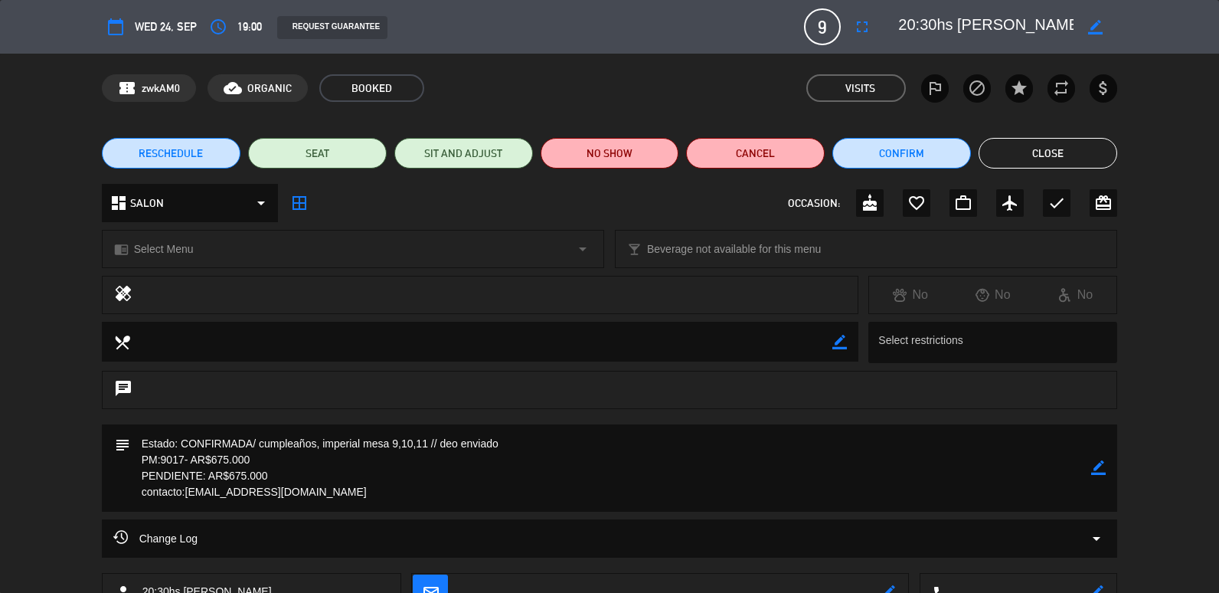
click at [1019, 142] on button "Close" at bounding box center [1048, 153] width 139 height 31
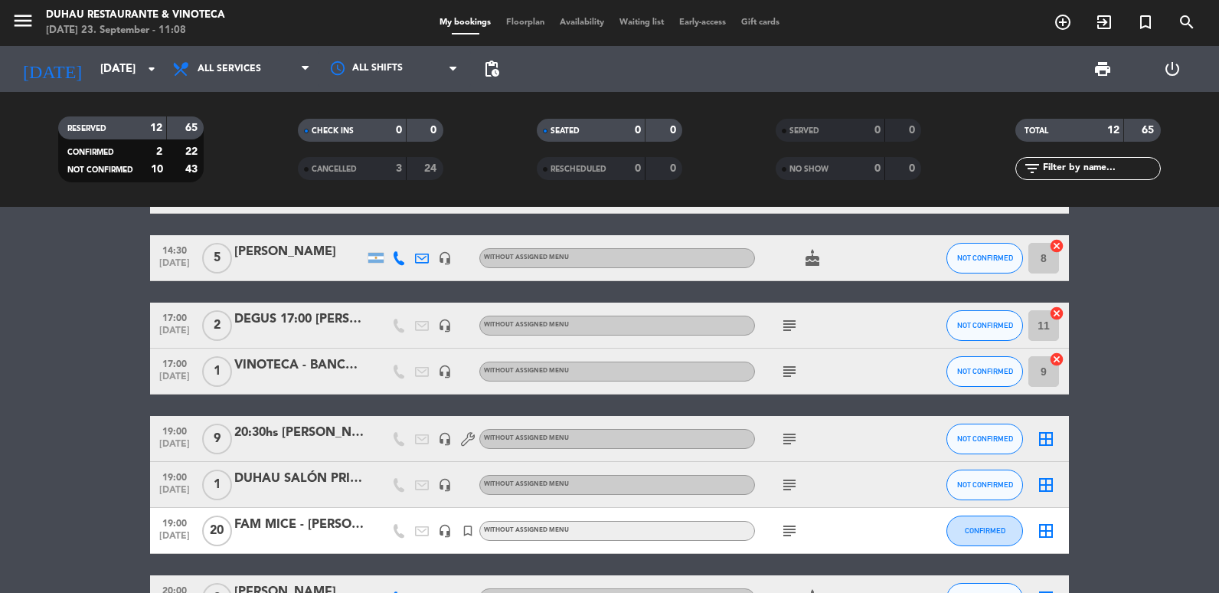
scroll to position [0, 0]
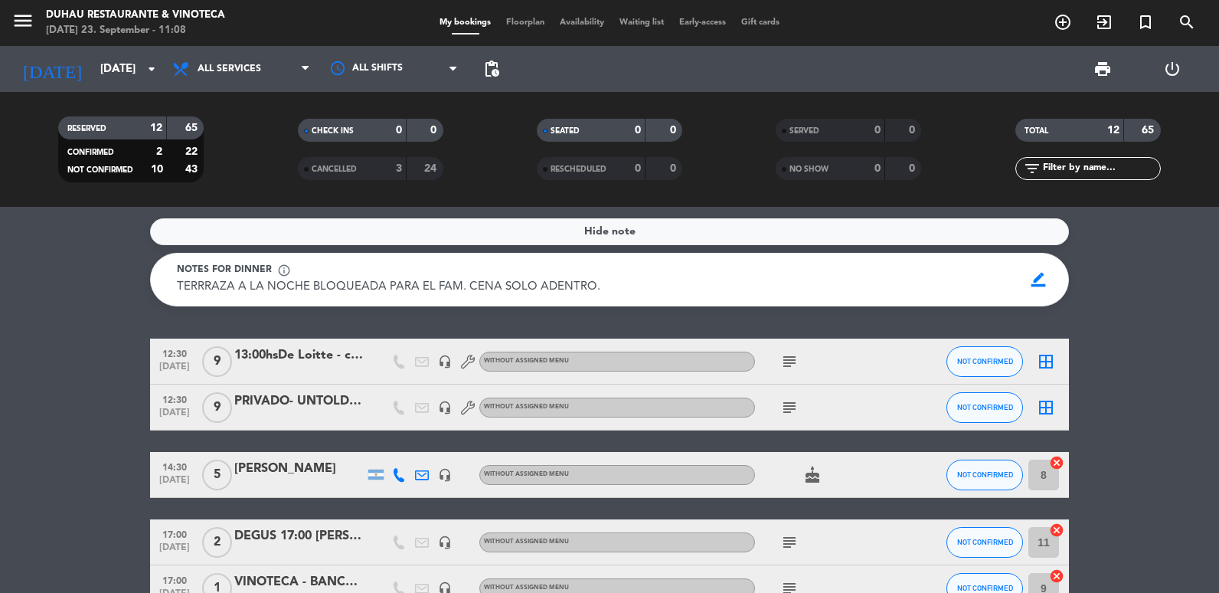
click at [794, 365] on icon "subject" at bounding box center [789, 361] width 18 height 18
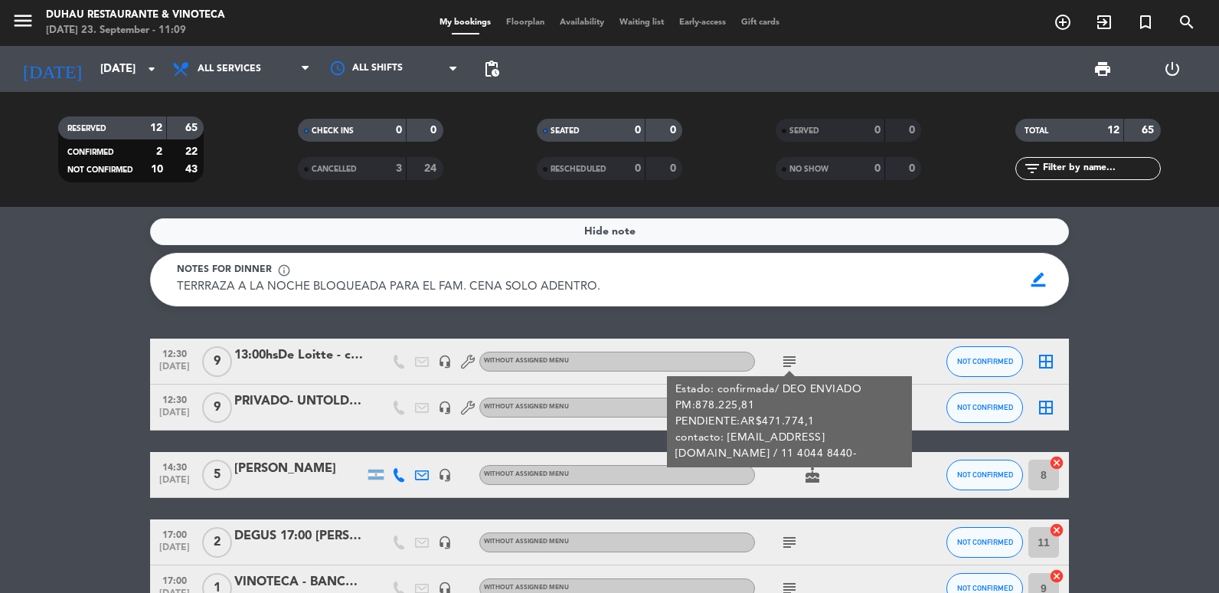
click at [794, 365] on icon "subject" at bounding box center [789, 361] width 18 height 18
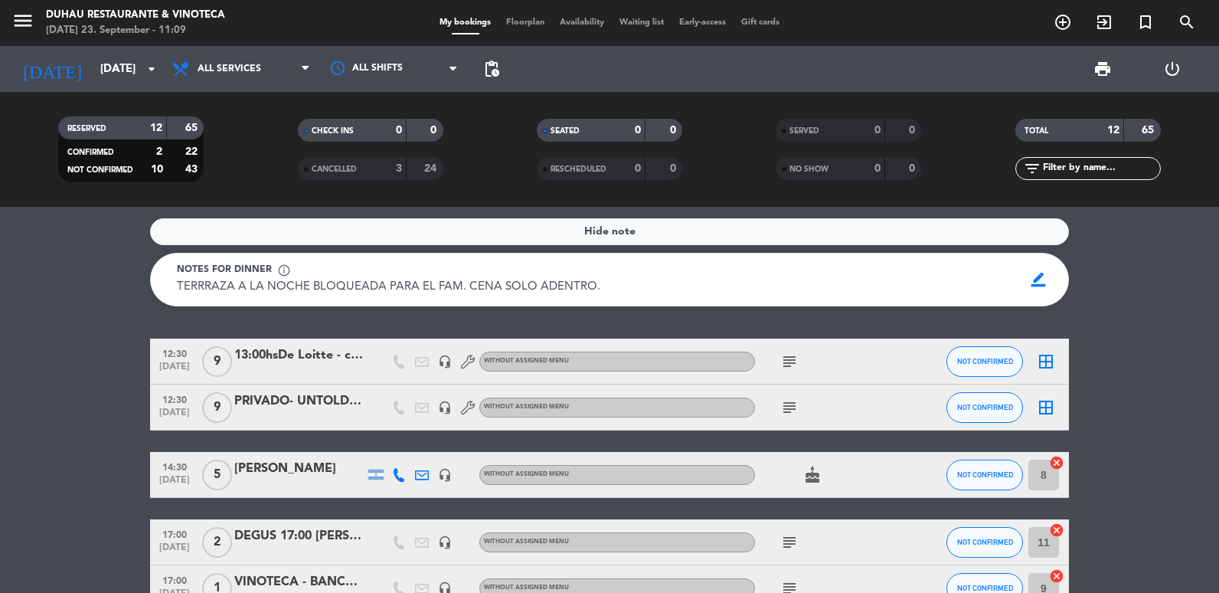
click at [800, 411] on span "subject" at bounding box center [789, 407] width 23 height 18
click at [797, 413] on span "subject" at bounding box center [789, 407] width 23 height 18
click at [797, 413] on icon "subject" at bounding box center [789, 407] width 18 height 18
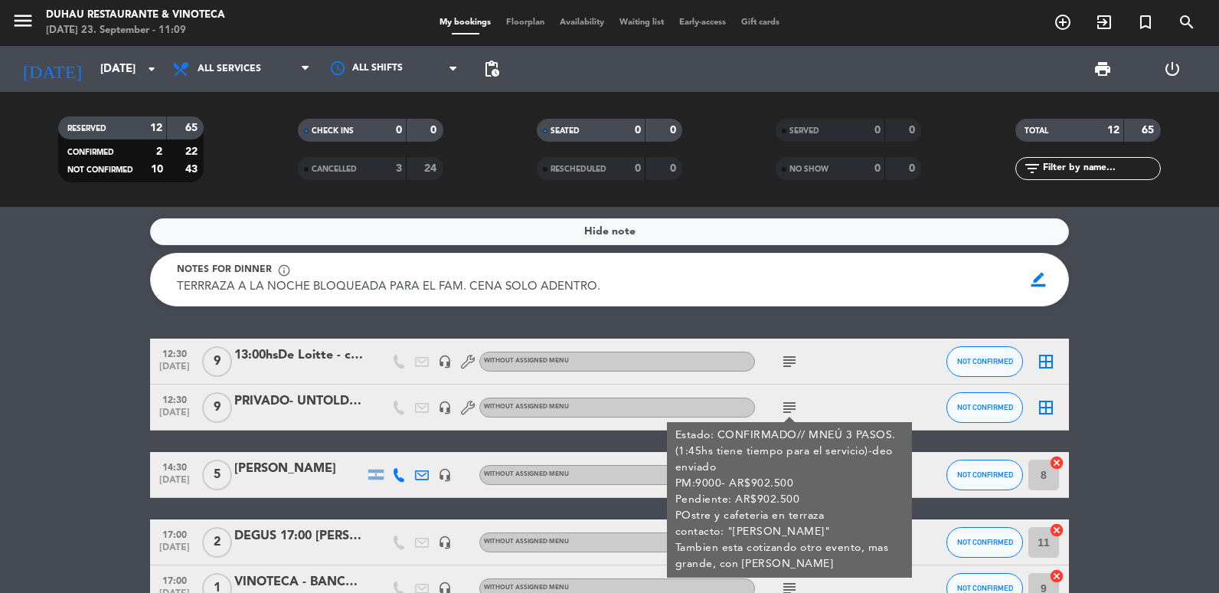
scroll to position [306, 0]
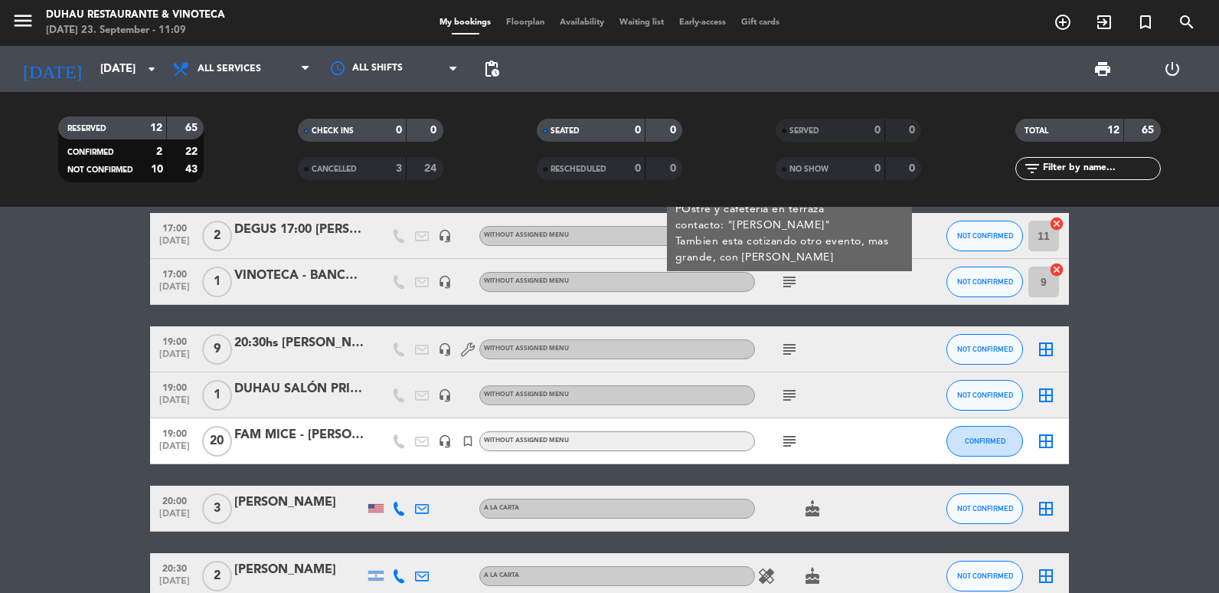
click at [28, 402] on bookings-row "12:30 [DATE] 9 13:00hsDe Loitte - carolina headset_mic Without assigned menu su…" at bounding box center [609, 372] width 1219 height 680
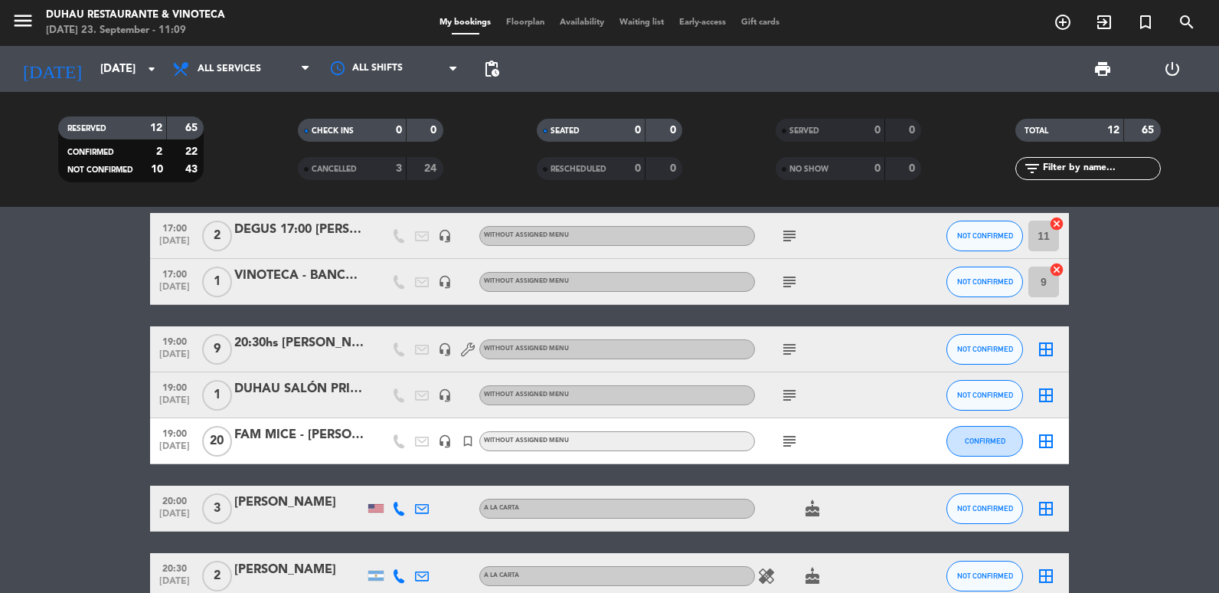
click at [777, 344] on div "subject" at bounding box center [824, 348] width 138 height 45
click at [781, 345] on icon "subject" at bounding box center [789, 349] width 18 height 18
